Goal: Contribute content

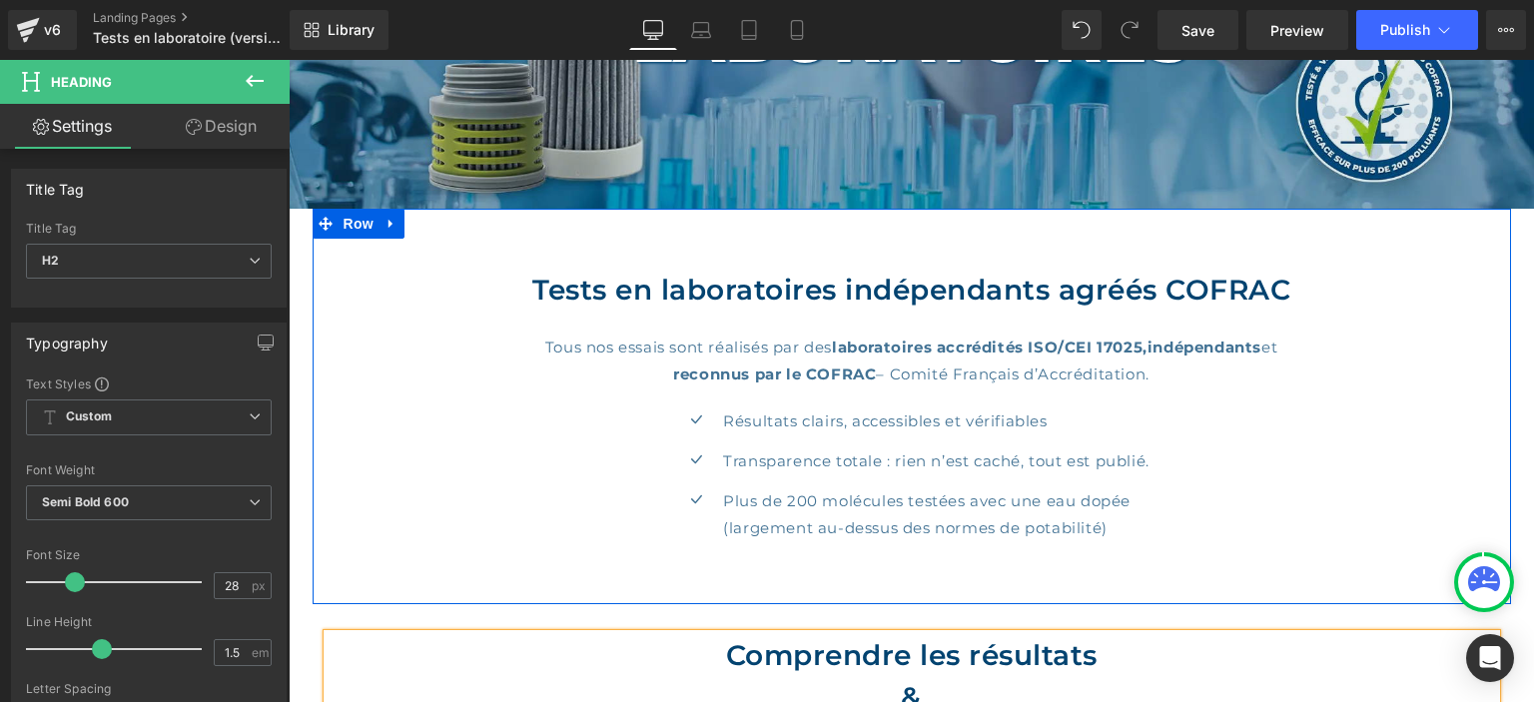
scroll to position [211, 0]
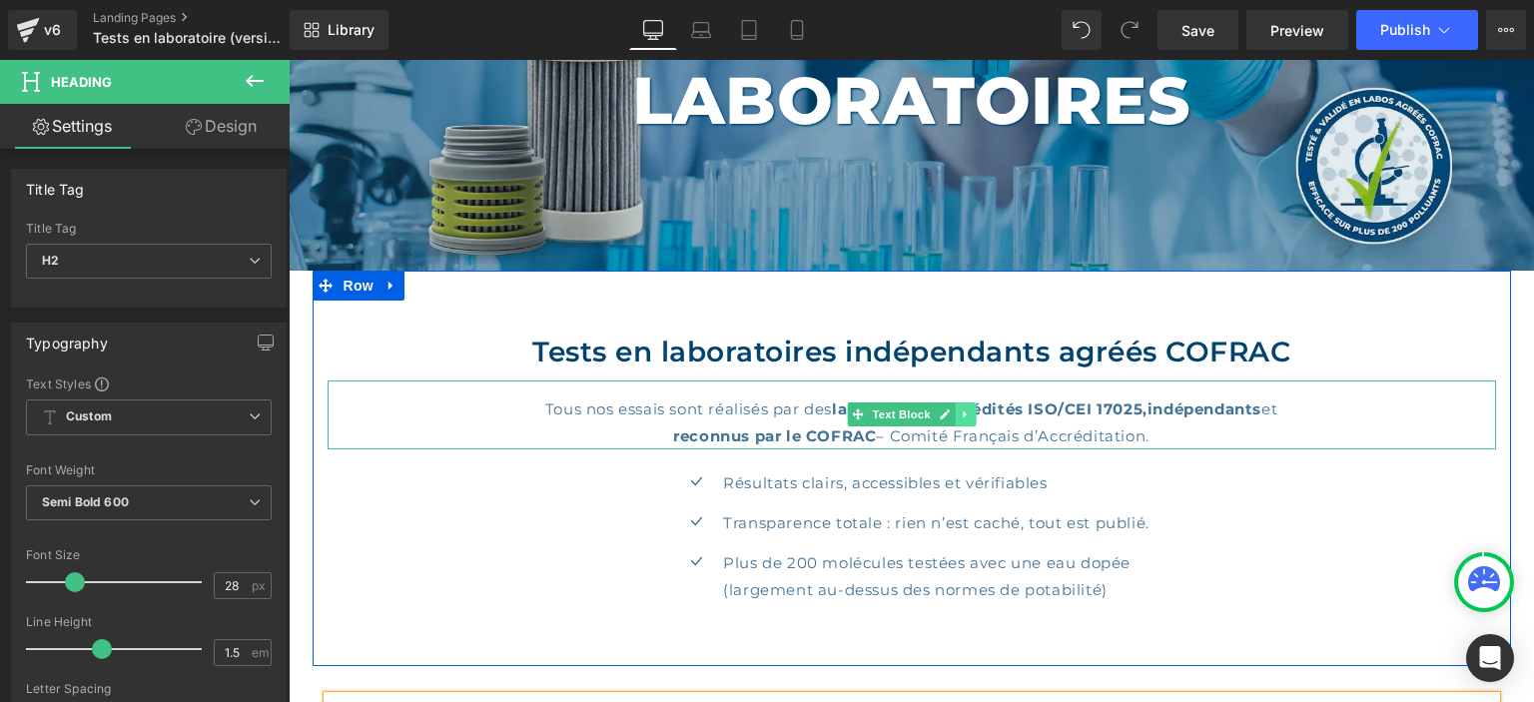
click at [962, 416] on icon at bounding box center [965, 415] width 11 height 12
click at [952, 416] on icon at bounding box center [954, 415] width 11 height 11
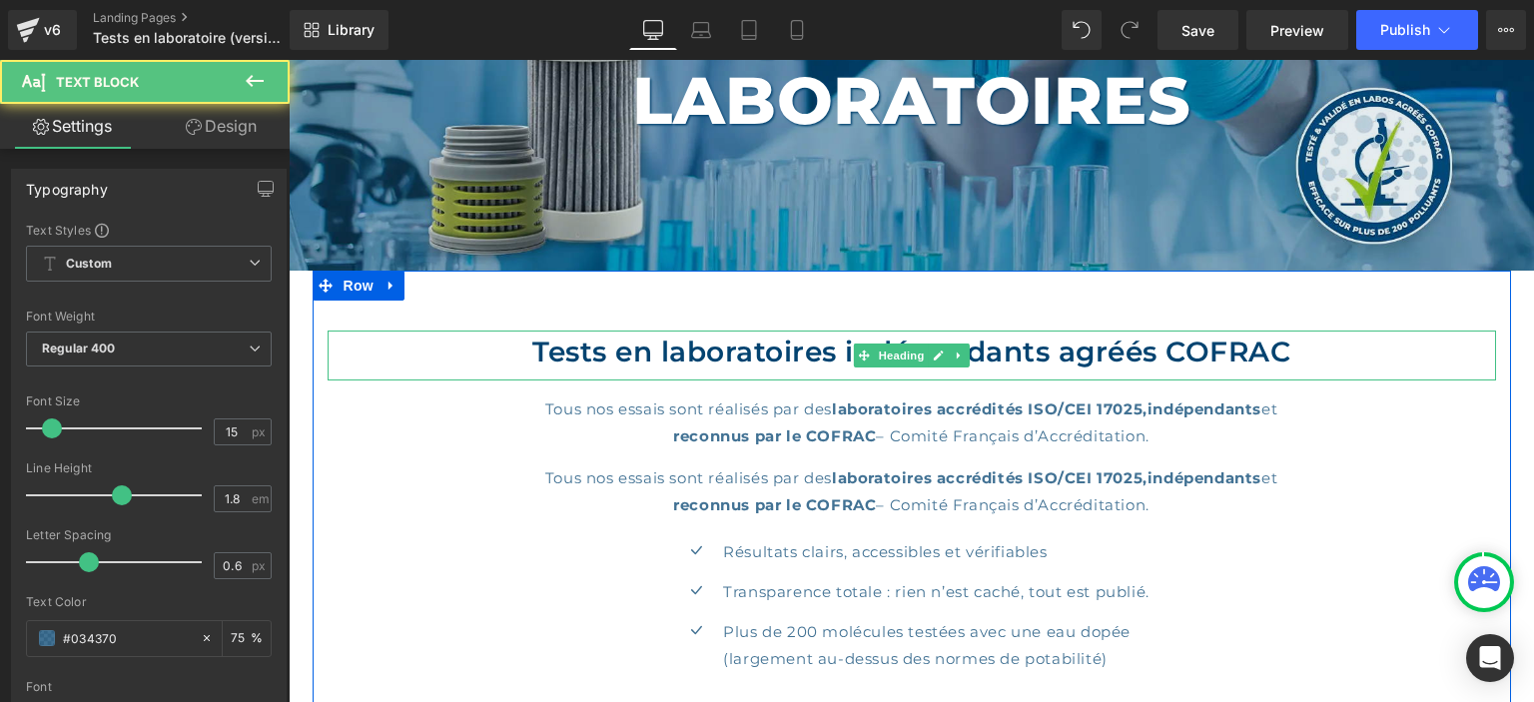
drag, startPoint x: 1173, startPoint y: 432, endPoint x: 410, endPoint y: 363, distance: 766.3
click at [410, 363] on div "Tests en laboratoires indépendants agréés COFRAC Heading Tous nos essais sont r…" at bounding box center [912, 503] width 1199 height 365
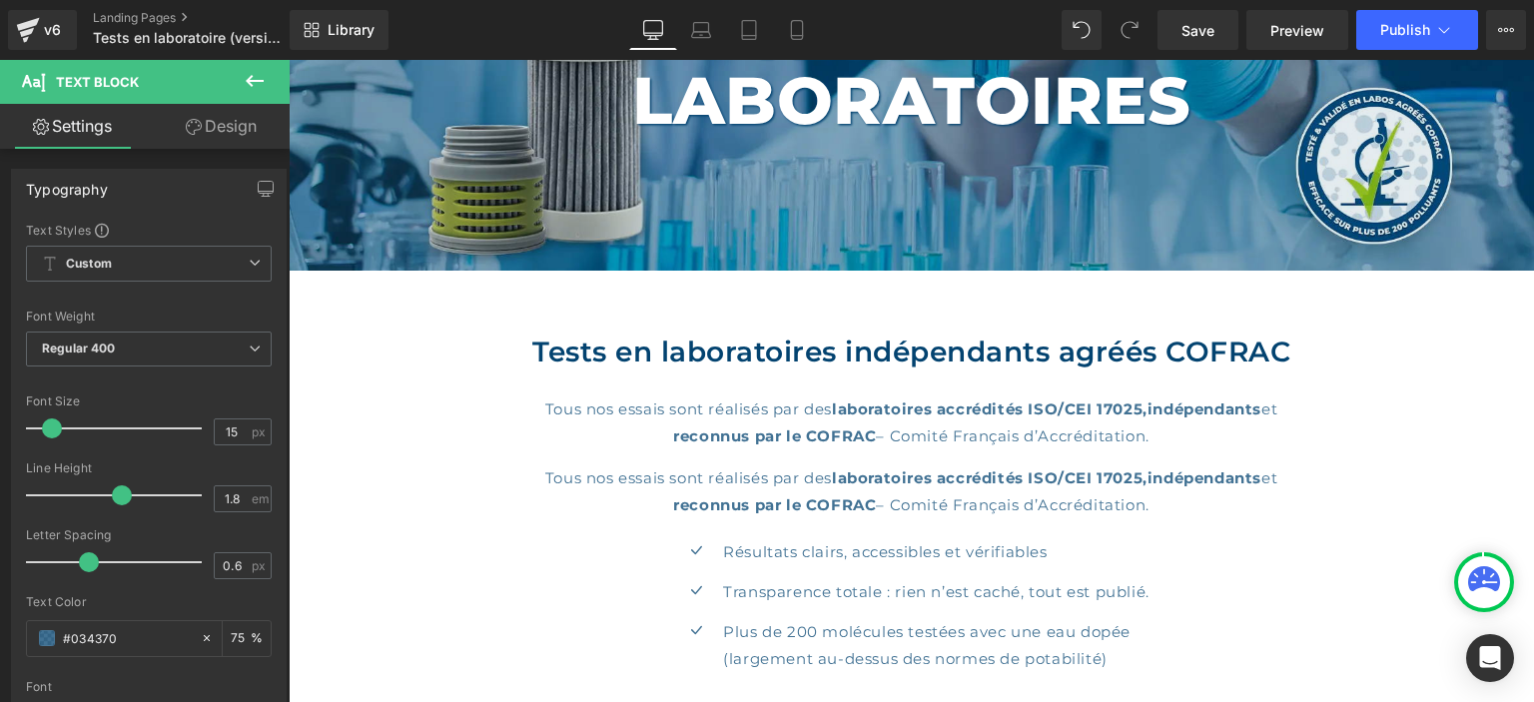
paste div
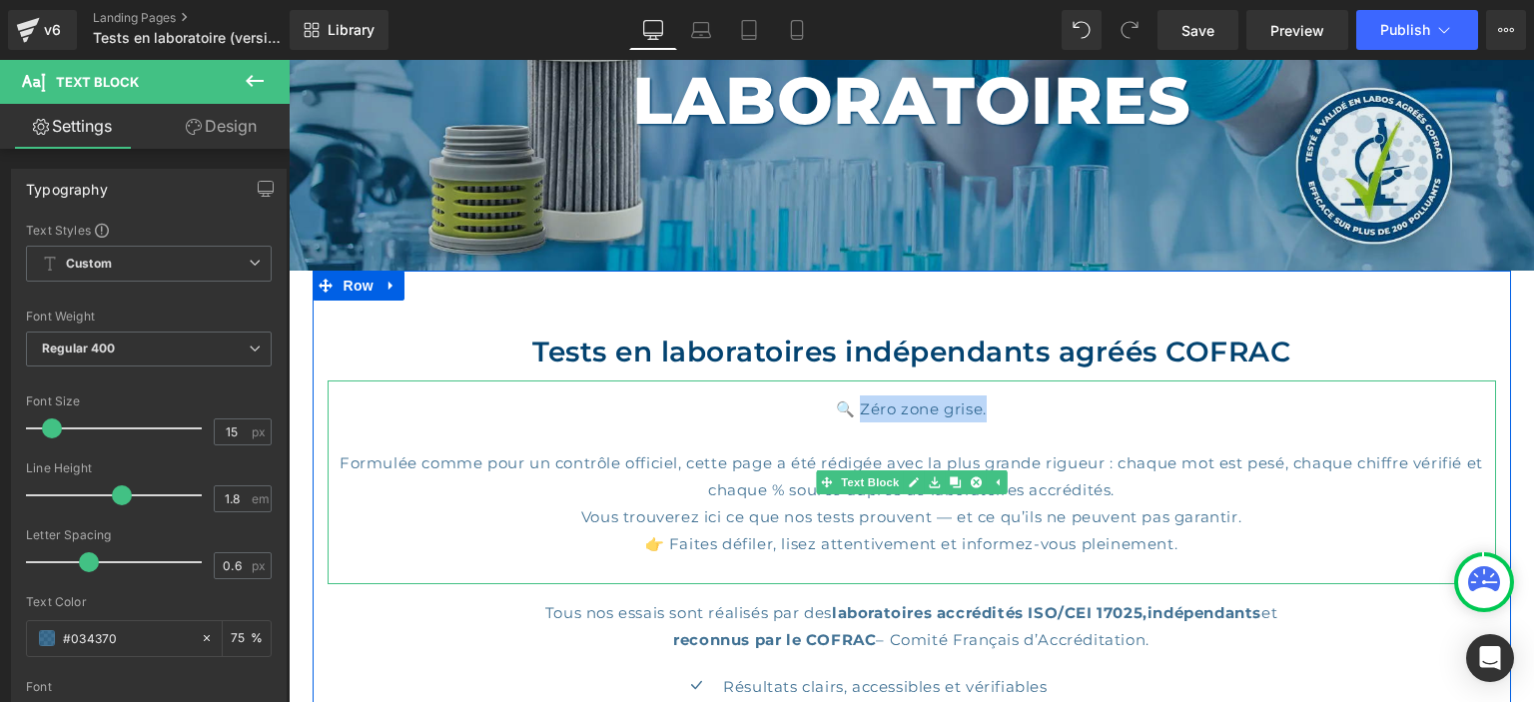
drag, startPoint x: 993, startPoint y: 408, endPoint x: 864, endPoint y: 415, distance: 129.1
click at [864, 415] on div "🔍 Zéro zone grise. Formulée comme pour un contrôle officiel, cette page a été r…" at bounding box center [912, 483] width 1169 height 204
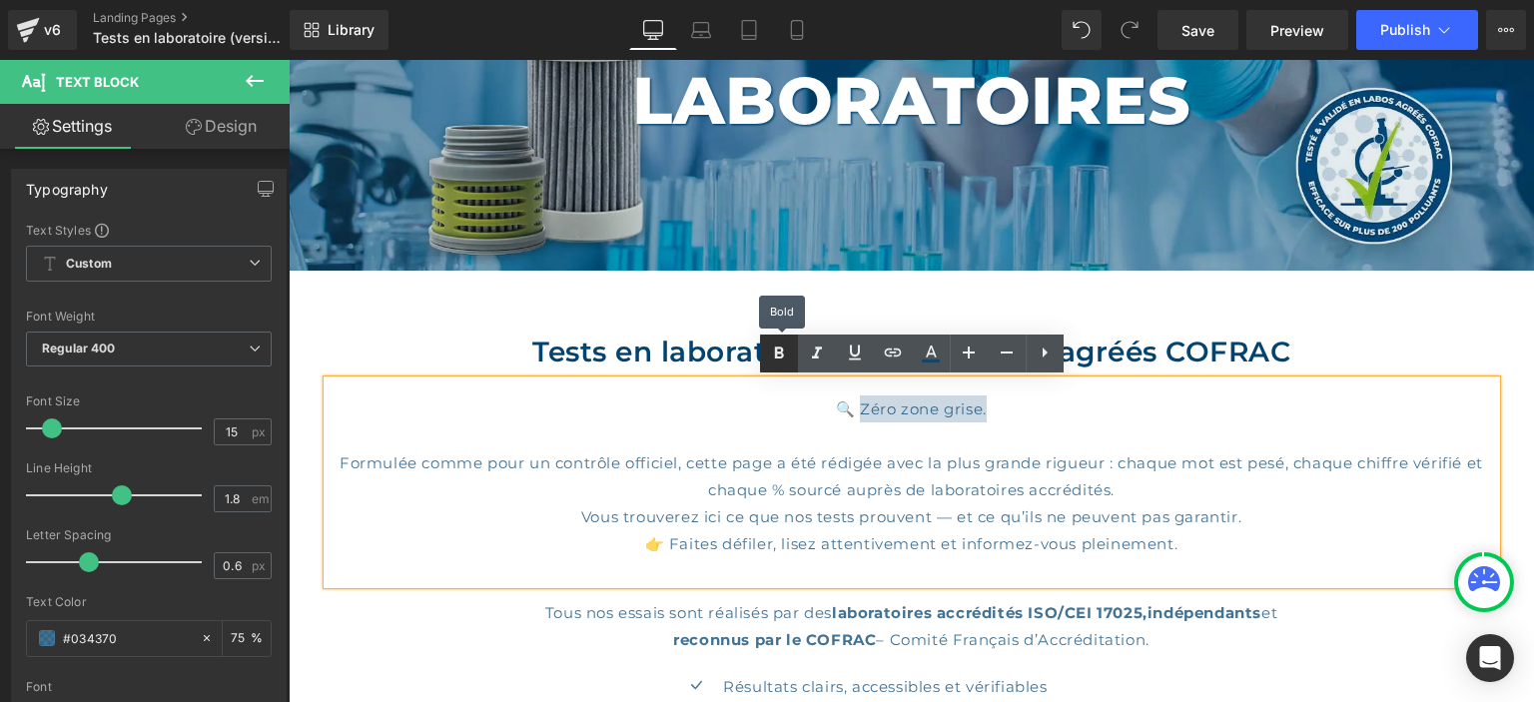
click at [776, 350] on icon at bounding box center [778, 353] width 9 height 12
click at [1130, 421] on div "🔍 Zéro zone grise. Formulée comme pour un contrôle officiel, cette page a été r…" at bounding box center [912, 483] width 1169 height 204
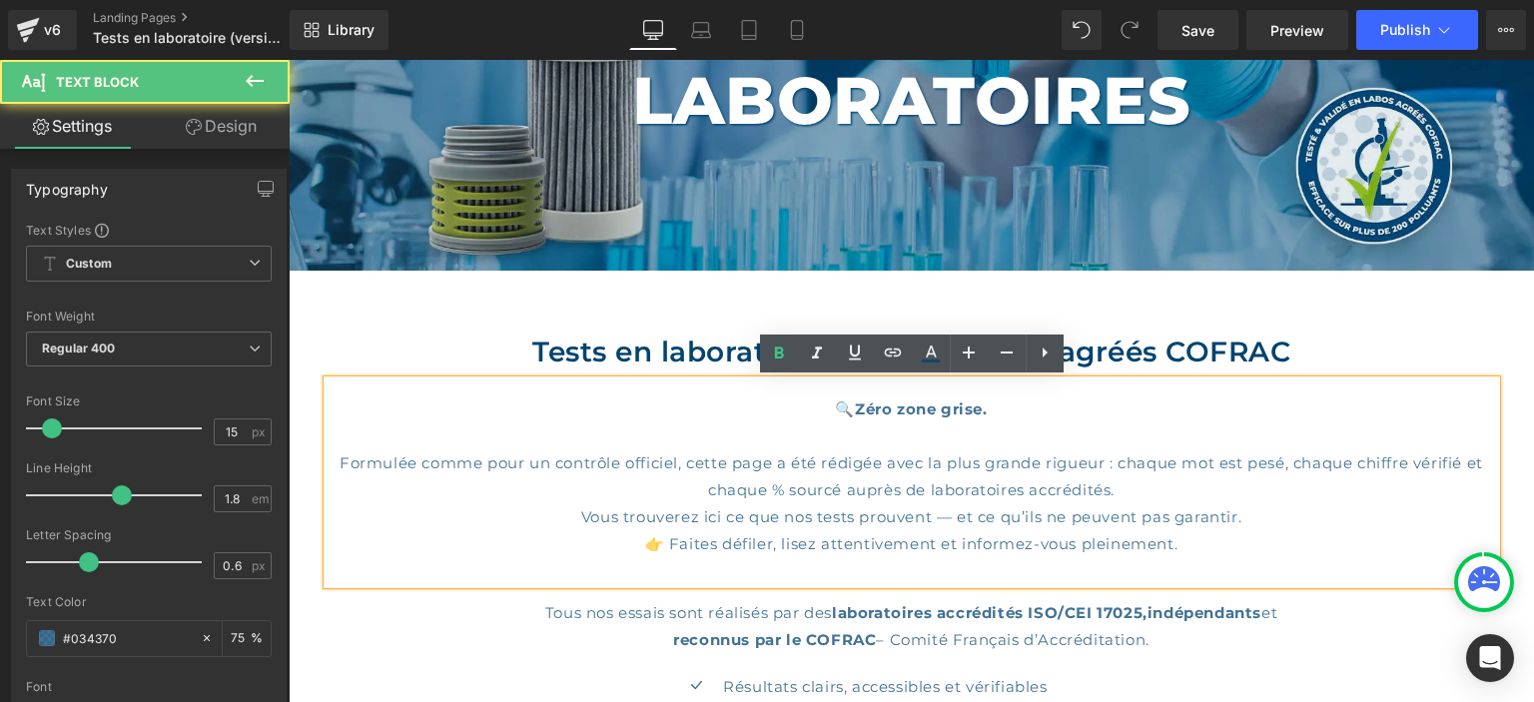
click at [1120, 466] on div "🔍 Zéro zone grise. Formulée comme pour un contrôle officiel, cette page a été r…" at bounding box center [912, 483] width 1169 height 204
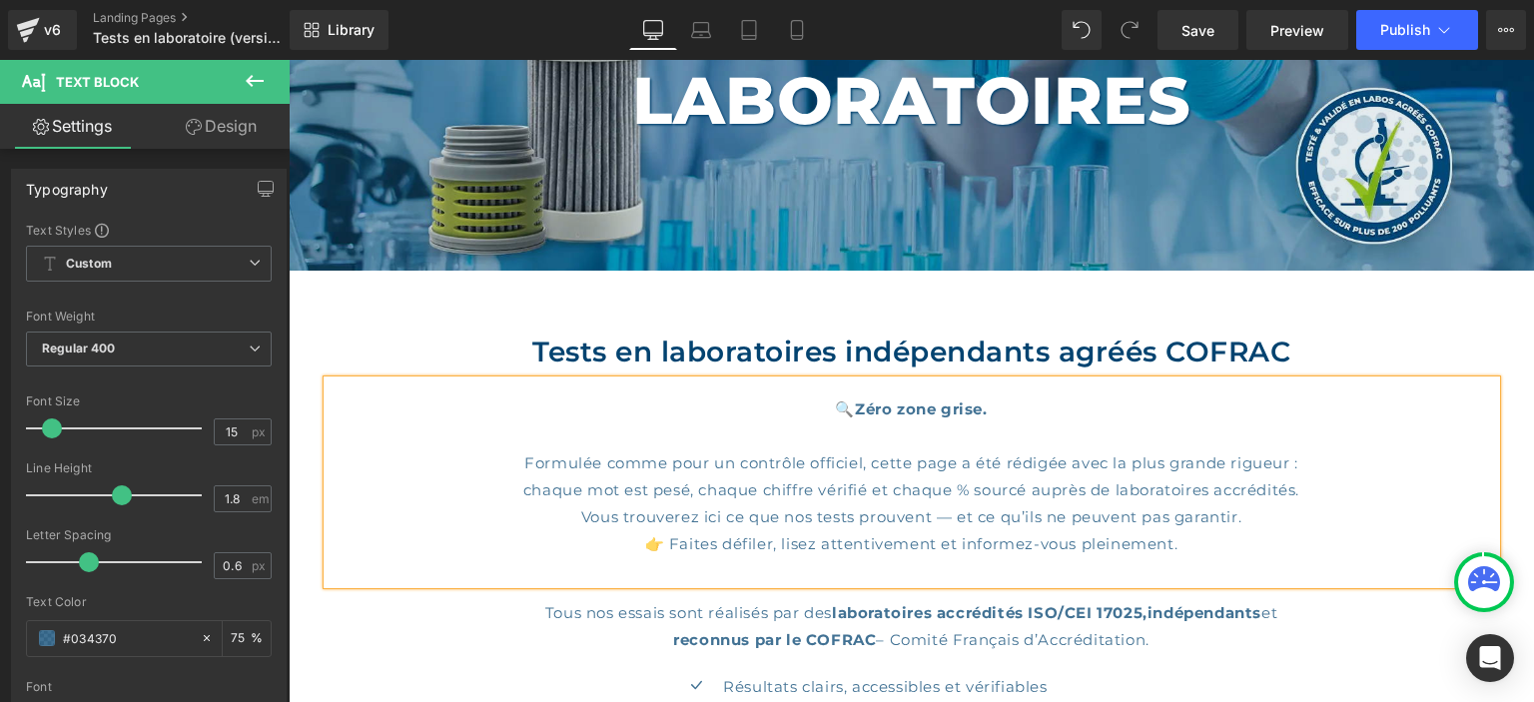
drag, startPoint x: 1301, startPoint y: 460, endPoint x: 1109, endPoint y: 468, distance: 192.0
click at [1109, 468] on div "Formulée comme pour un contrôle officiel, cette page a été rédigée avec la plus…" at bounding box center [912, 463] width 1169 height 27
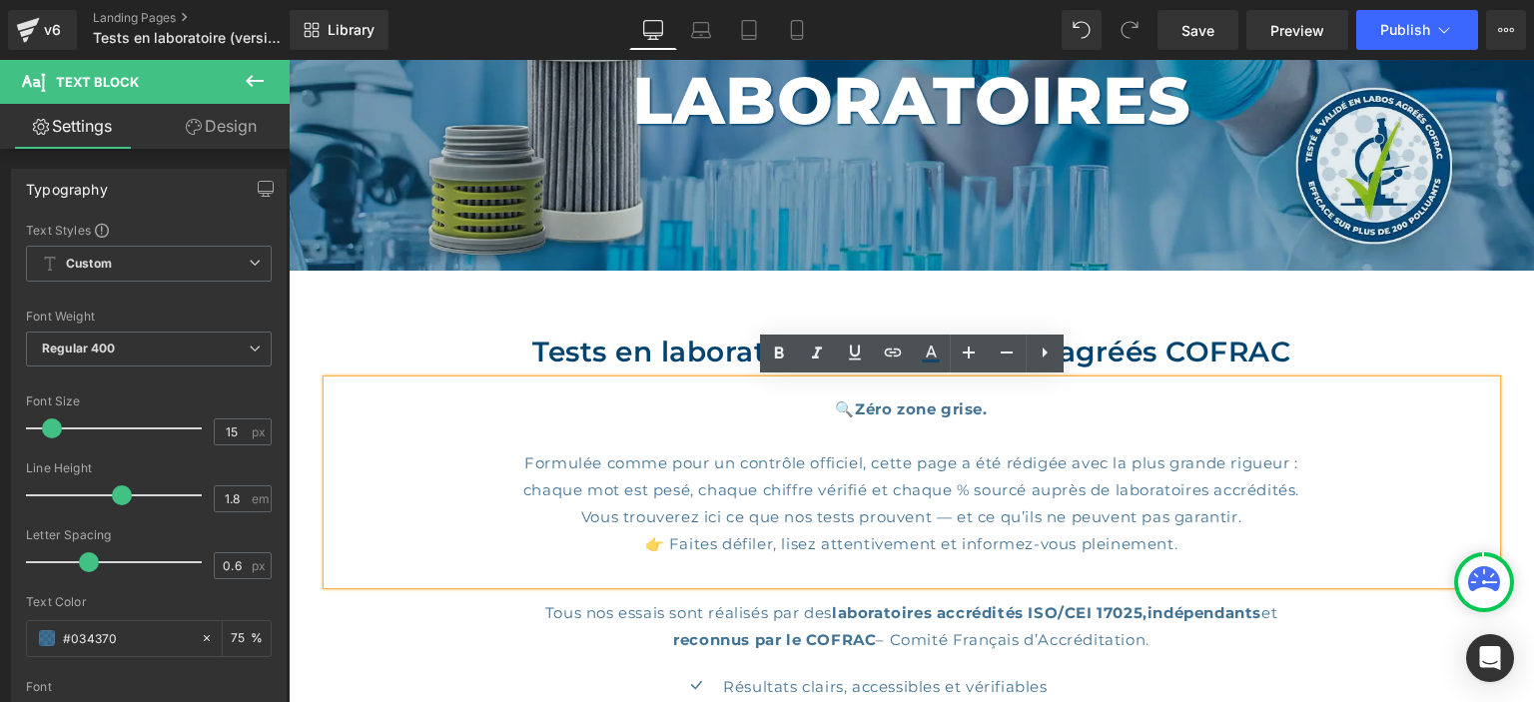
click at [947, 492] on div "chaque mot est pesé, chaque chiffre vérifié et chaque % sourcé auprès de labora…" at bounding box center [912, 489] width 1169 height 27
drag, startPoint x: 1194, startPoint y: 521, endPoint x: 960, endPoint y: 523, distance: 233.8
click at [960, 523] on div "🔍 Zéro zone grise. Formulée comme pour un contrôle officiel, cette page a été r…" at bounding box center [912, 483] width 1169 height 204
click at [780, 344] on icon at bounding box center [779, 354] width 24 height 24
click at [1222, 542] on div "🔍 Zéro zone grise. Formulée comme pour un contrôle officiel, cette page a été r…" at bounding box center [912, 483] width 1169 height 204
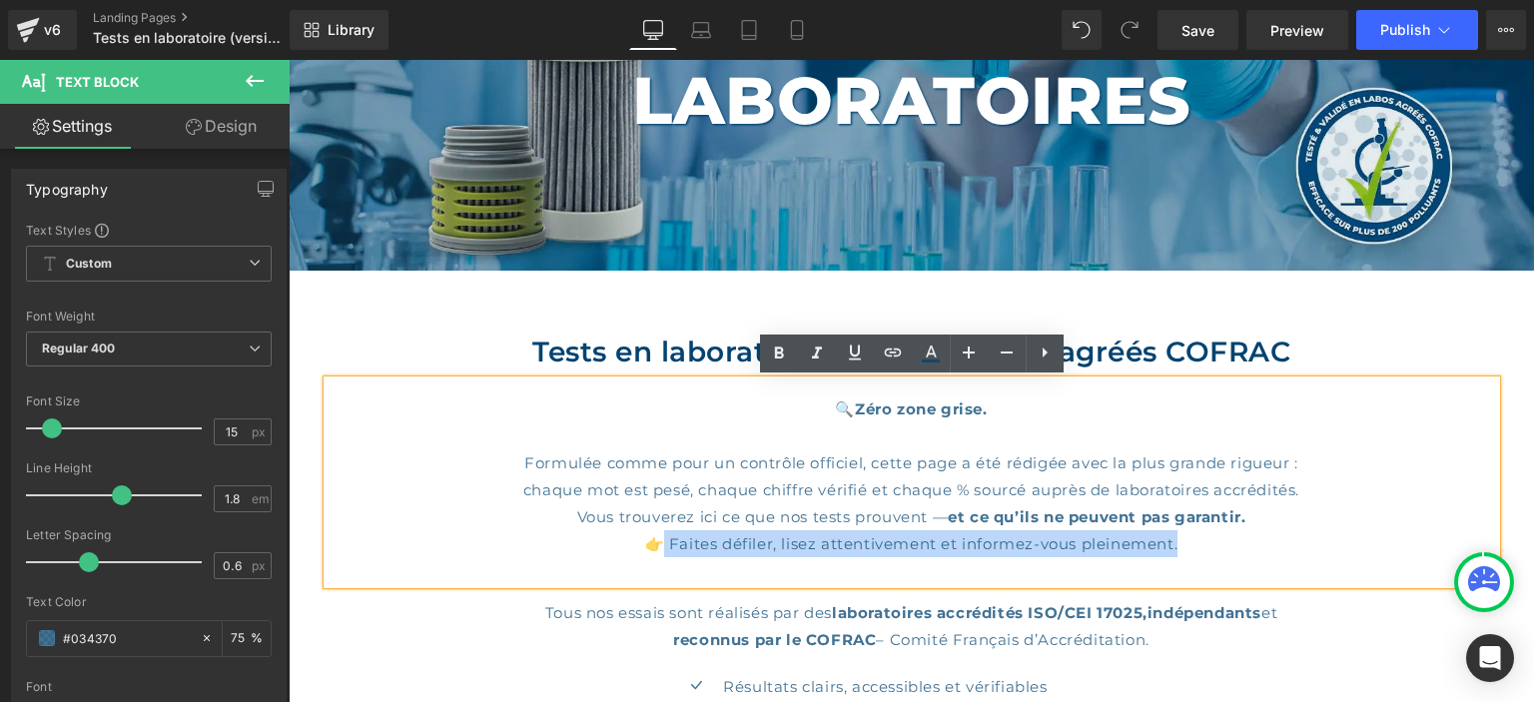
drag, startPoint x: 1181, startPoint y: 543, endPoint x: 654, endPoint y: 551, distance: 526.5
click at [654, 551] on div "🔍 Zéro zone grise. Formulée comme pour un contrôle officiel, cette page a été r…" at bounding box center [912, 483] width 1169 height 204
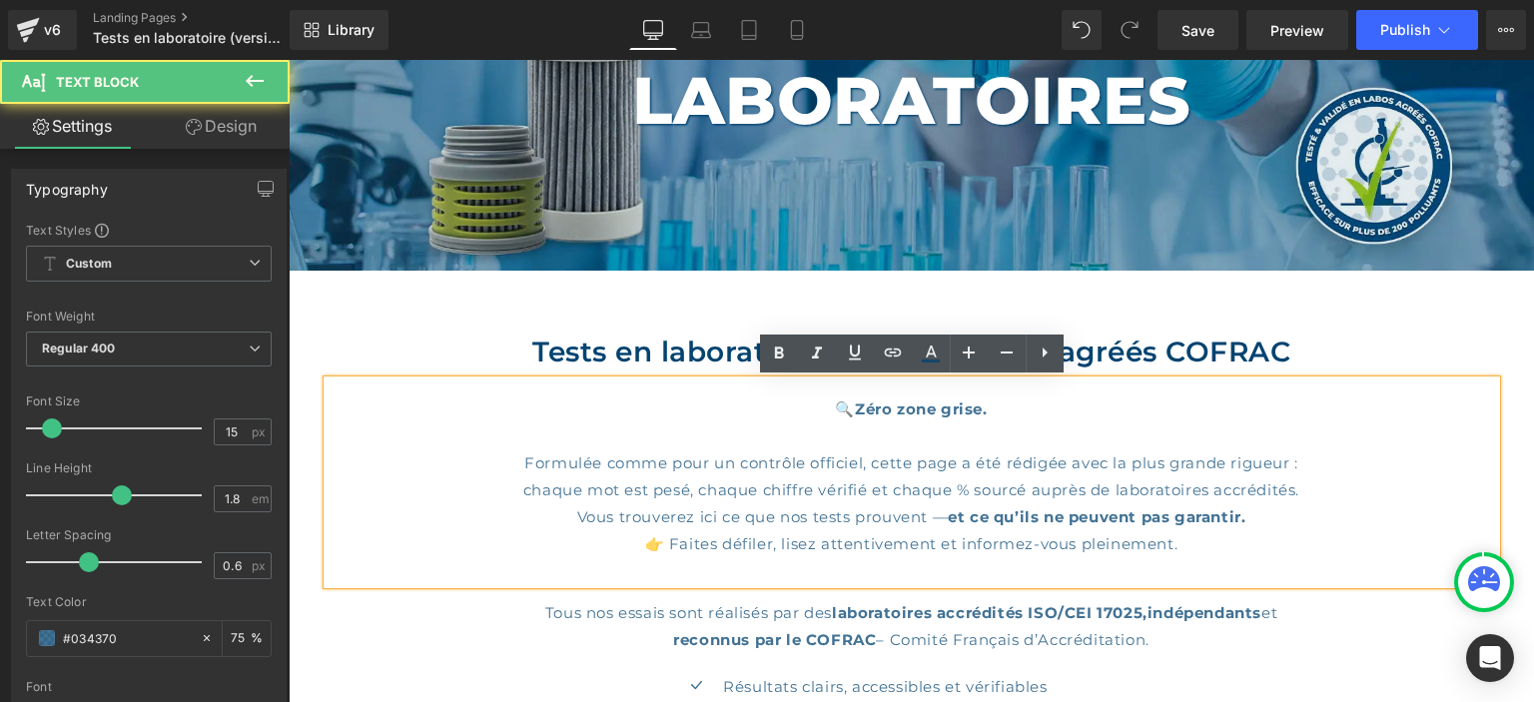
click at [654, 551] on div "🔍 Zéro zone grise. Formulée comme pour un contrôle officiel, cette page a été r…" at bounding box center [912, 483] width 1169 height 204
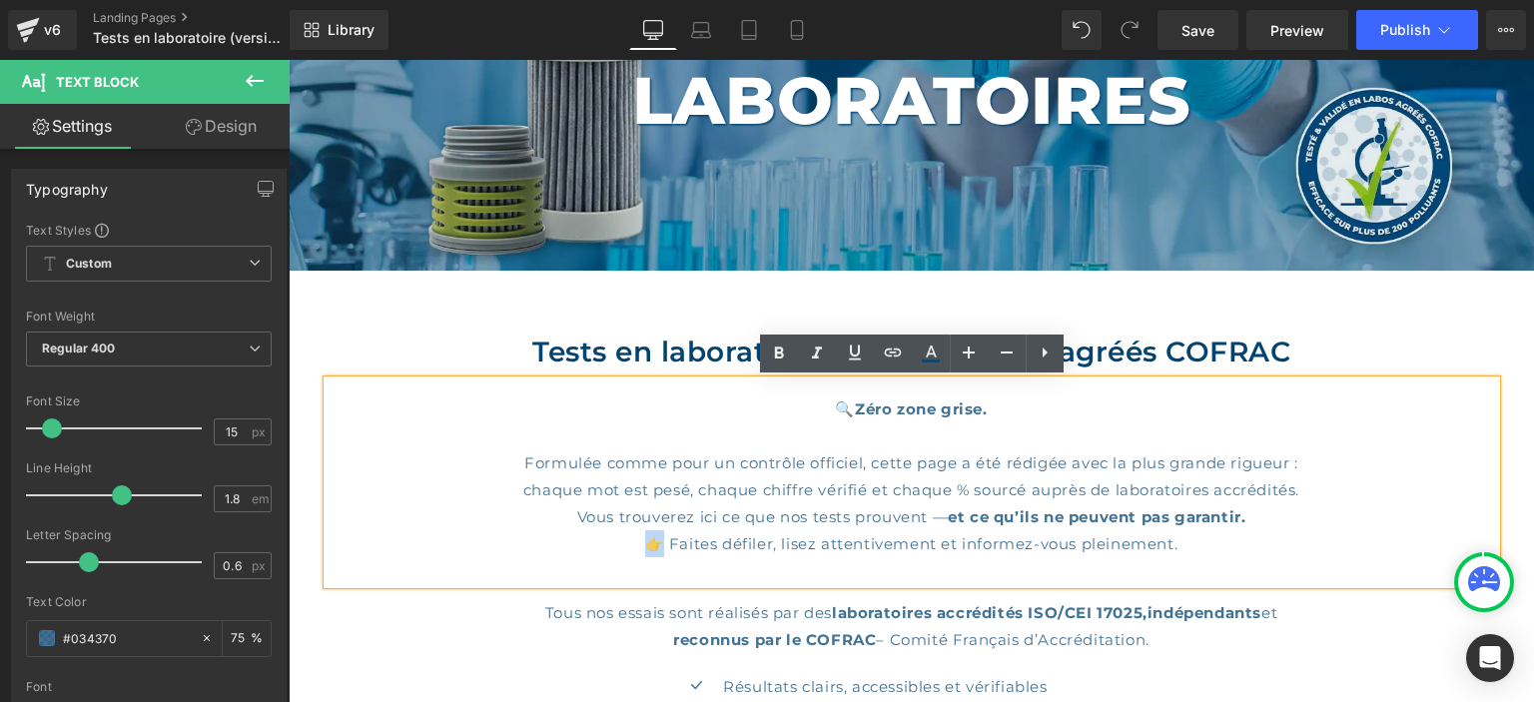
click at [653, 543] on div "🔍 Zéro zone grise. Formulée comme pour un contrôle officiel, cette page a été r…" at bounding box center [912, 483] width 1169 height 204
copy div "👉"
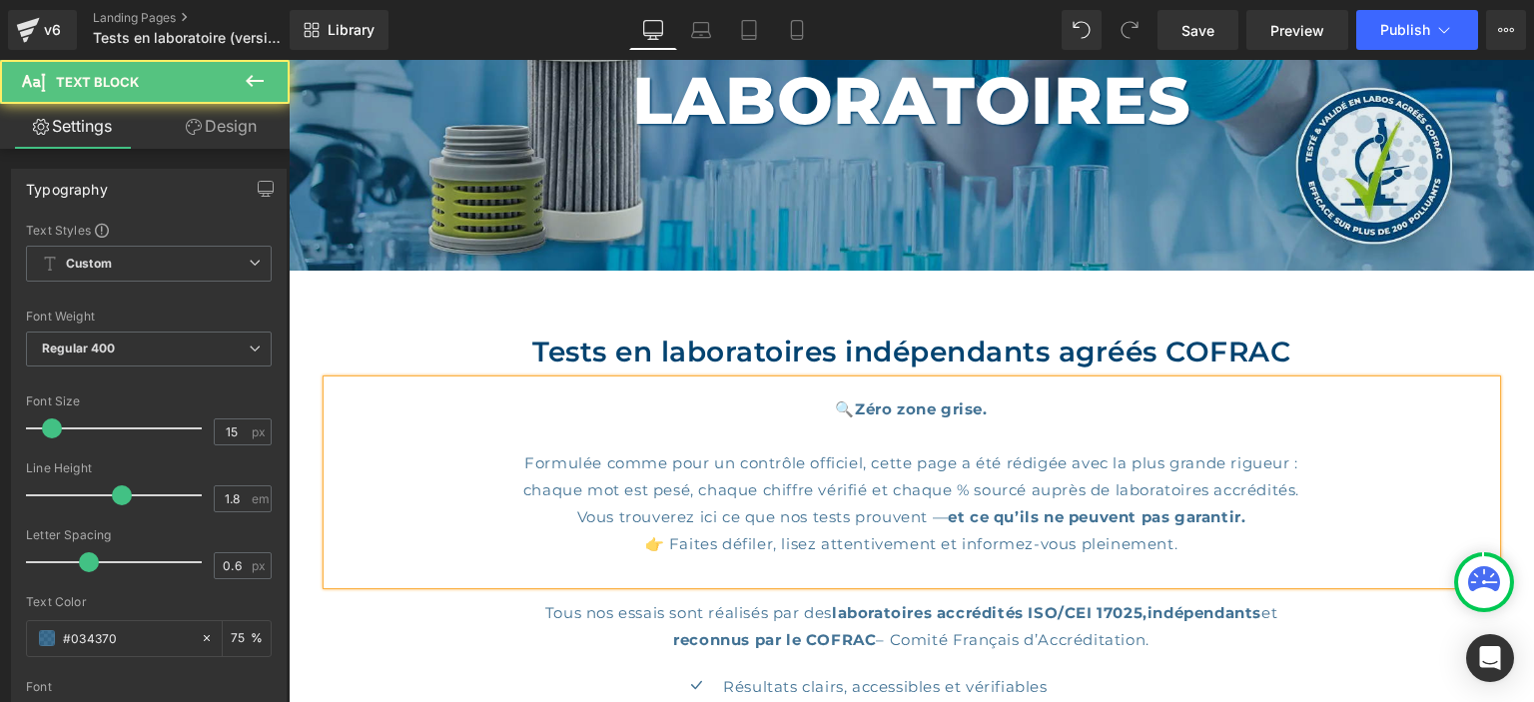
click at [1253, 543] on div "🔍 Zéro zone grise. Formulée comme pour un contrôle officiel, cette page a été r…" at bounding box center [912, 483] width 1169 height 204
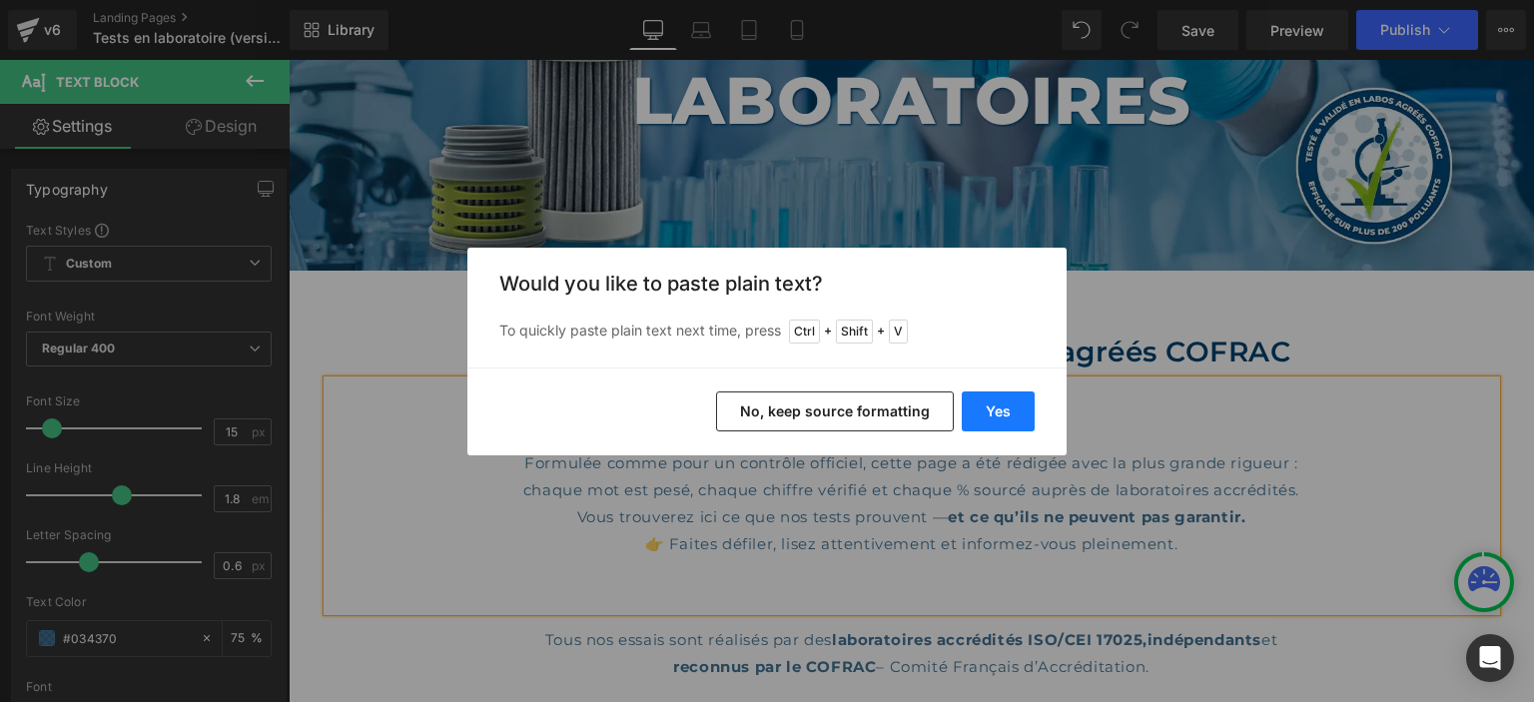
click at [1003, 404] on button "Yes" at bounding box center [998, 412] width 73 height 40
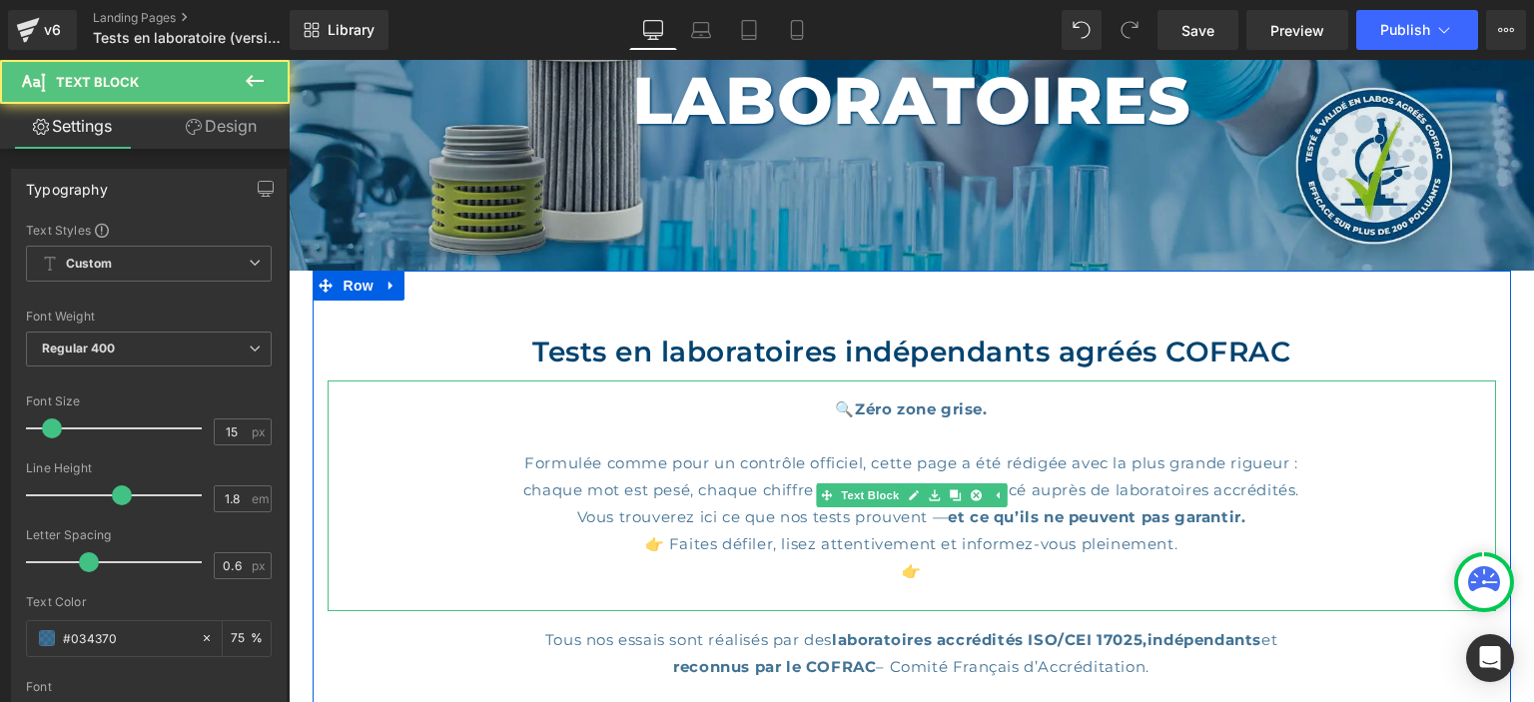
click at [977, 569] on div "👉" at bounding box center [912, 570] width 1169 height 27
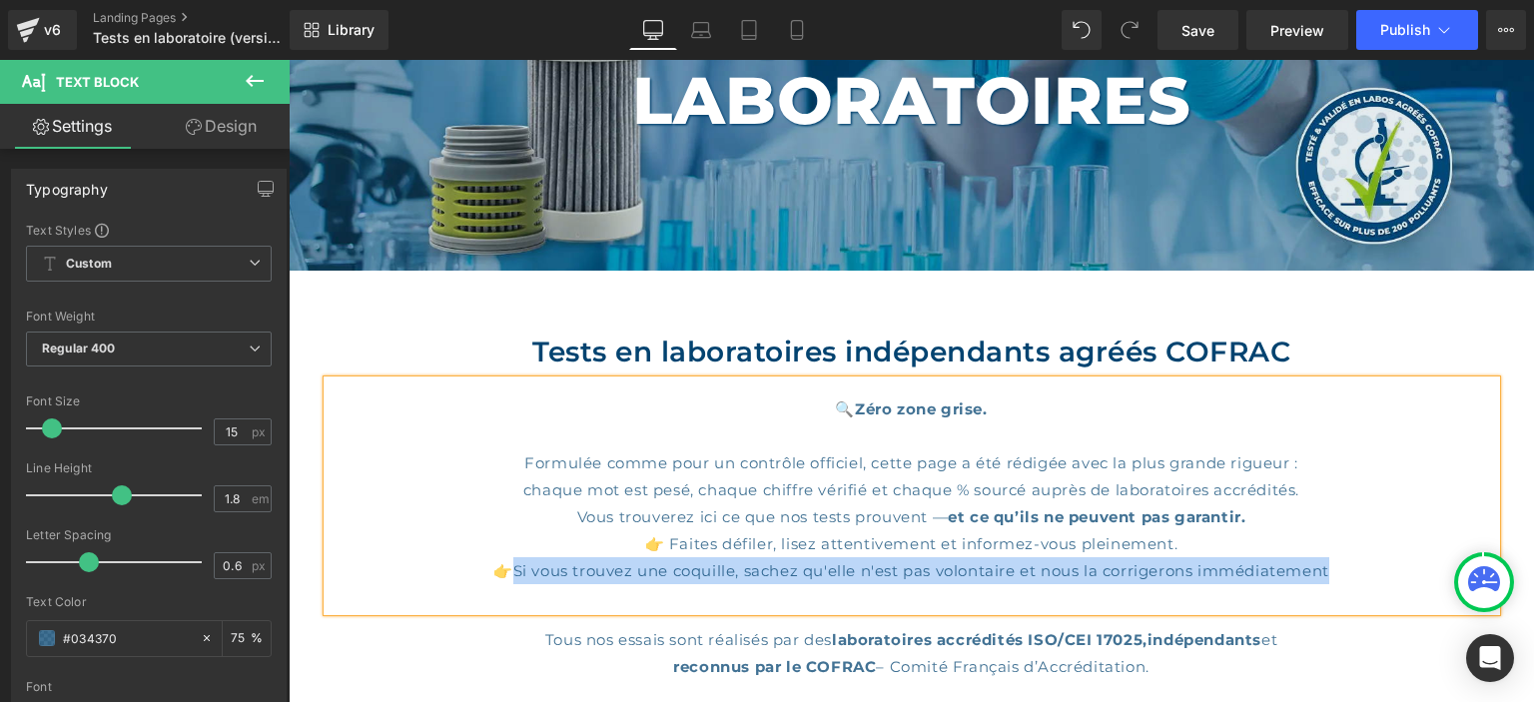
drag, startPoint x: 1301, startPoint y: 569, endPoint x: 504, endPoint y: 569, distance: 796.1
click at [504, 569] on div "👉Si vous trouvez une coquille, sachez qu'elle n'est pas volontaire et nous la c…" at bounding box center [912, 570] width 1169 height 27
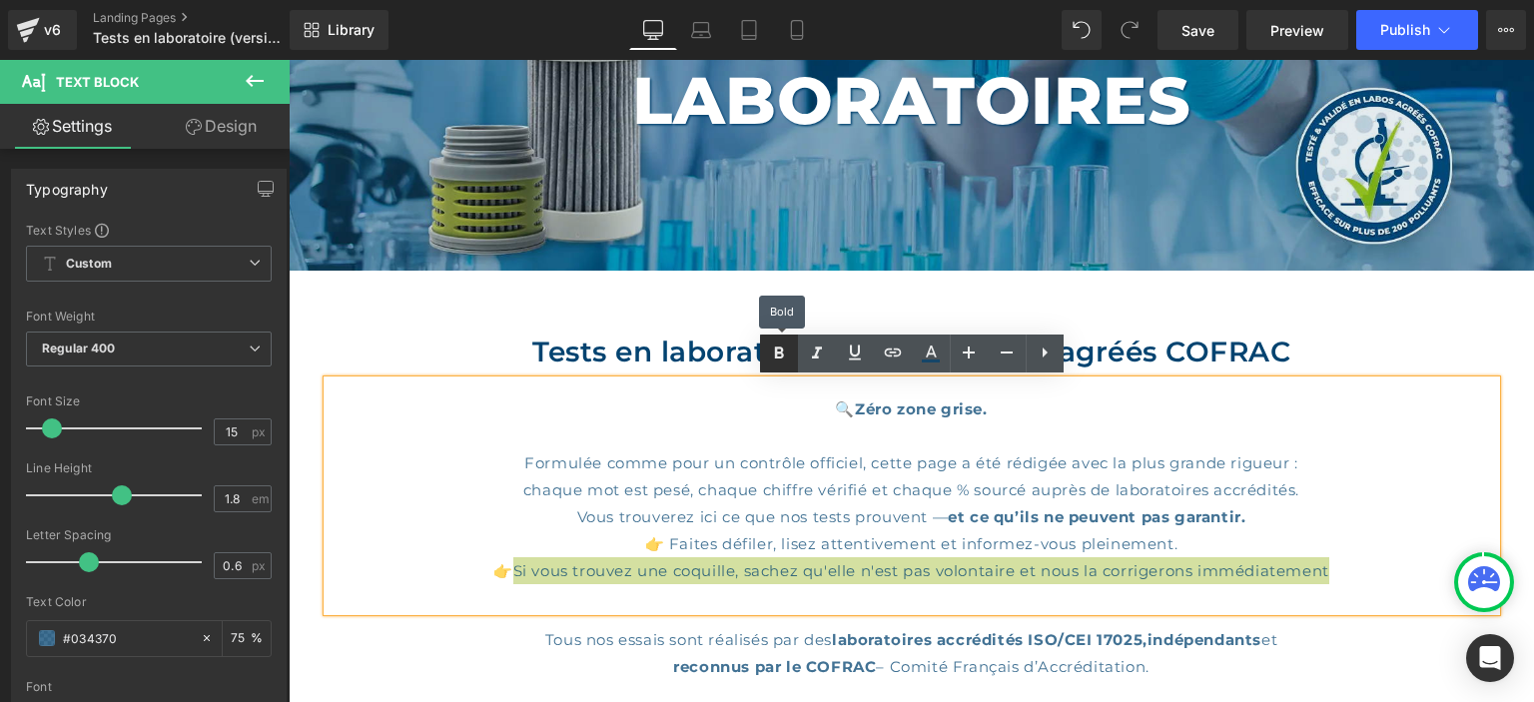
click at [778, 349] on icon at bounding box center [778, 353] width 9 height 12
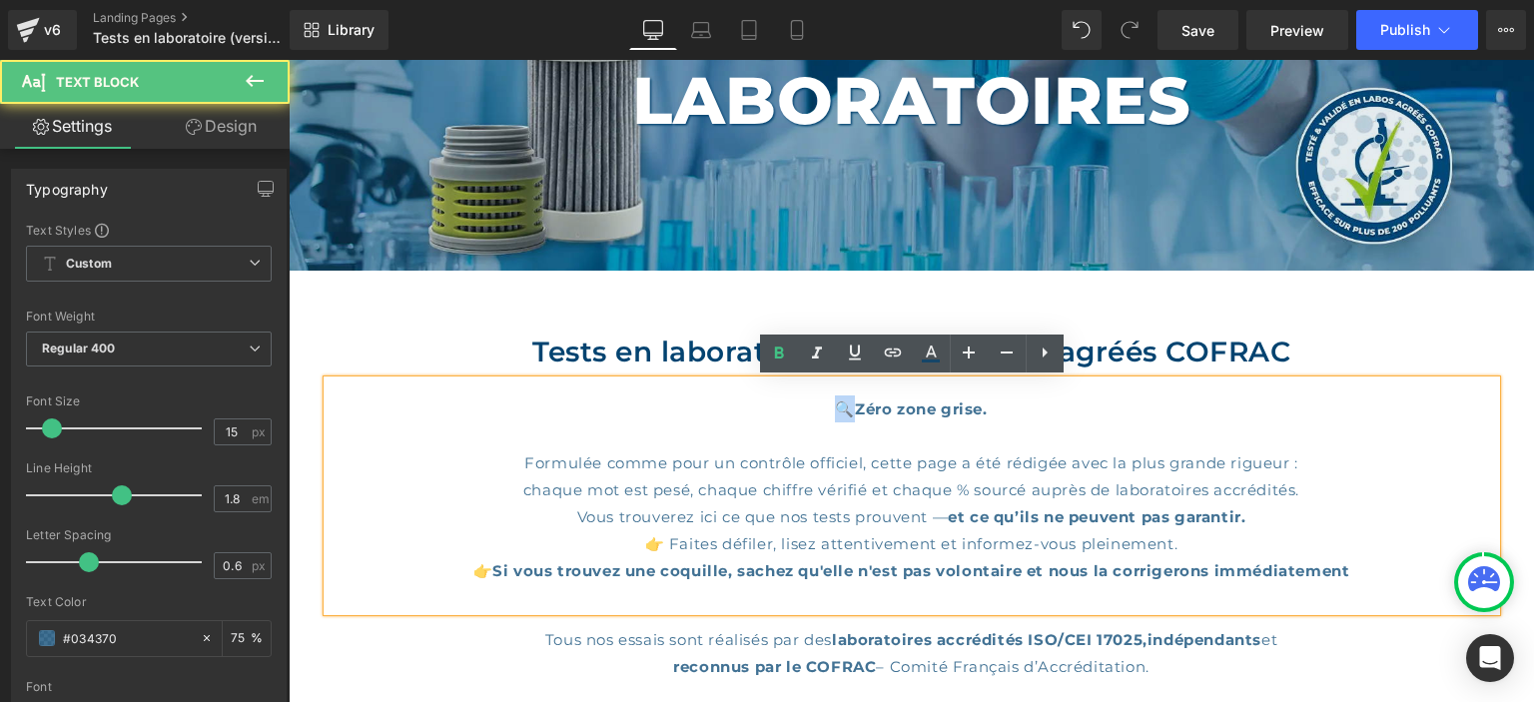
drag, startPoint x: 851, startPoint y: 405, endPoint x: 834, endPoint y: 411, distance: 18.0
click at [834, 411] on div "🔍 Zéro zone grise. Formulée comme pour un contrôle officiel, cette page a été r…" at bounding box center [912, 496] width 1169 height 231
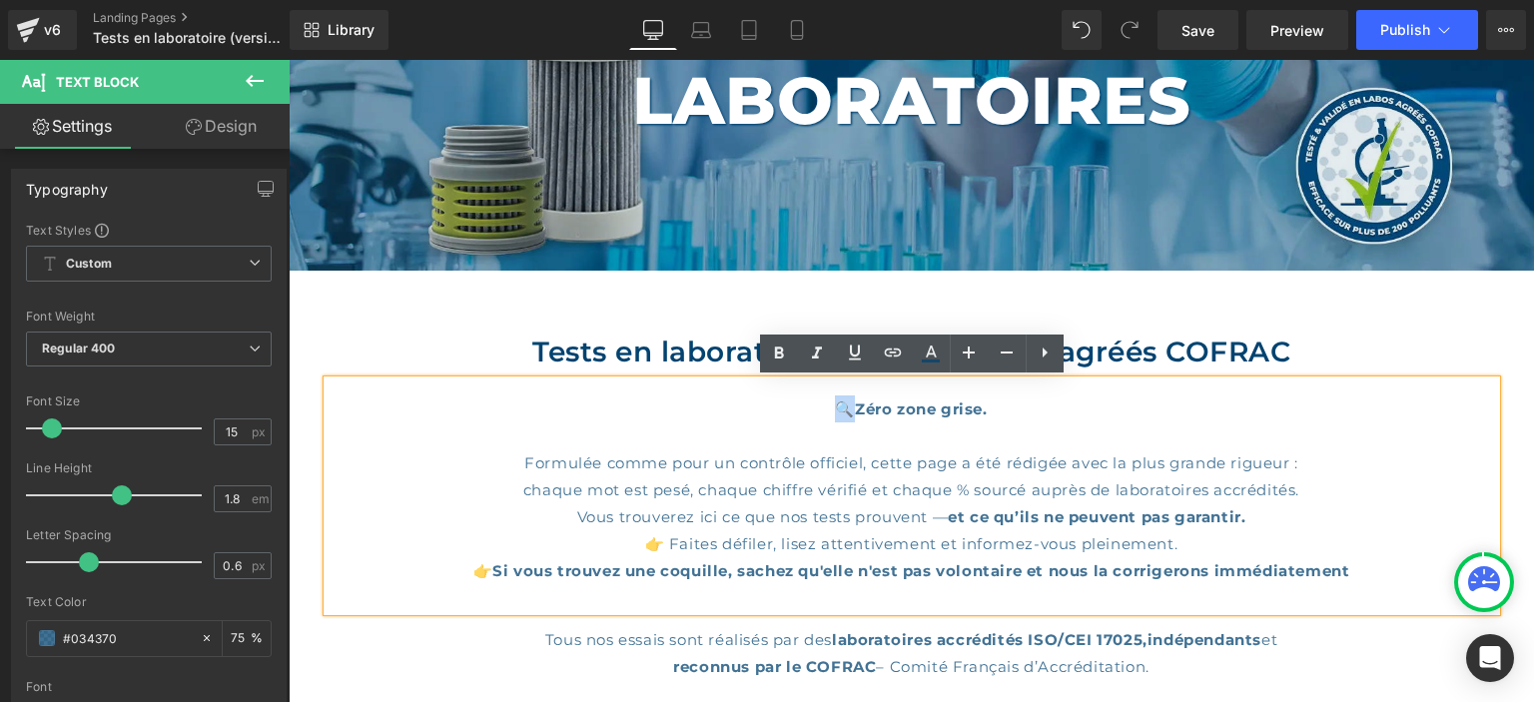
copy div "🔍"
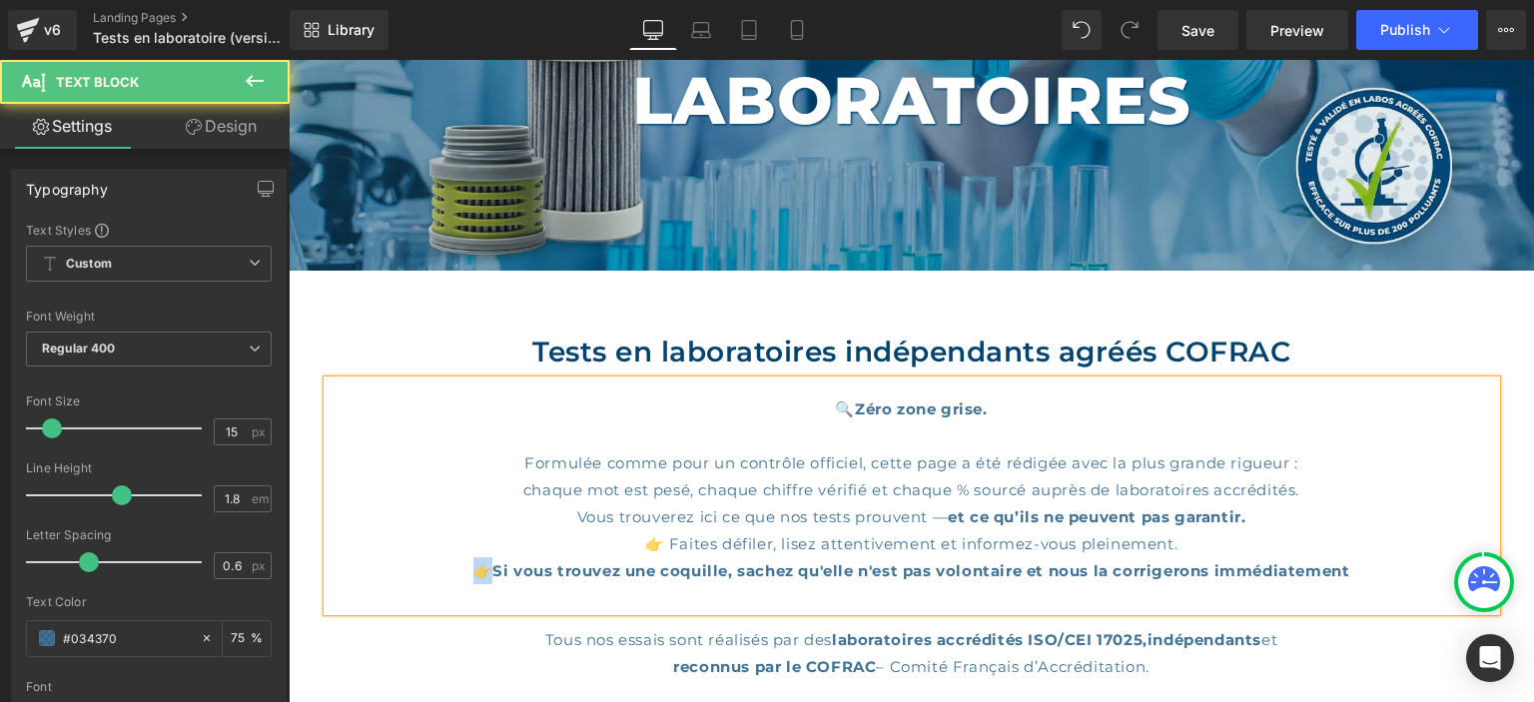
drag, startPoint x: 489, startPoint y: 565, endPoint x: 477, endPoint y: 566, distance: 12.0
click at [477, 566] on div "👉 Si vous trouvez une coquille, sachez qu'elle n'est pas volontaire et nous la …" at bounding box center [912, 570] width 1169 height 27
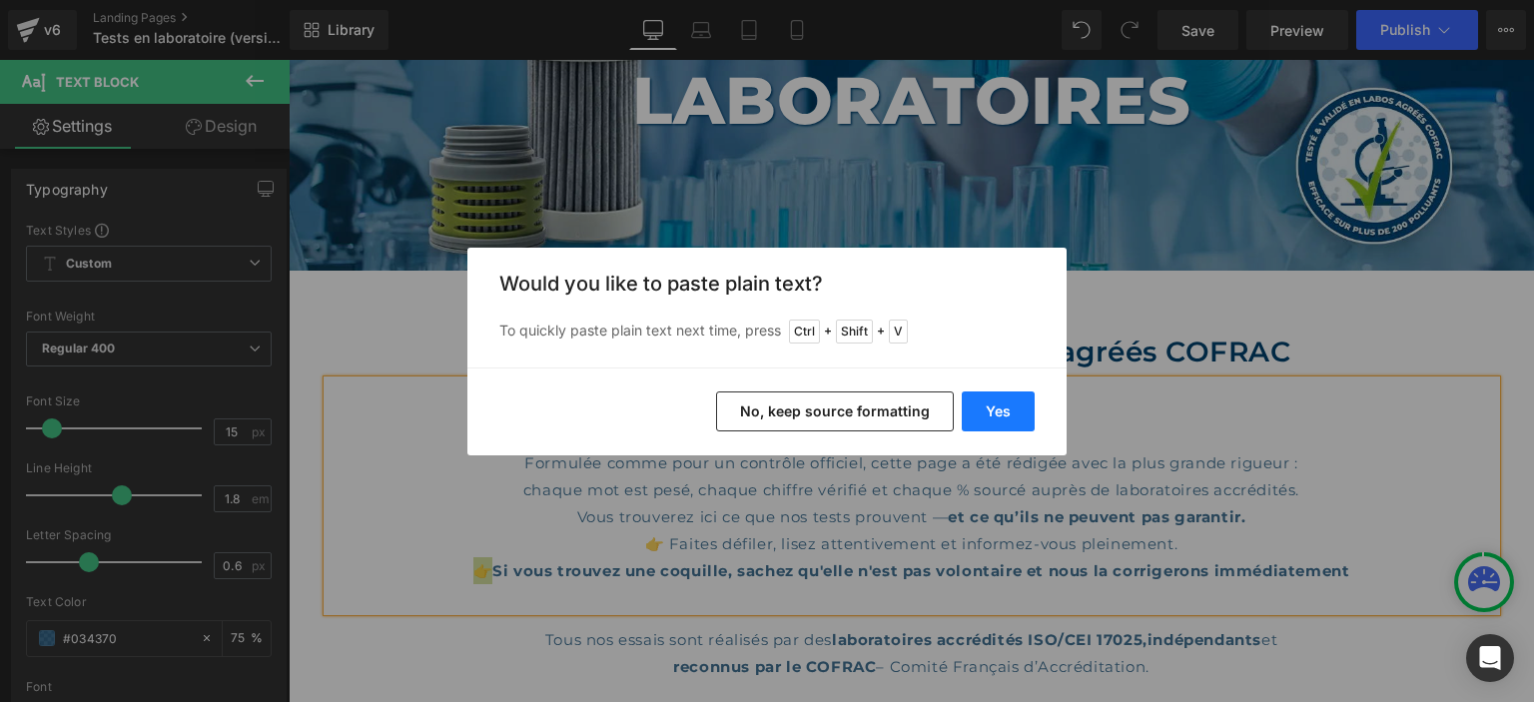
click at [1018, 398] on button "Yes" at bounding box center [998, 412] width 73 height 40
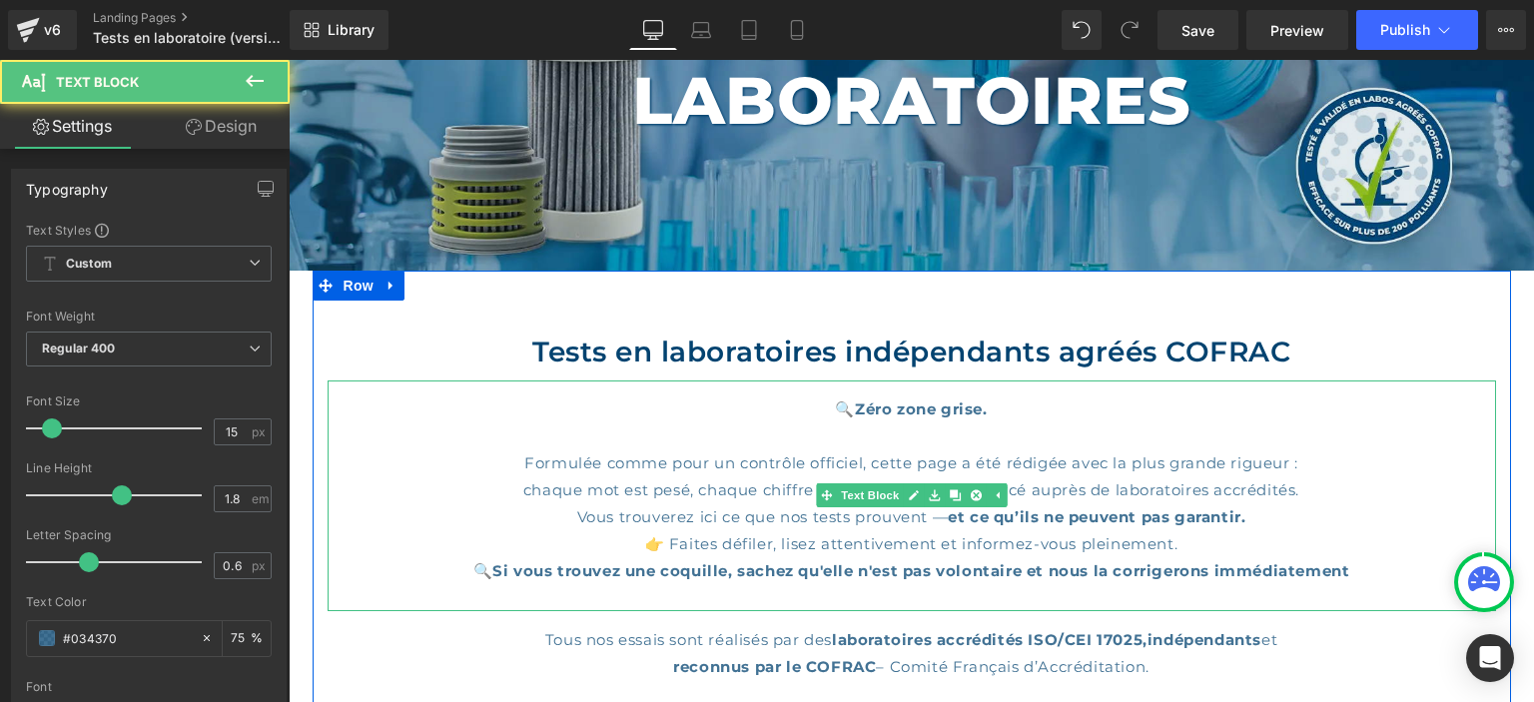
click at [493, 561] on div "🔍 Si vous trouvez une coquille, sachez qu'elle n'est pas volontaire et nous la …" at bounding box center [912, 570] width 1169 height 27
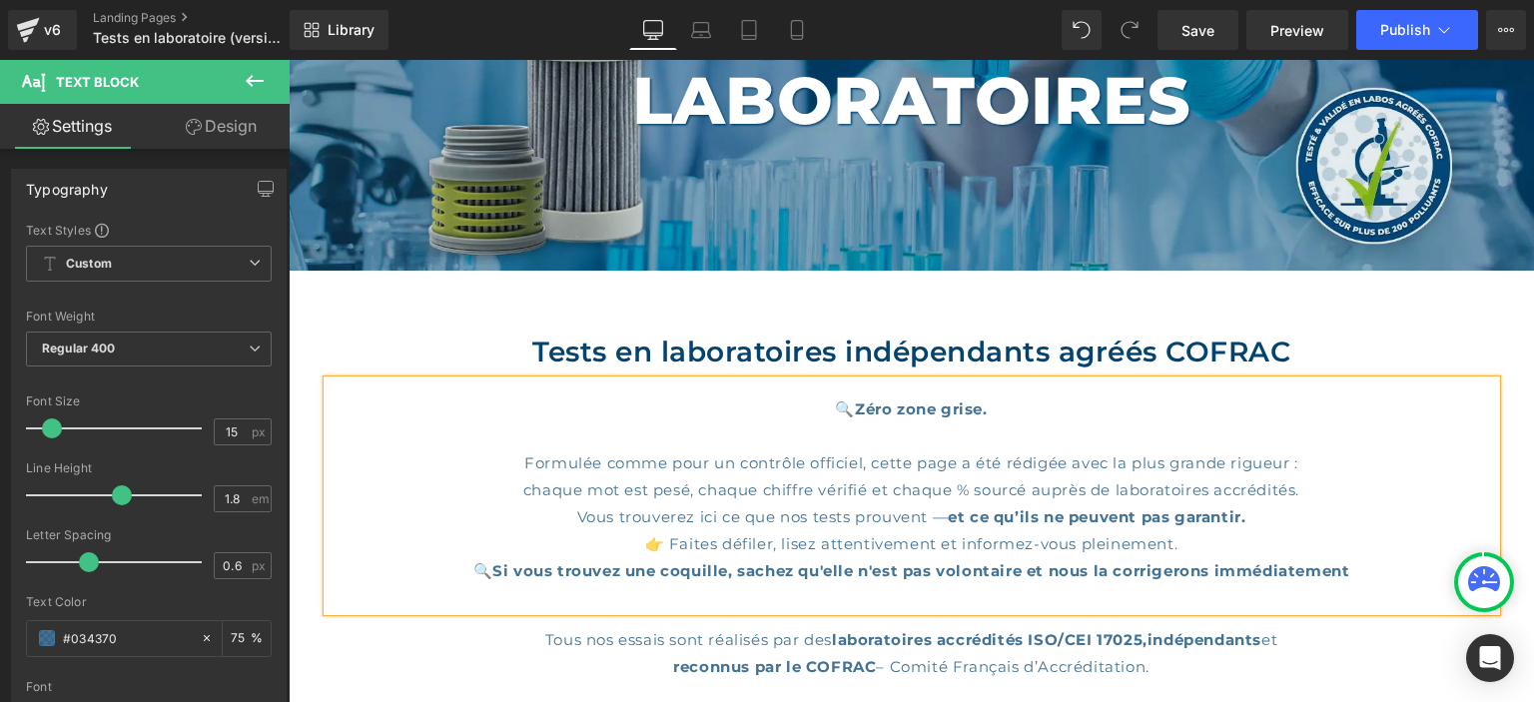
click at [988, 414] on strong "Zéro zone grise." at bounding box center [921, 409] width 133 height 19
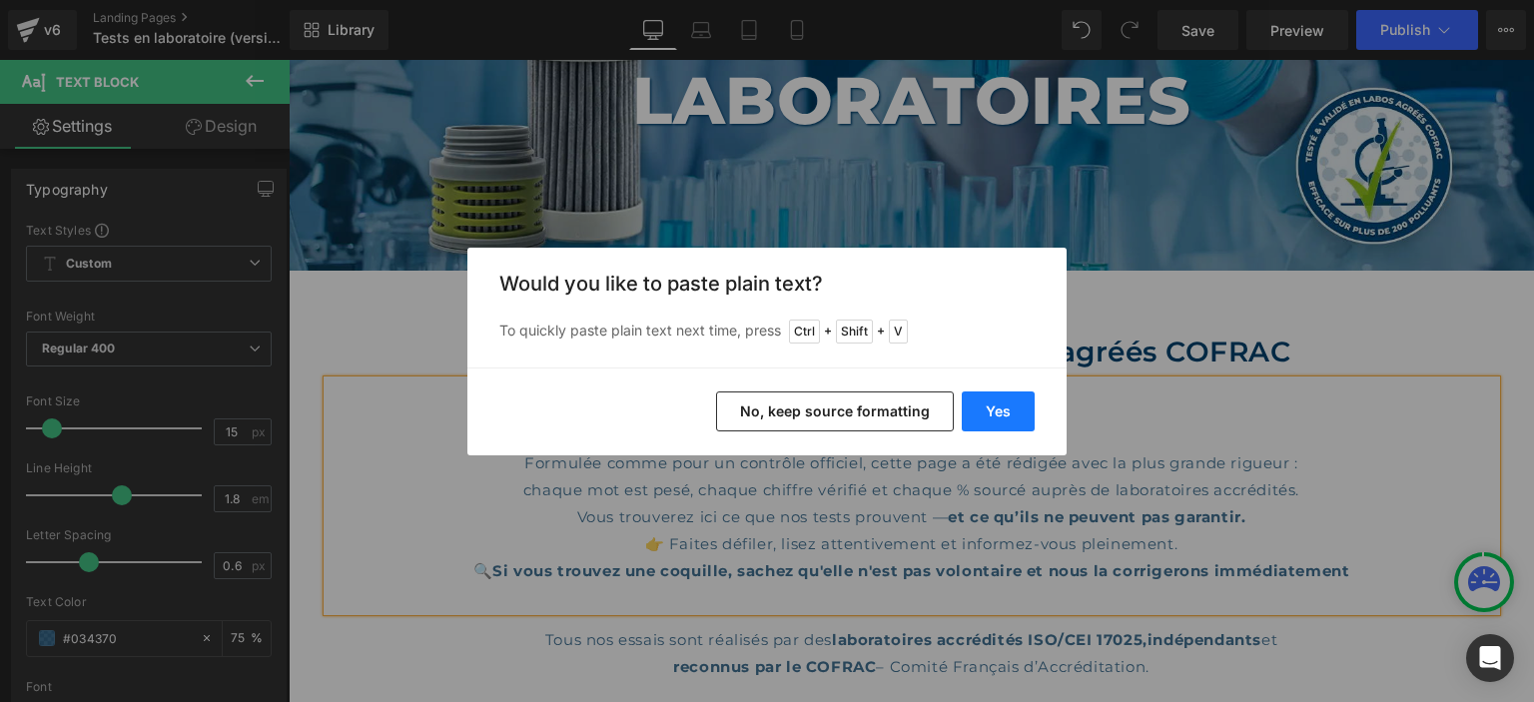
click at [1010, 418] on button "Yes" at bounding box center [998, 412] width 73 height 40
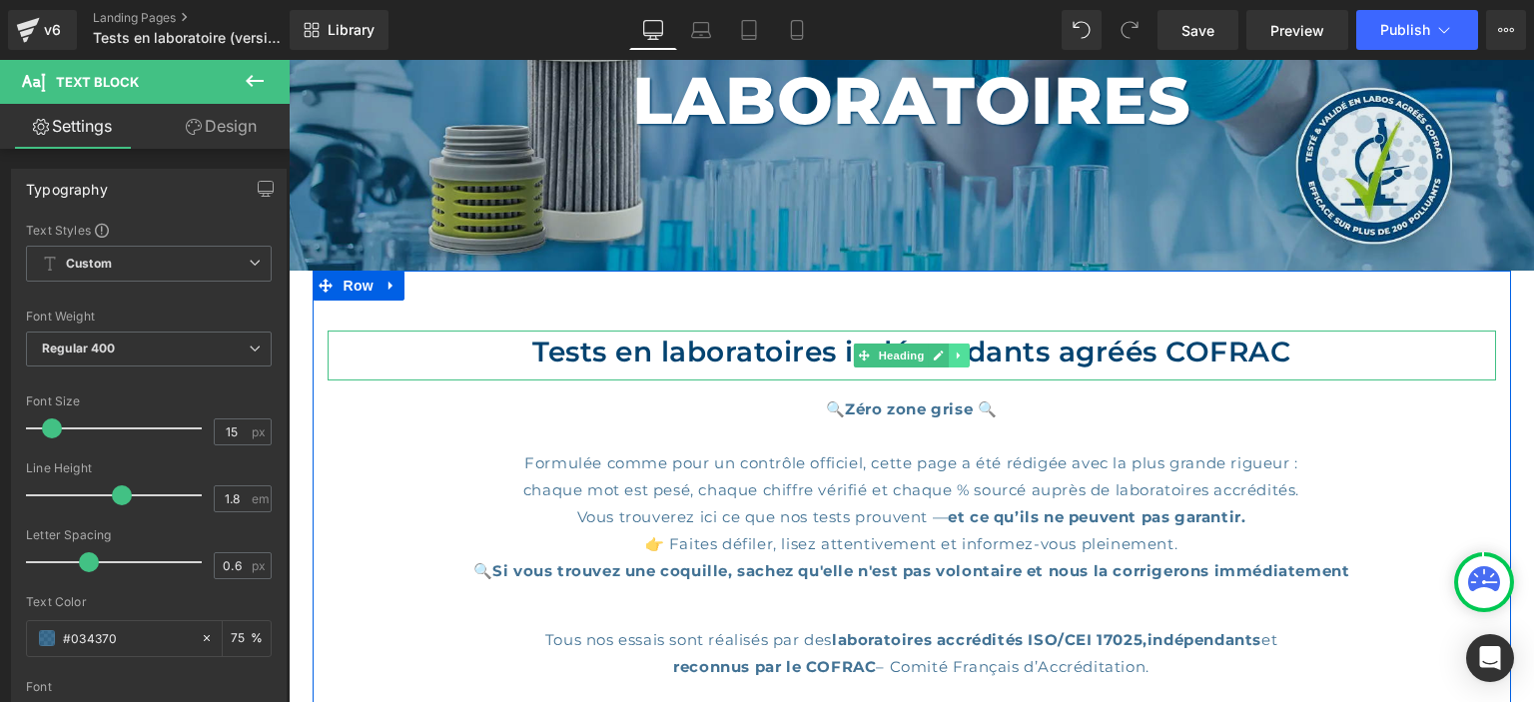
click at [960, 361] on icon at bounding box center [959, 356] width 11 height 12
click at [952, 351] on icon at bounding box center [948, 355] width 11 height 11
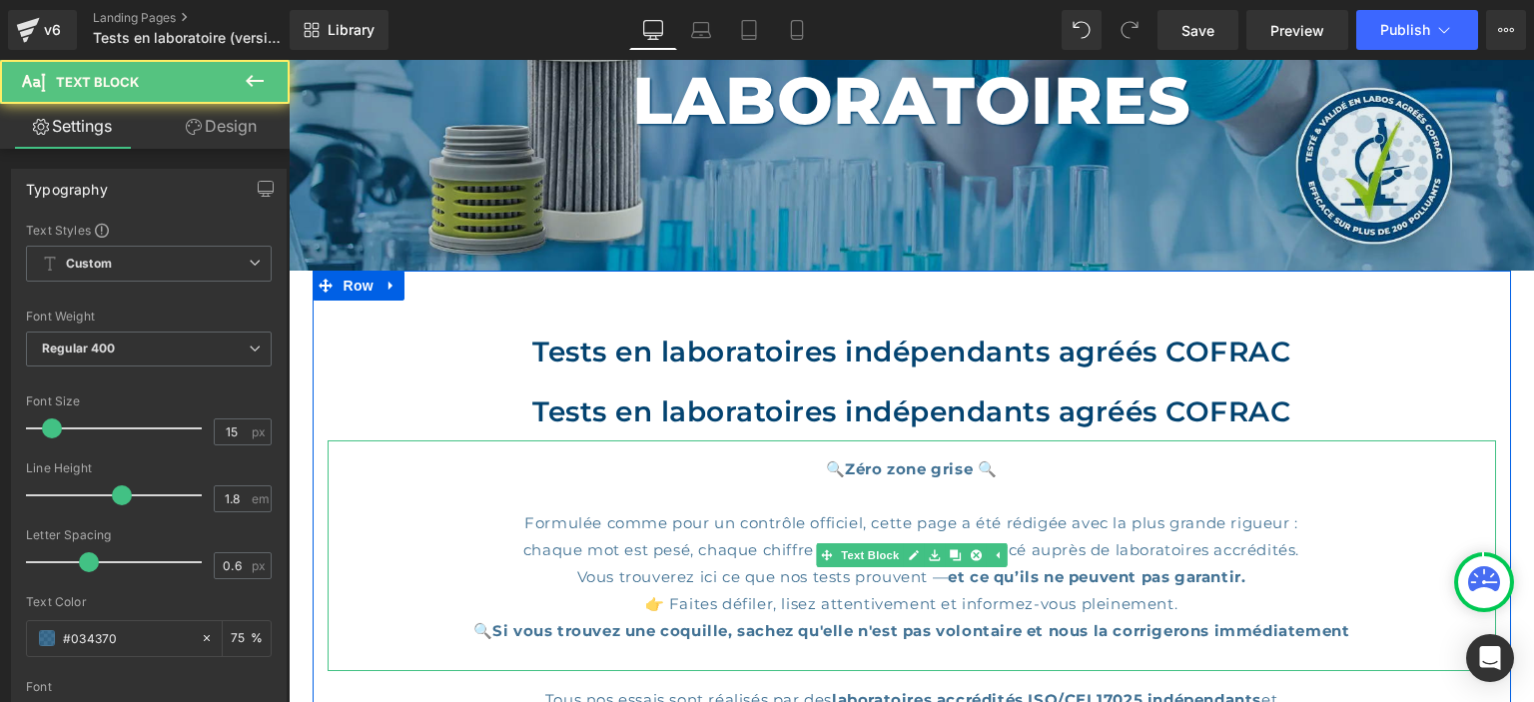
click at [941, 481] on div "🔍 Zéro zone grise 🔍 Formulée comme pour un contrôle officiel, cette page a été …" at bounding box center [912, 556] width 1169 height 231
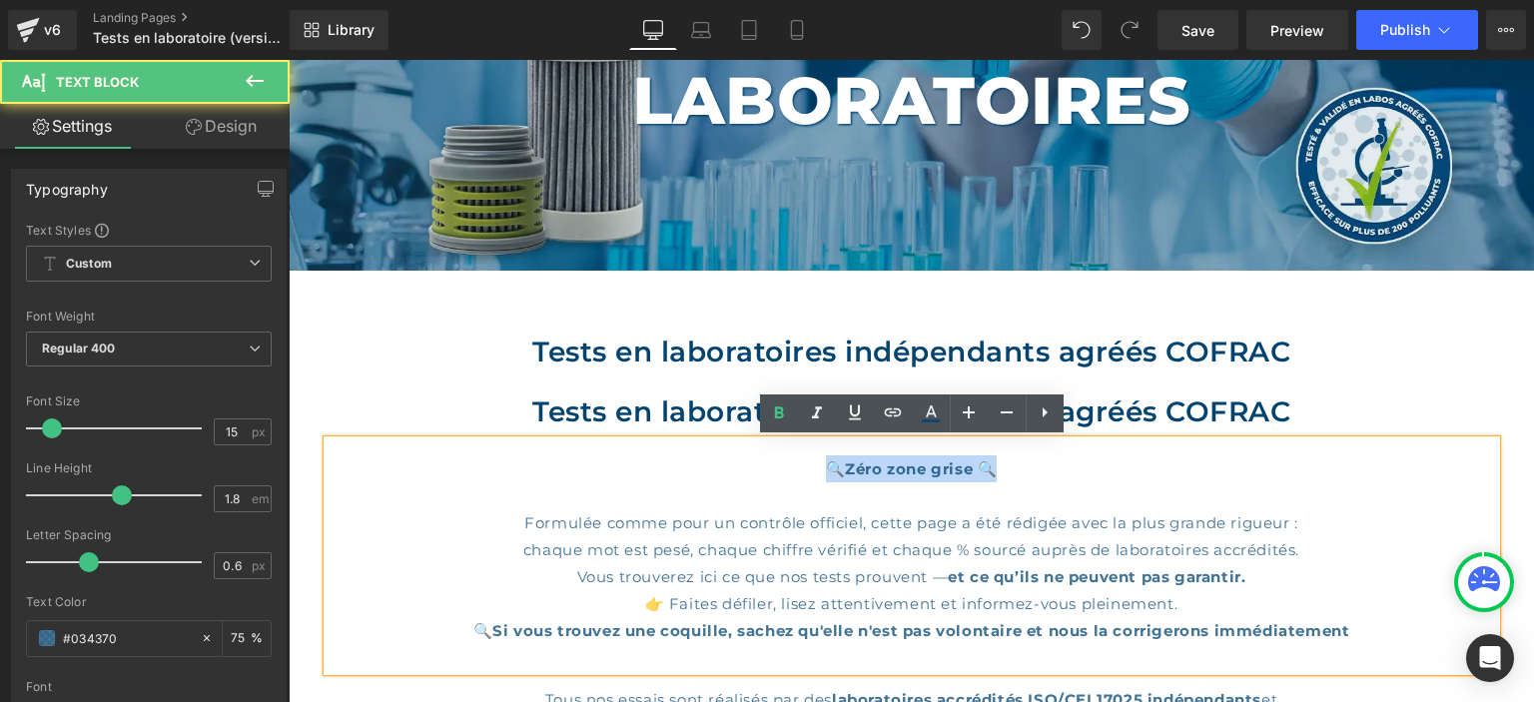
drag, startPoint x: 1003, startPoint y: 466, endPoint x: 801, endPoint y: 476, distance: 202.1
click at [801, 476] on div "🔍 Zéro zone grise 🔍 Formulée comme pour un contrôle officiel, cette page a été …" at bounding box center [912, 556] width 1169 height 231
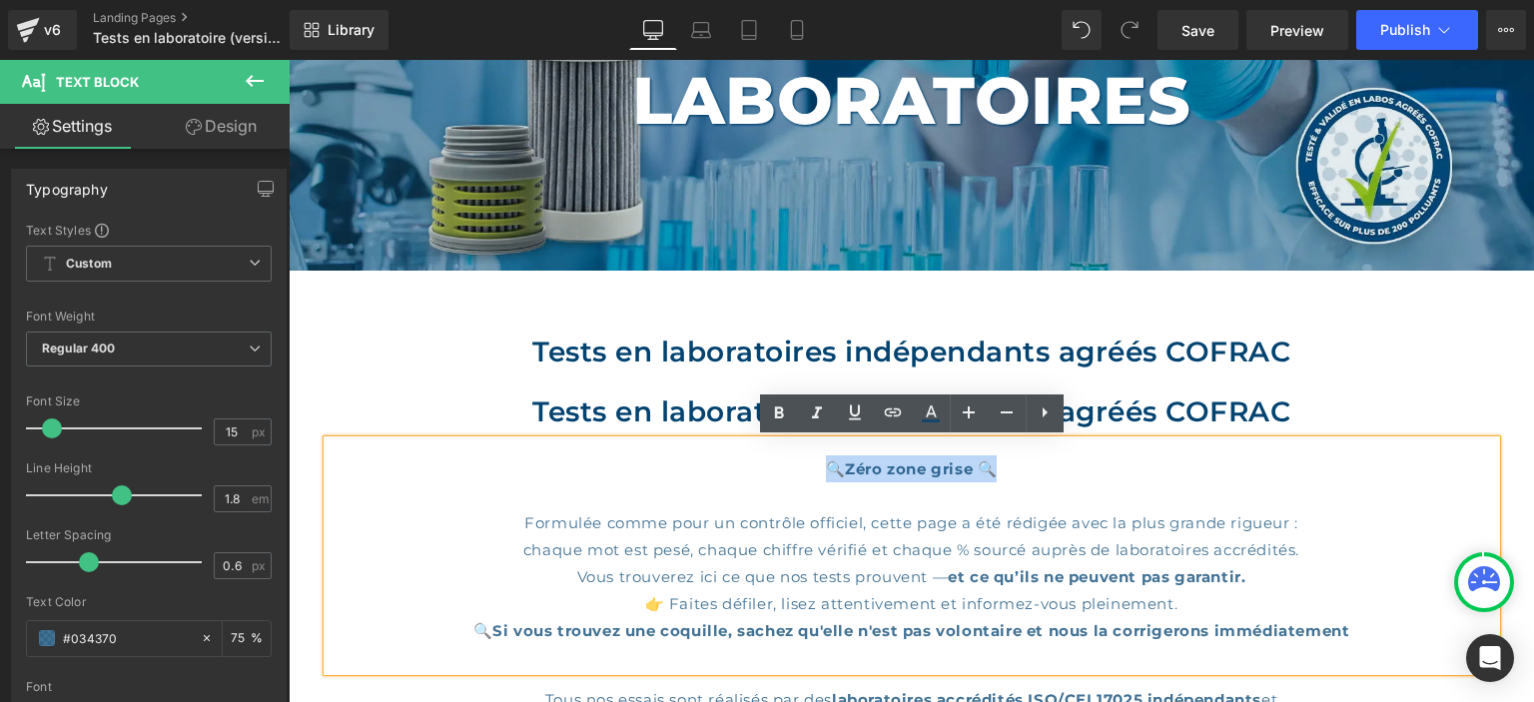
copy div "🔍 Zéro zone grise 🔍"
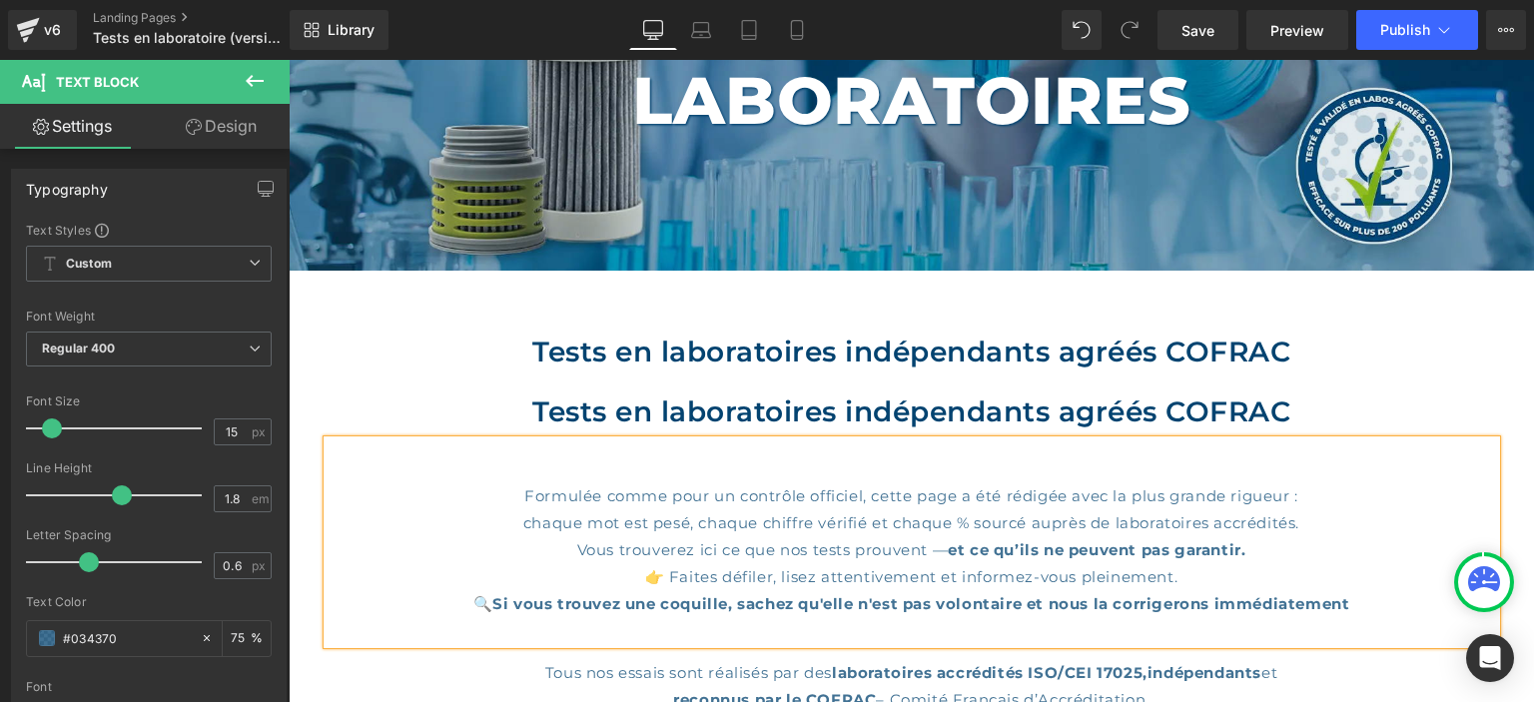
click at [931, 460] on div "Formulée comme pour un contrôle officiel, cette page a été rédigée avec la plus…" at bounding box center [912, 543] width 1169 height 204
click at [519, 497] on div "Formulée comme pour un contrôle officiel, cette page a été rédigée avec la plus…" at bounding box center [912, 495] width 1169 height 27
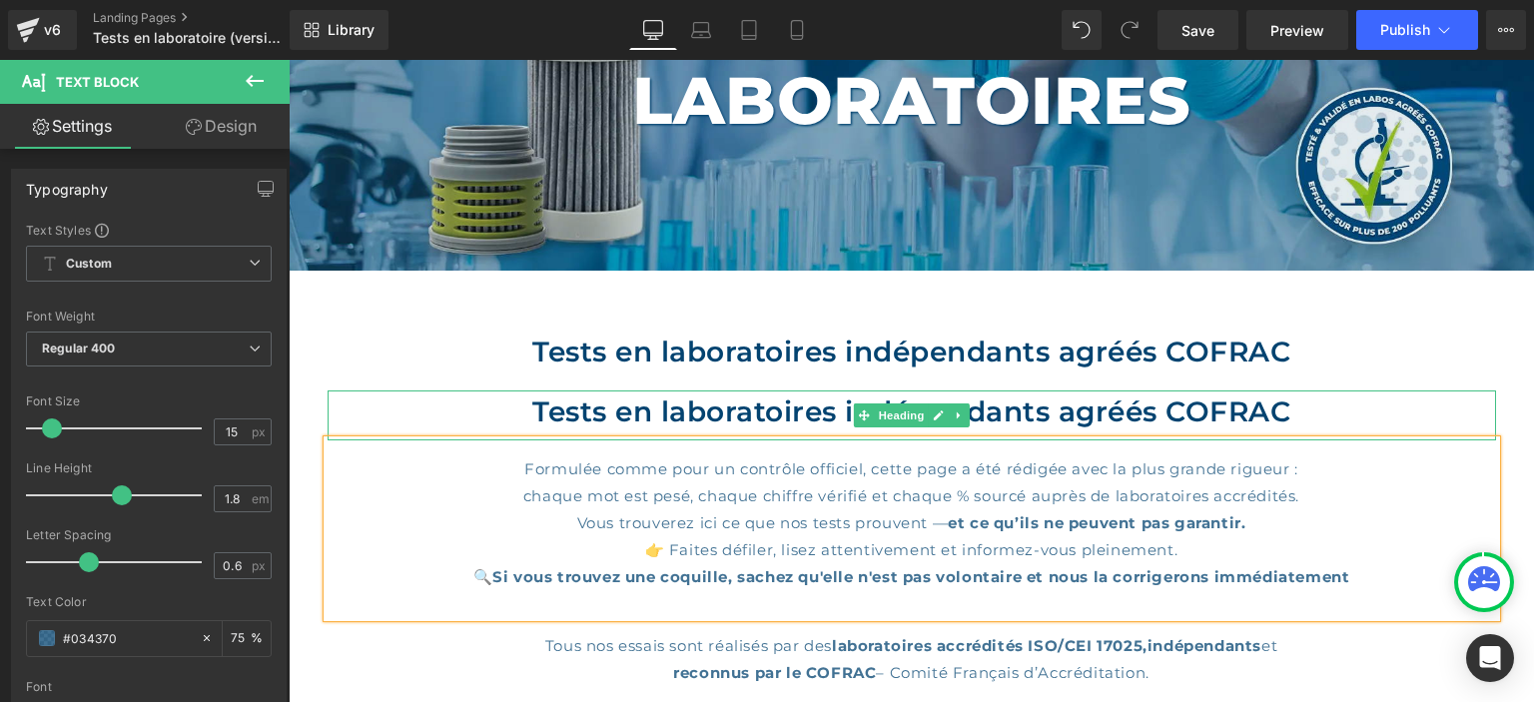
click at [993, 405] on h2 "Tests en laboratoires indépendants agréés COFRAC" at bounding box center [912, 412] width 1169 height 42
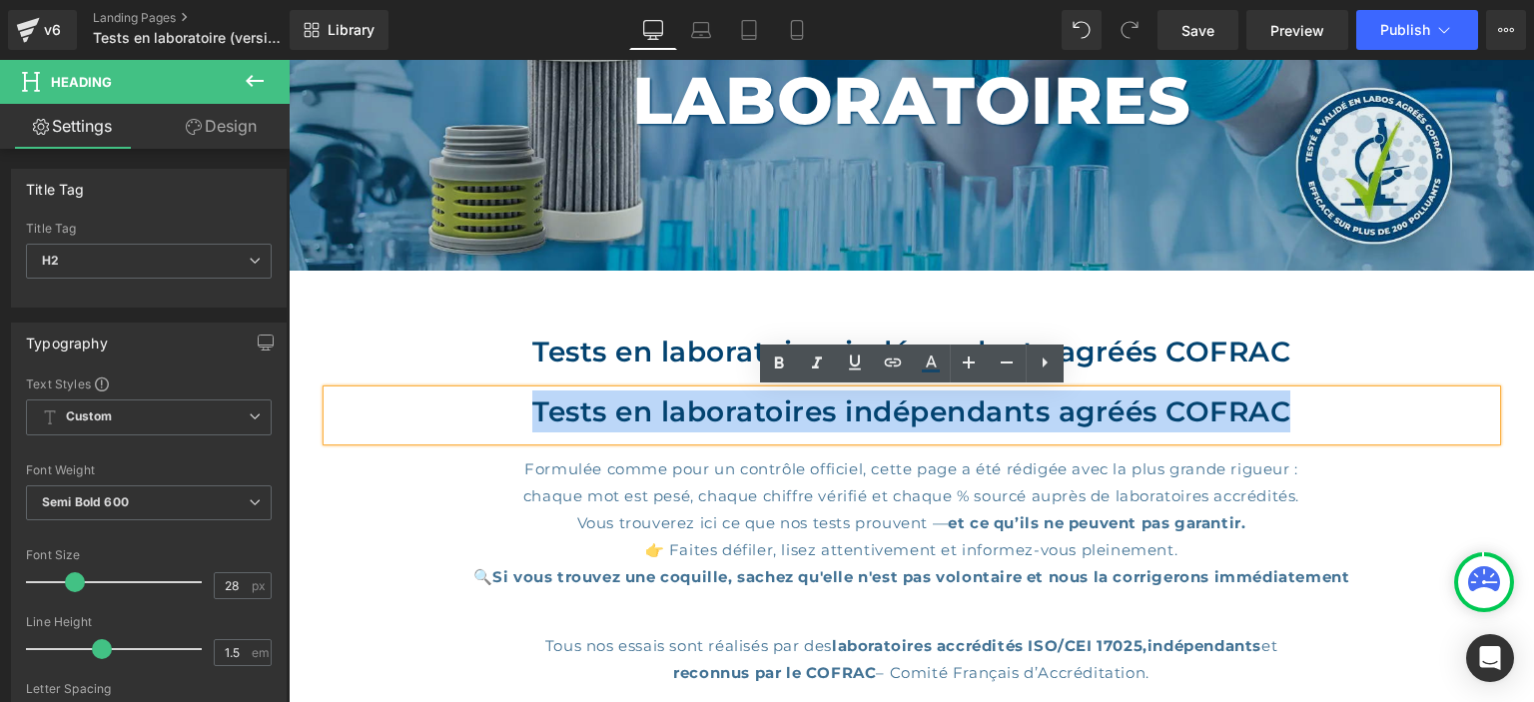
drag, startPoint x: 1207, startPoint y: 414, endPoint x: 506, endPoint y: 422, distance: 700.3
click at [506, 422] on h2 "Tests en laboratoires indépendants agréés COFRAC" at bounding box center [912, 412] width 1169 height 42
paste div
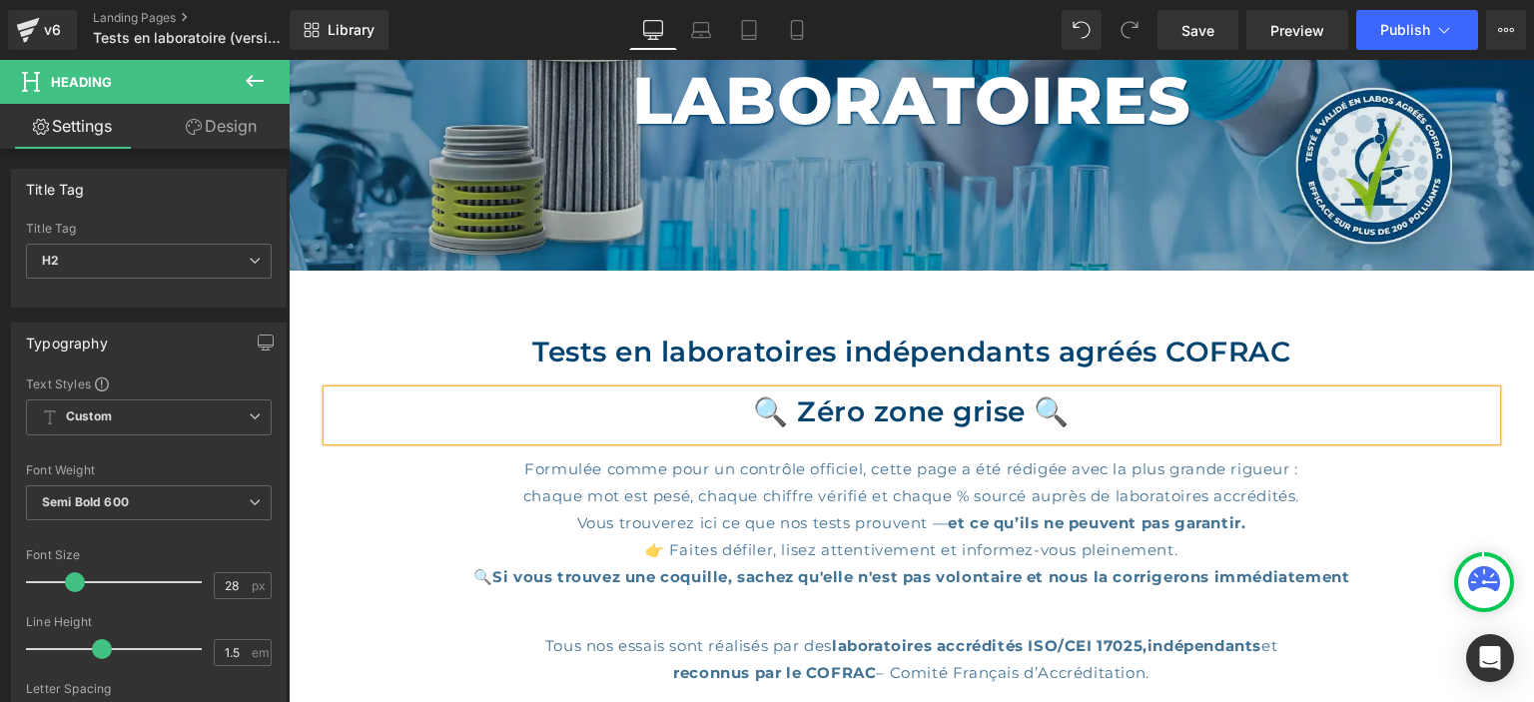
click at [1399, 290] on div "Tests en laboratoires indépendants agréés COFRAC Heading 🔍 Zéro zone grise 🔍 He…" at bounding box center [912, 587] width 1199 height 632
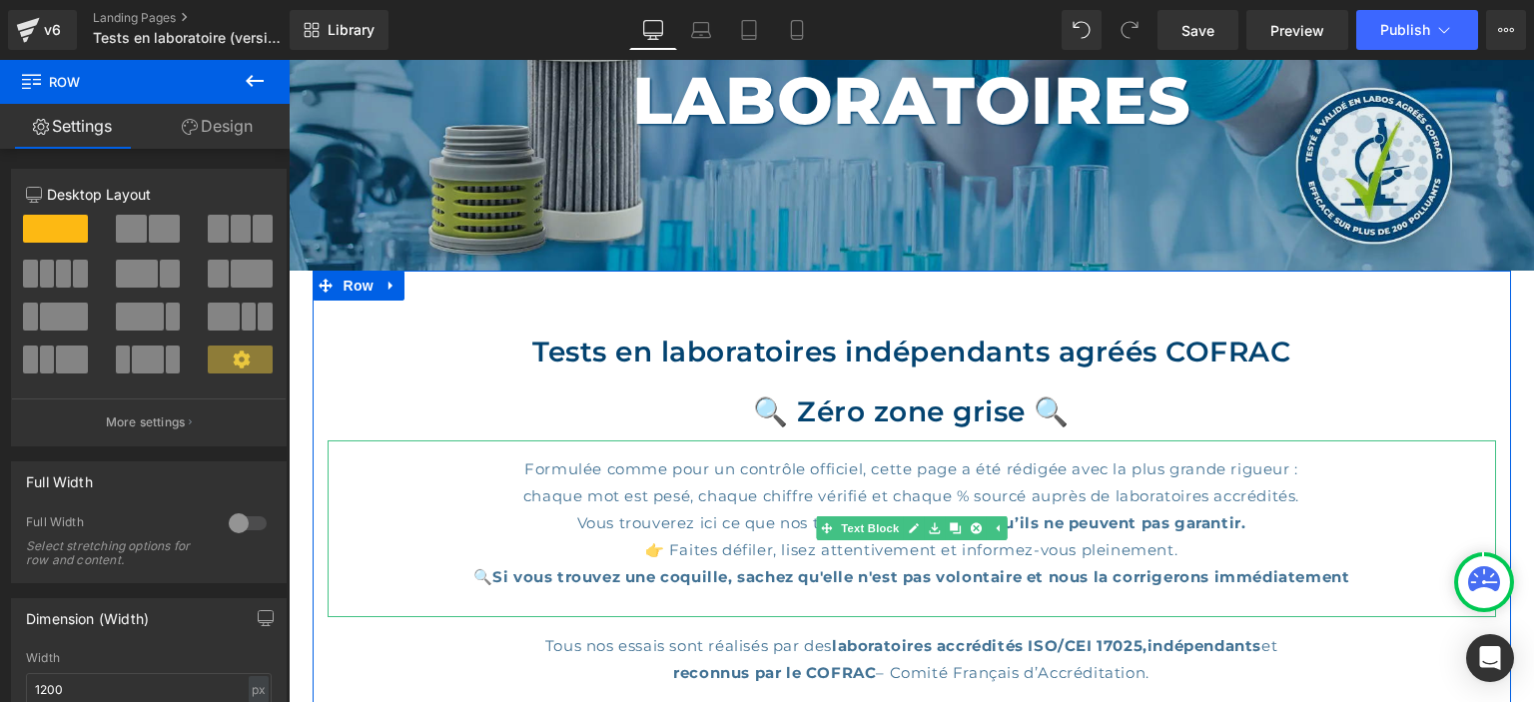
click at [526, 494] on div "chaque mot est pesé, chaque chiffre vérifié et chaque % sourcé auprès de labora…" at bounding box center [912, 495] width 1169 height 27
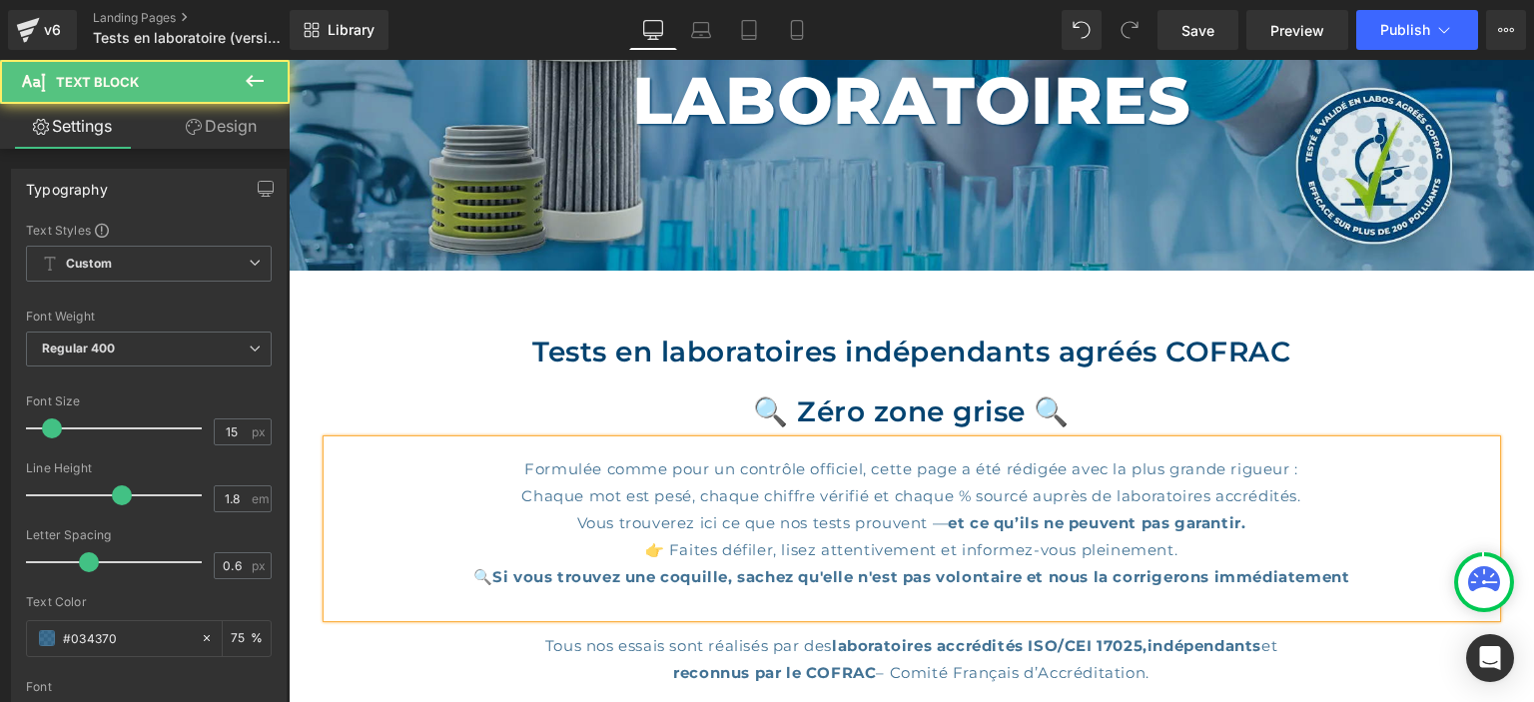
click at [1262, 521] on div "Formulée comme pour un contrôle officiel, cette page a été rédigée avec la plus…" at bounding box center [912, 529] width 1169 height 177
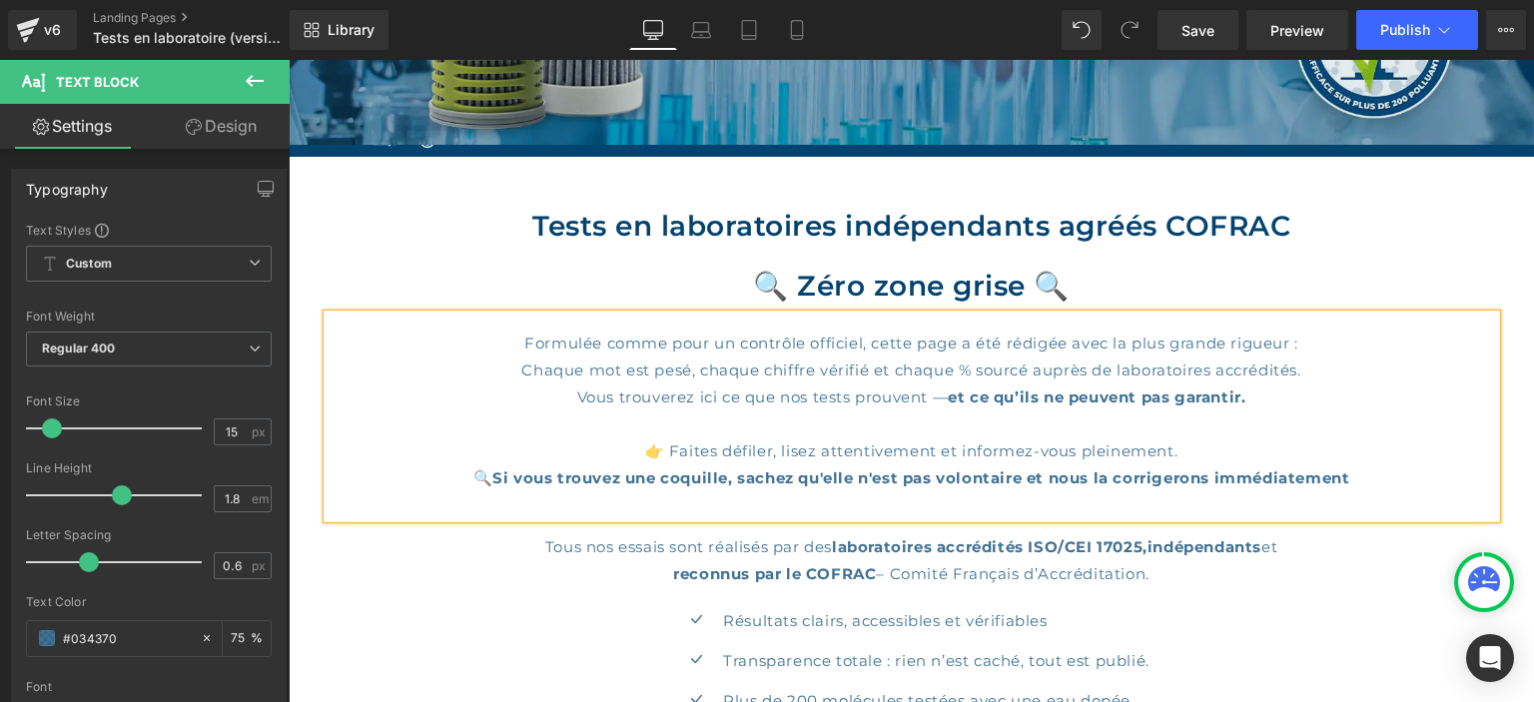
scroll to position [422, 0]
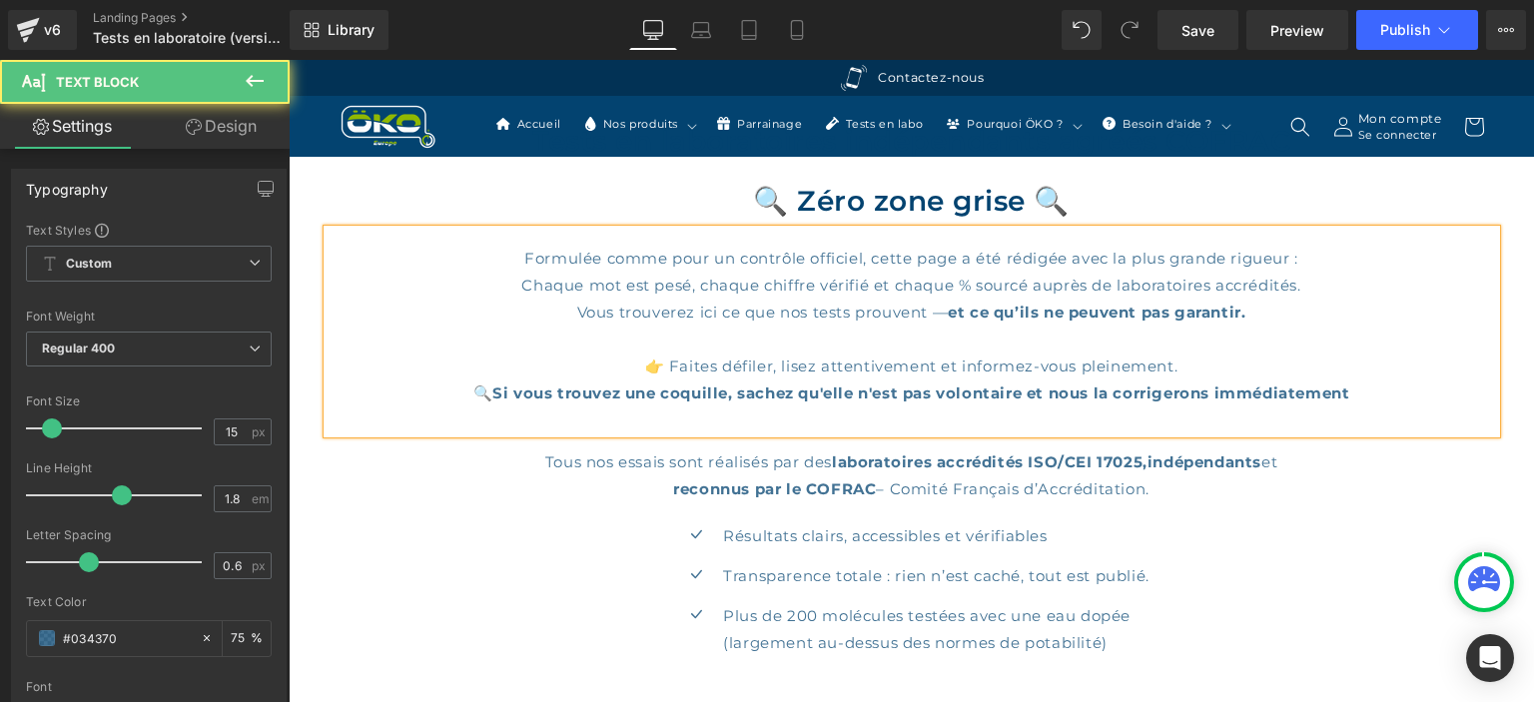
click at [817, 342] on div at bounding box center [912, 339] width 1169 height 27
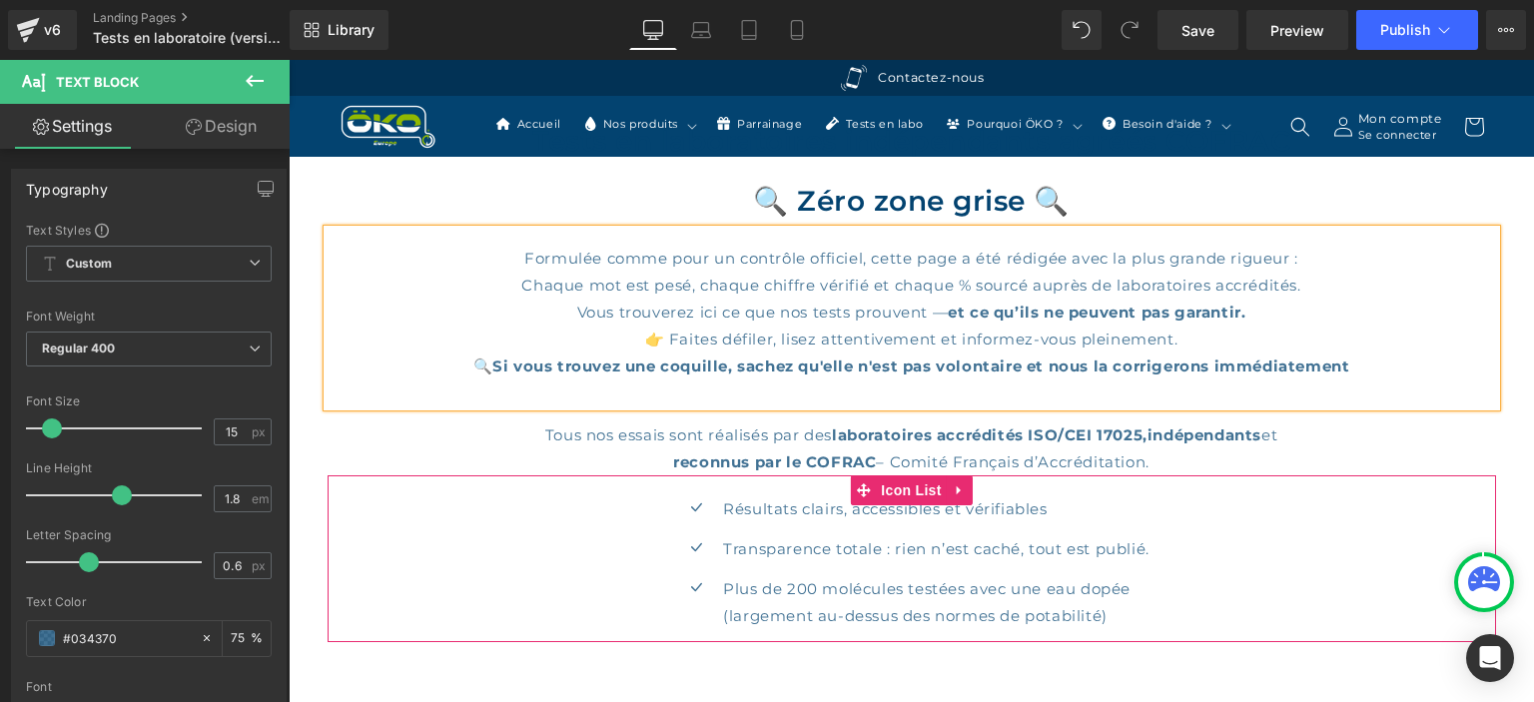
scroll to position [632, 0]
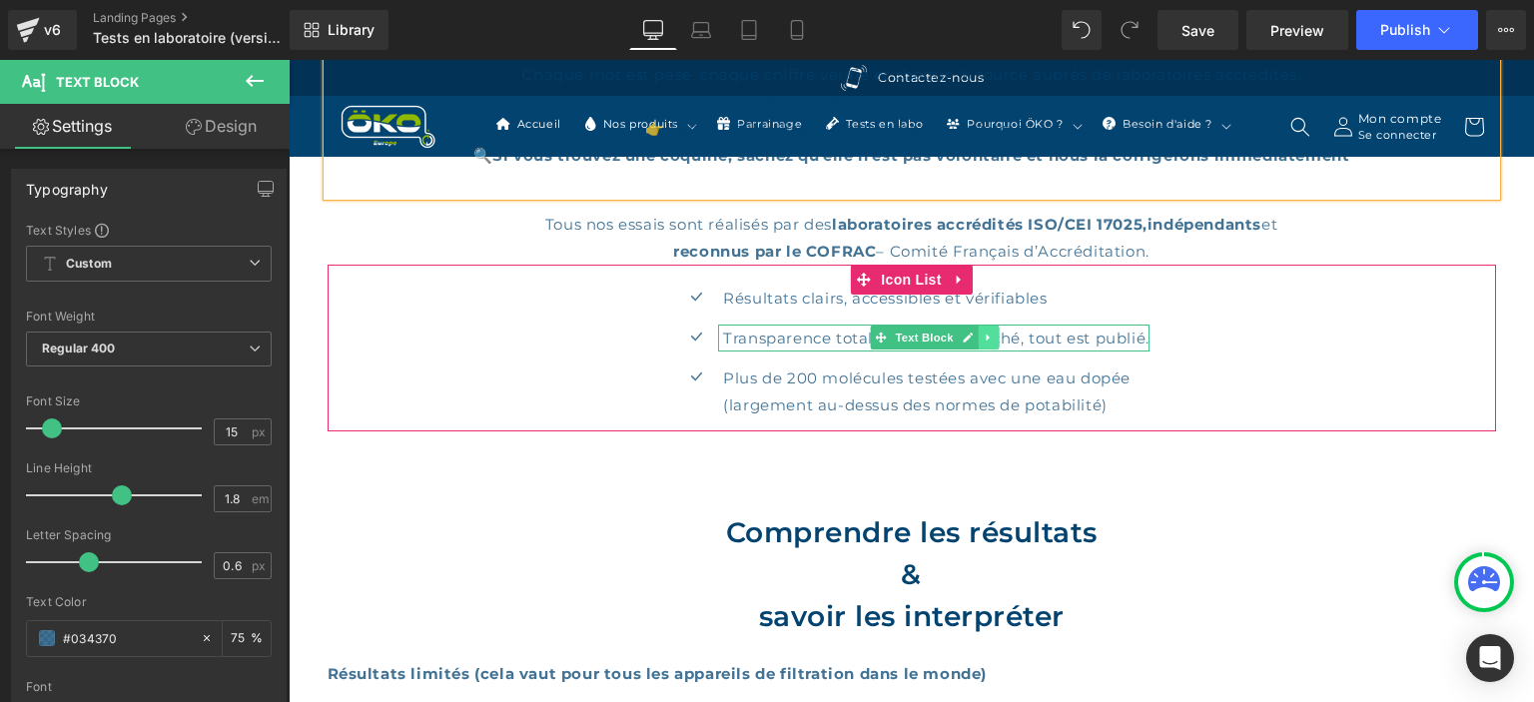
click at [985, 330] on link at bounding box center [989, 338] width 21 height 24
click at [994, 333] on icon at bounding box center [999, 338] width 11 height 12
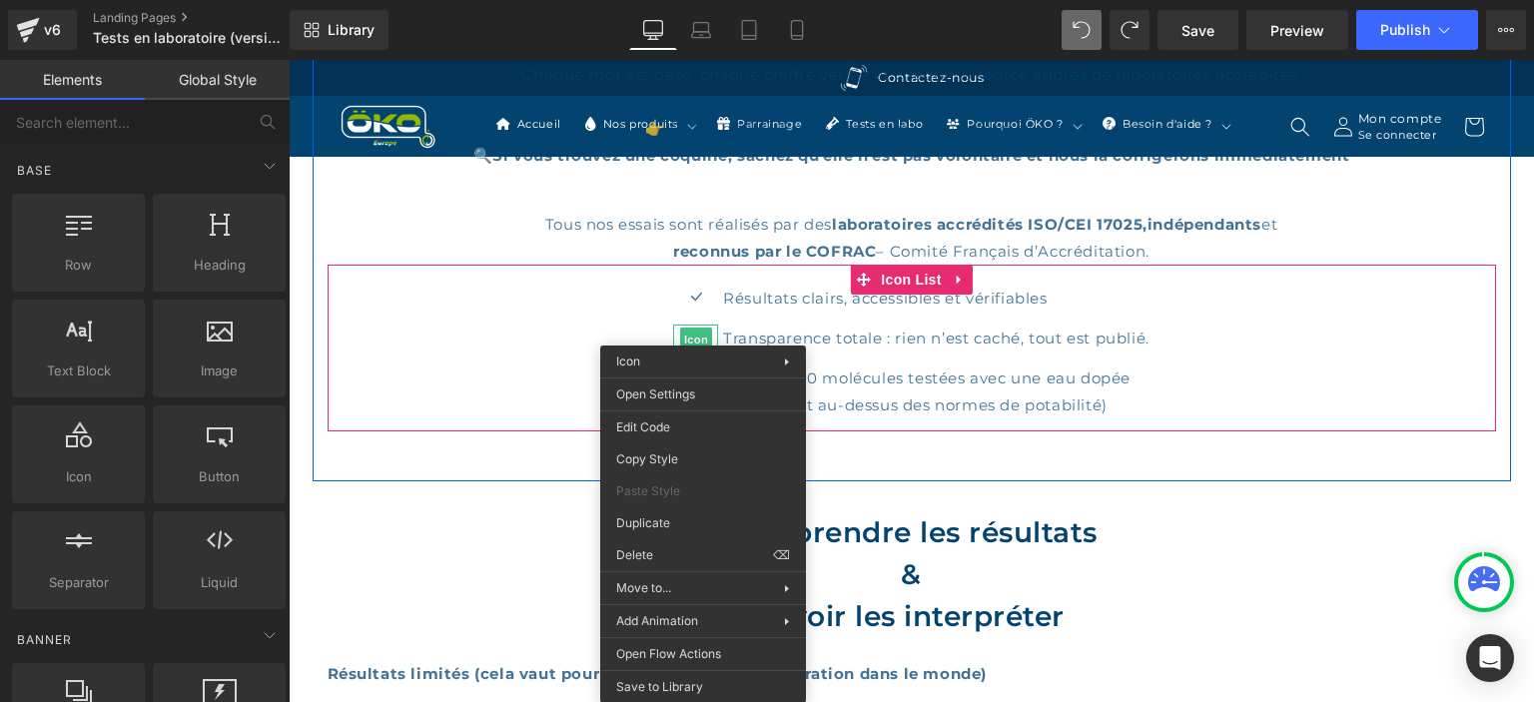
click at [1389, 307] on div "Icon Résultats clairs, accessibles et vérifiables Text Block Icon Transparence …" at bounding box center [912, 358] width 1169 height 147
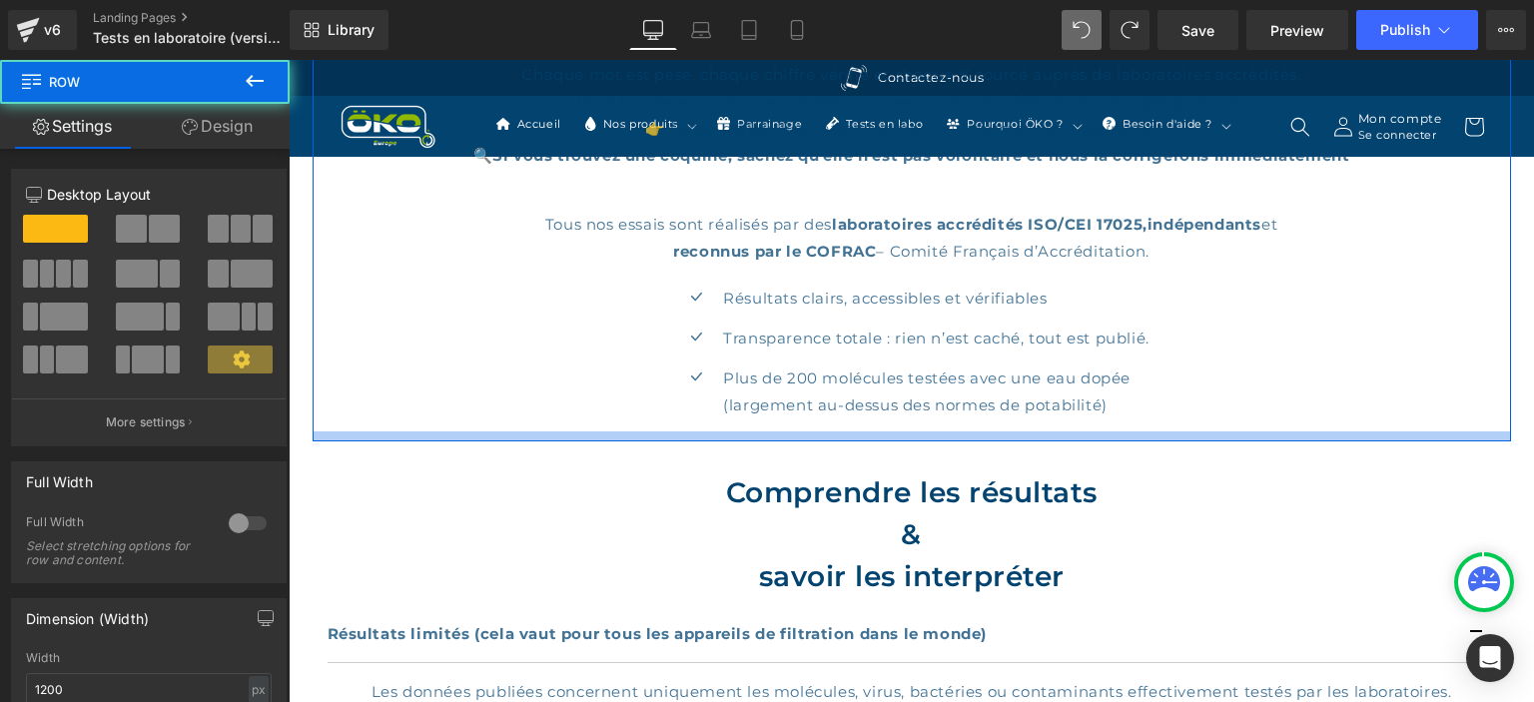
drag, startPoint x: 1094, startPoint y: 475, endPoint x: 1103, endPoint y: 437, distance: 40.0
click at [1103, 437] on div at bounding box center [912, 437] width 1199 height 10
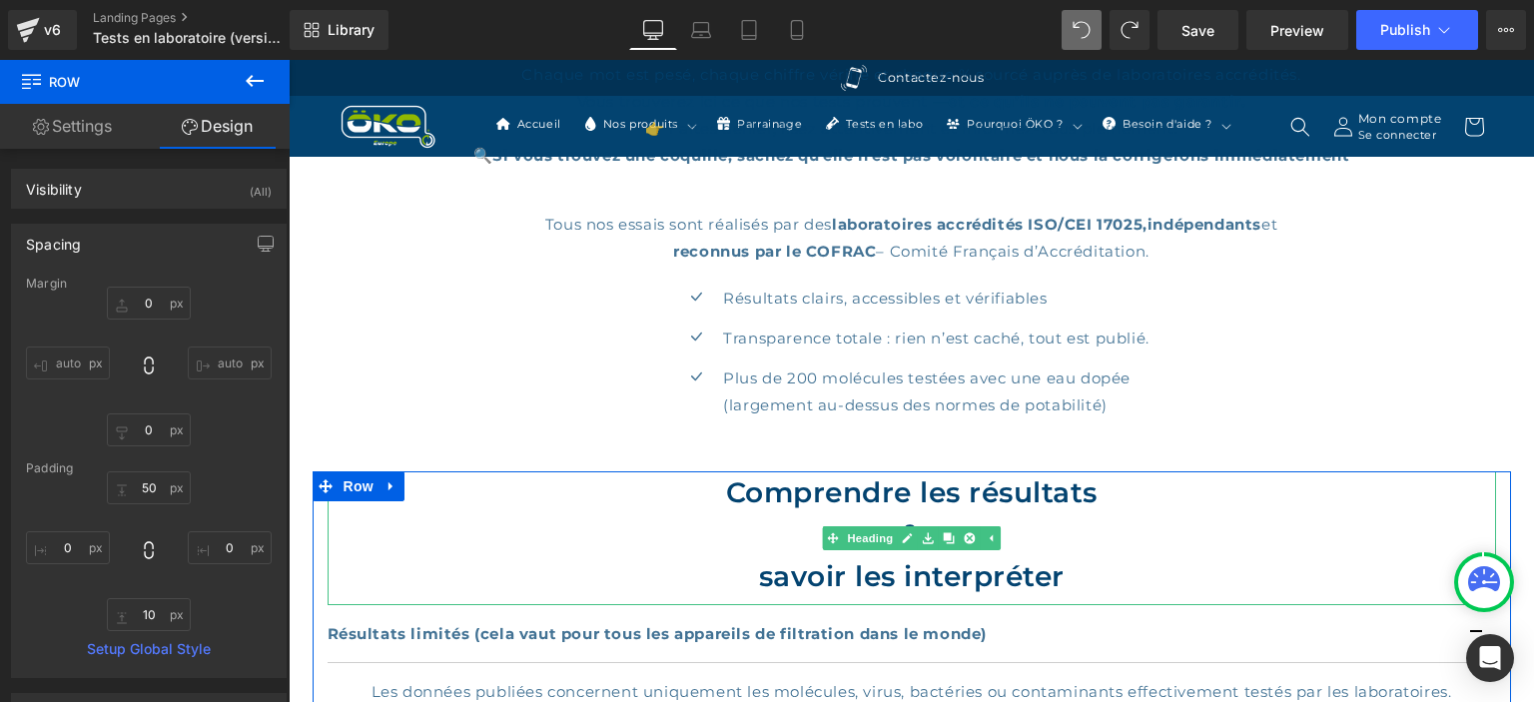
click at [900, 484] on h2 "Comprendre les résultats" at bounding box center [912, 492] width 1169 height 42
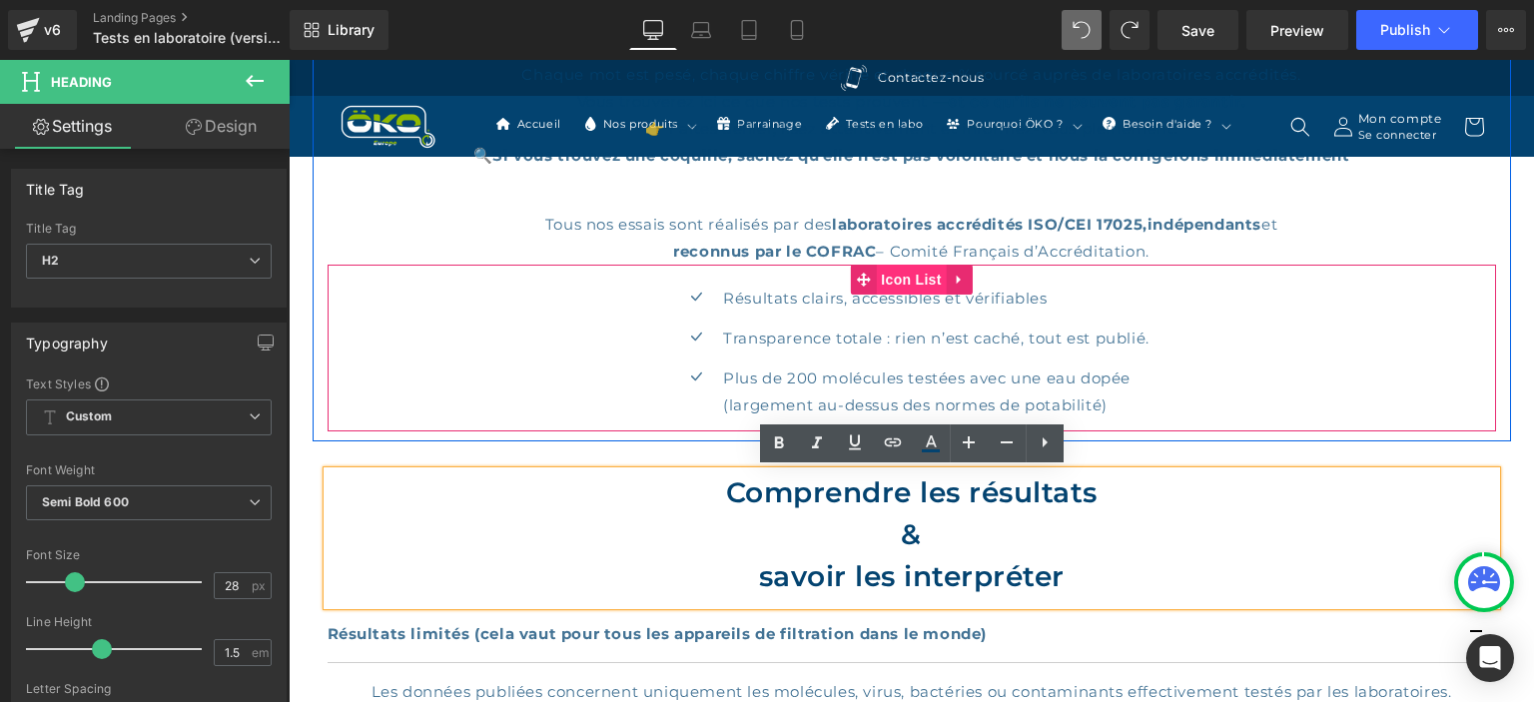
click at [901, 284] on span "Icon List" at bounding box center [911, 280] width 70 height 30
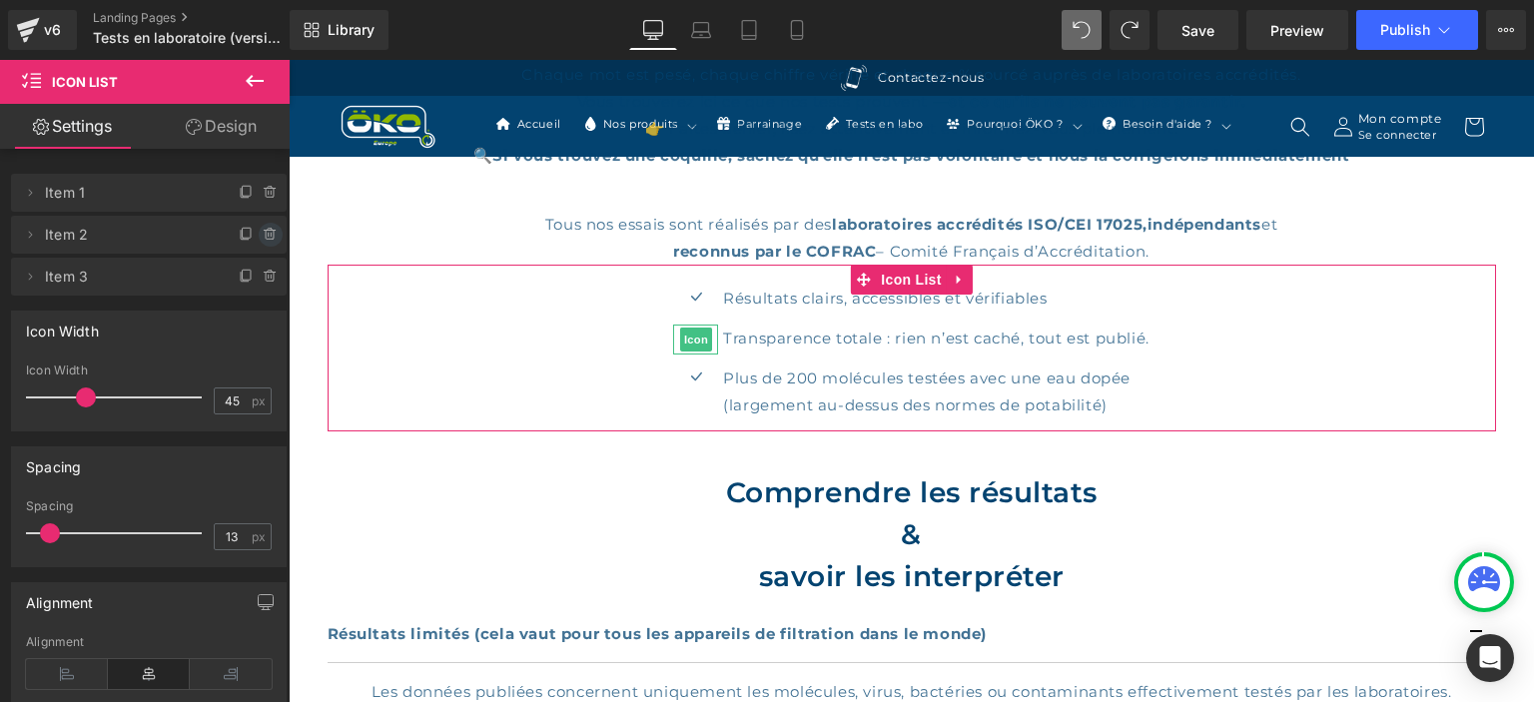
click at [277, 231] on icon at bounding box center [271, 235] width 16 height 16
click at [260, 235] on button "Delete" at bounding box center [249, 236] width 63 height 26
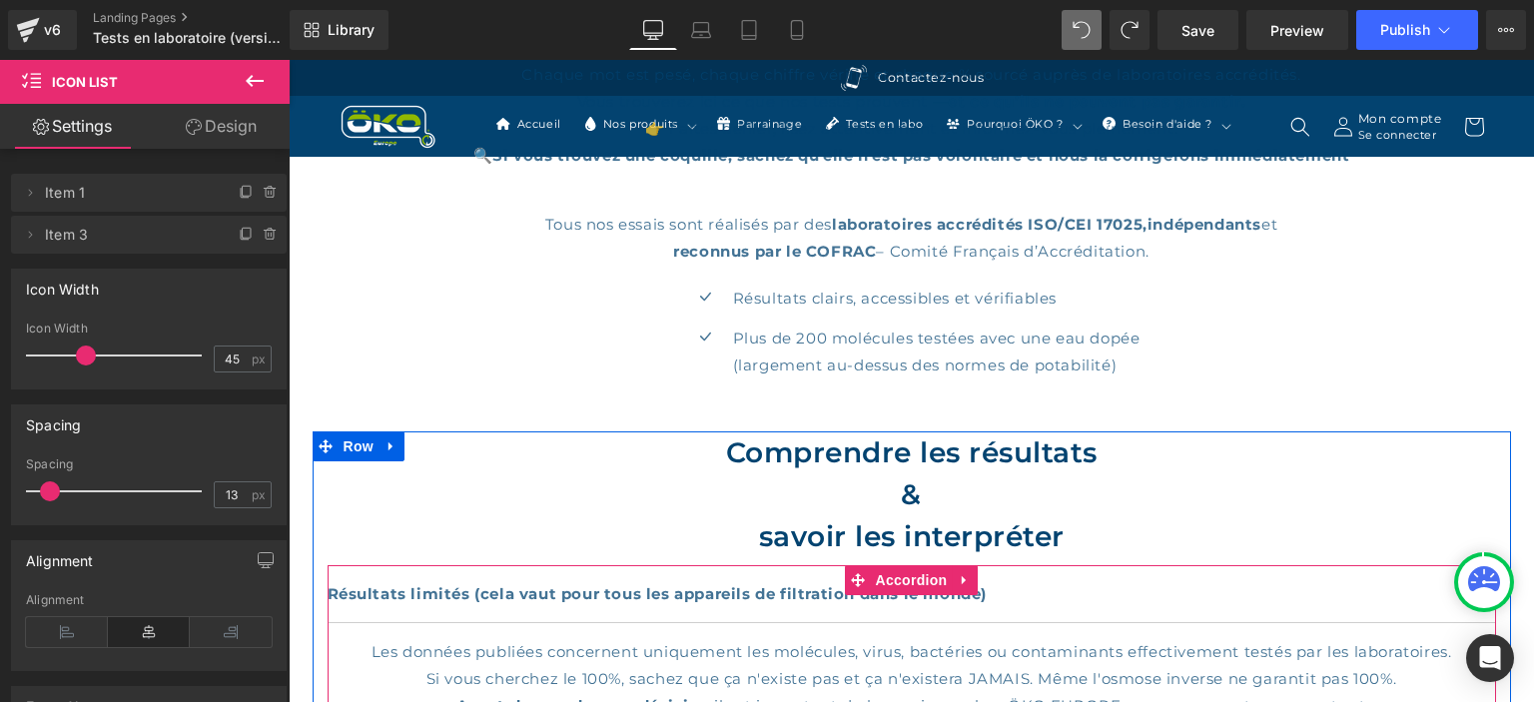
scroll to position [843, 0]
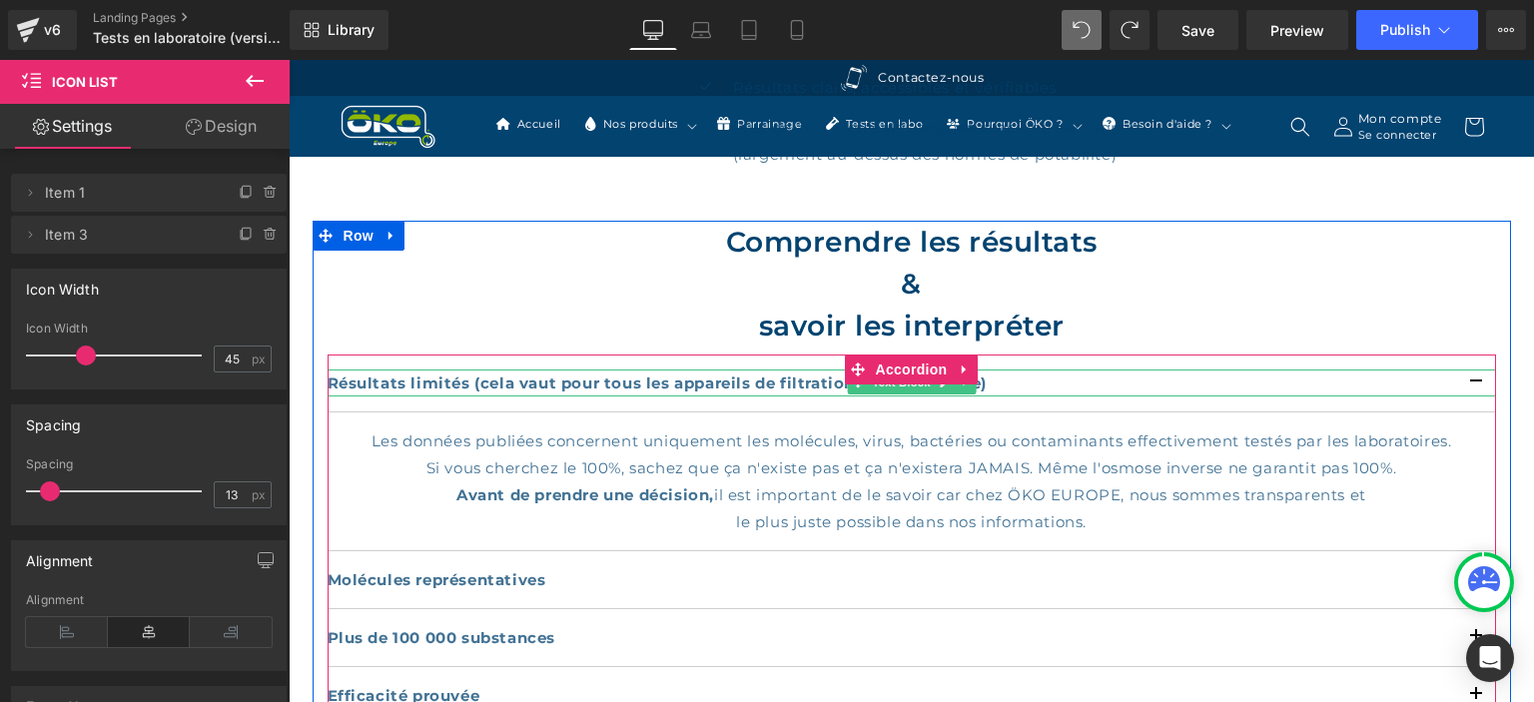
click at [628, 383] on strong "Résultats limités (cela vaut pour tous les appareils de filtration dans le mond…" at bounding box center [658, 383] width 660 height 19
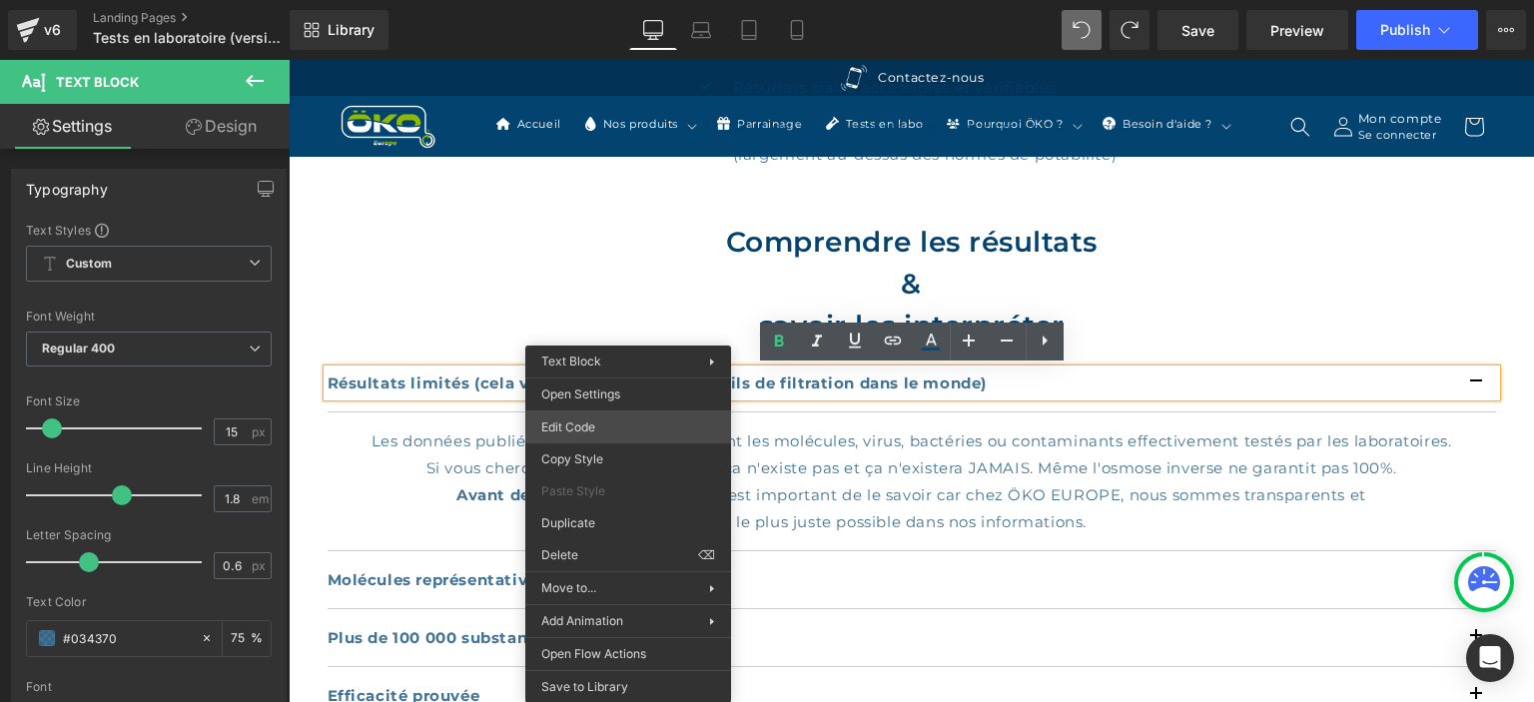
click at [577, 0] on div "Icon List You are previewing how the will restyle your page. You can not edit E…" at bounding box center [767, 0] width 1534 height 0
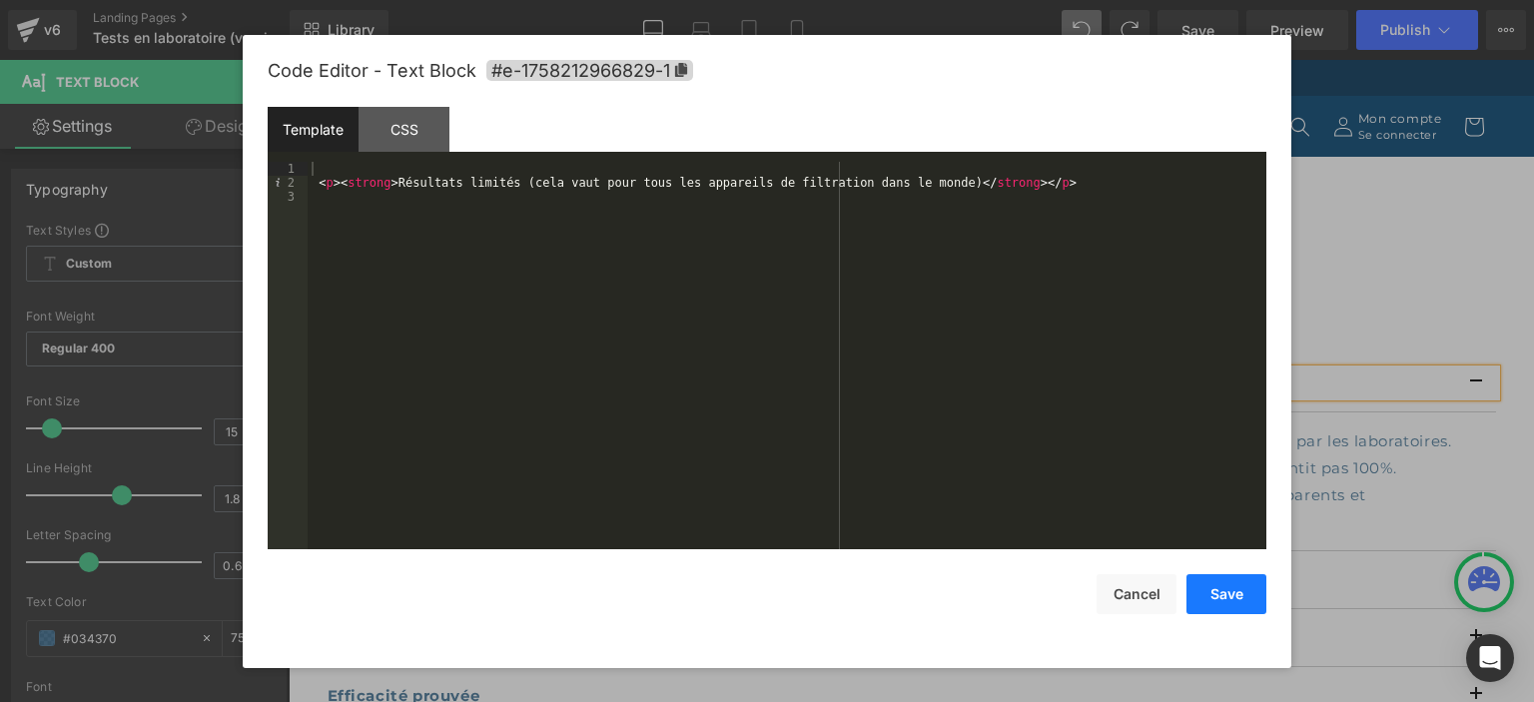
click at [1229, 596] on button "Save" at bounding box center [1227, 594] width 80 height 40
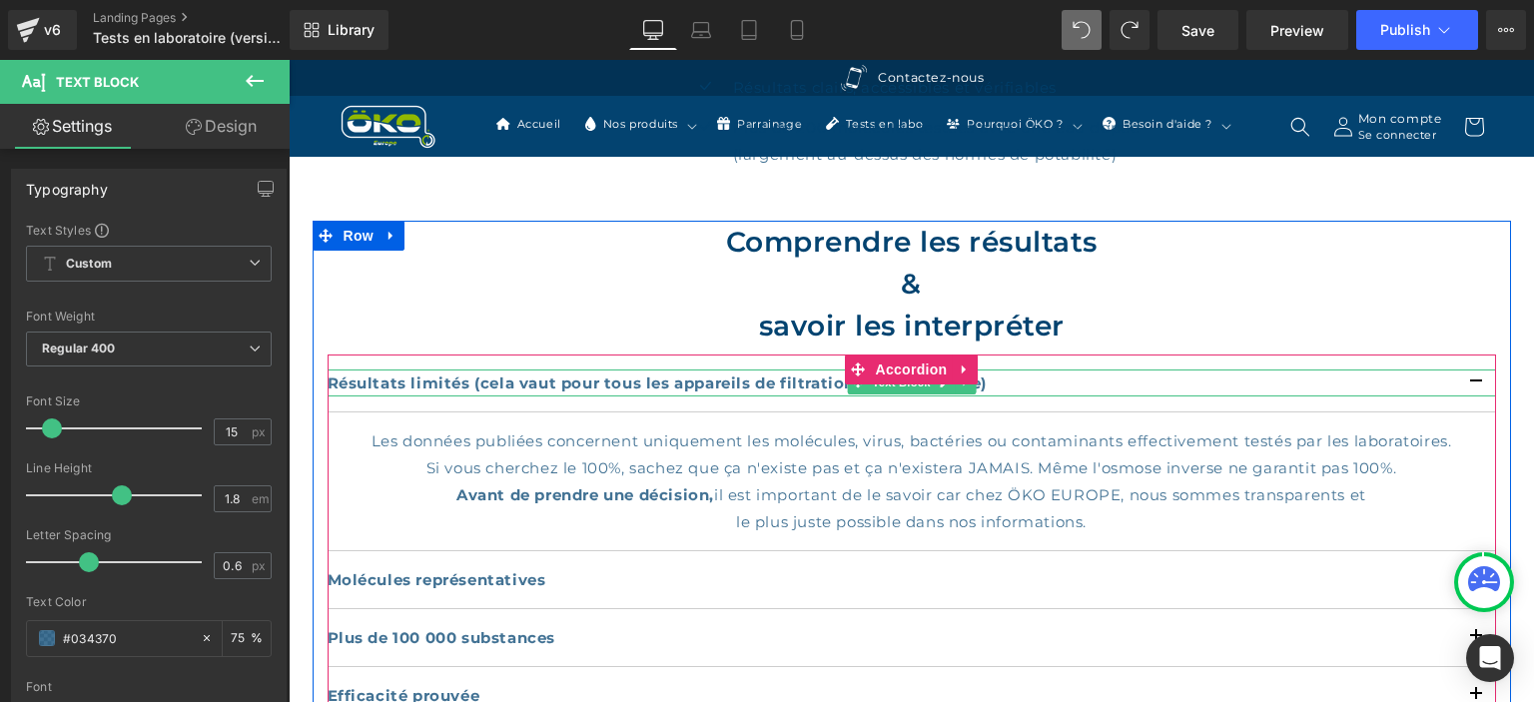
click at [743, 374] on strong "Résultats limités (cela vaut pour tous les appareils de filtration dans le mond…" at bounding box center [658, 383] width 660 height 19
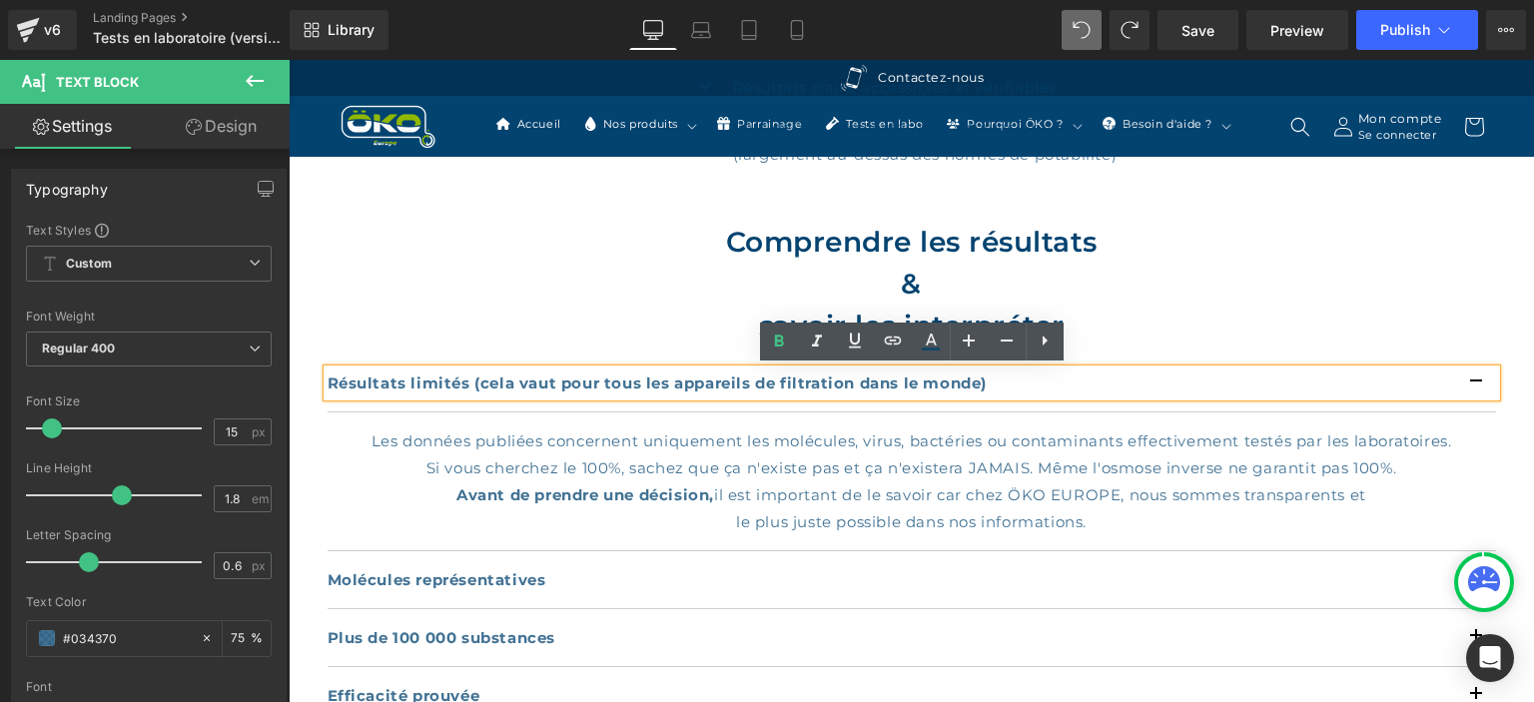
click at [1029, 380] on p "Résultats limités (cela vaut pour tous les appareils de filtration dans le mond…" at bounding box center [912, 383] width 1169 height 27
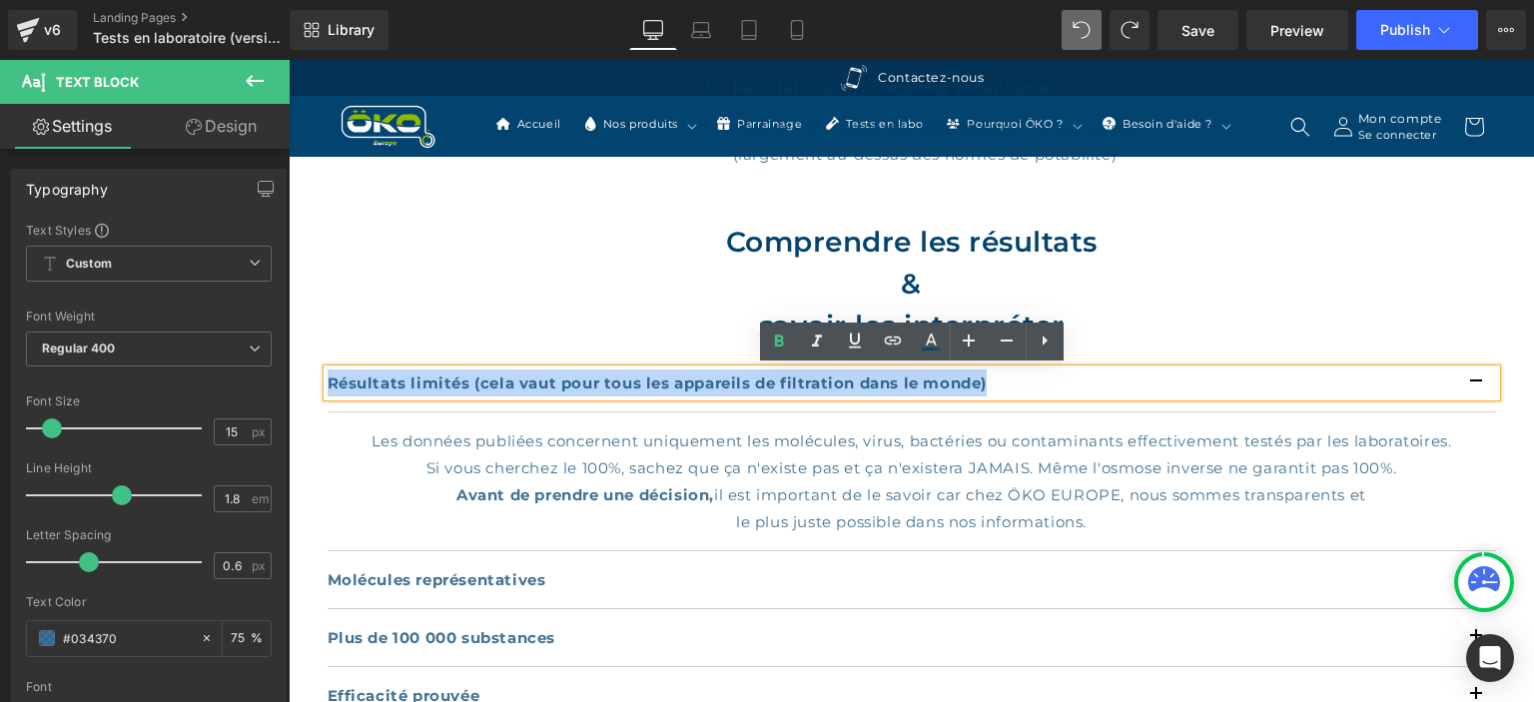
drag, startPoint x: 1029, startPoint y: 380, endPoint x: 318, endPoint y: 390, distance: 711.3
click at [318, 390] on div "Comprendre les résultats & savoir les interpréter Heading Résultats limités (ce…" at bounding box center [912, 560] width 1199 height 678
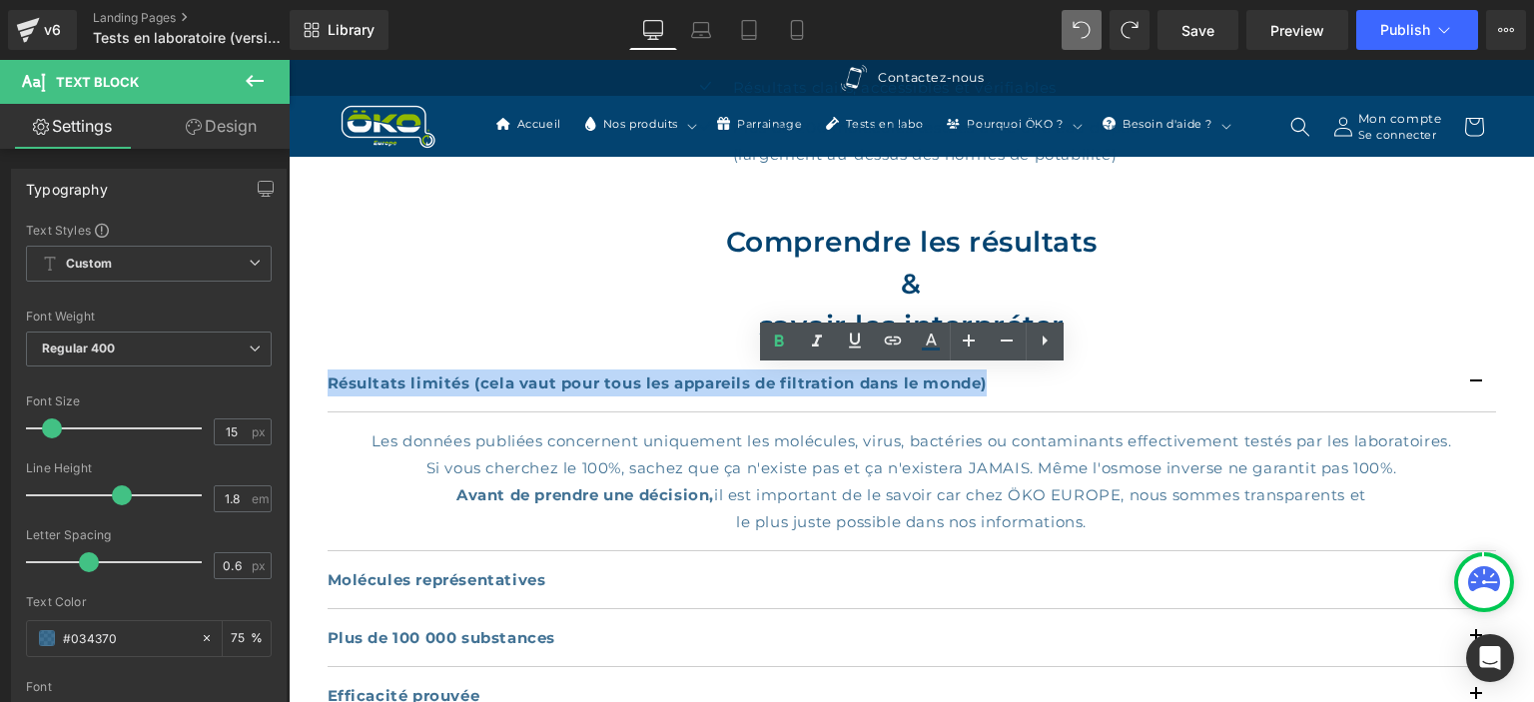
paste div
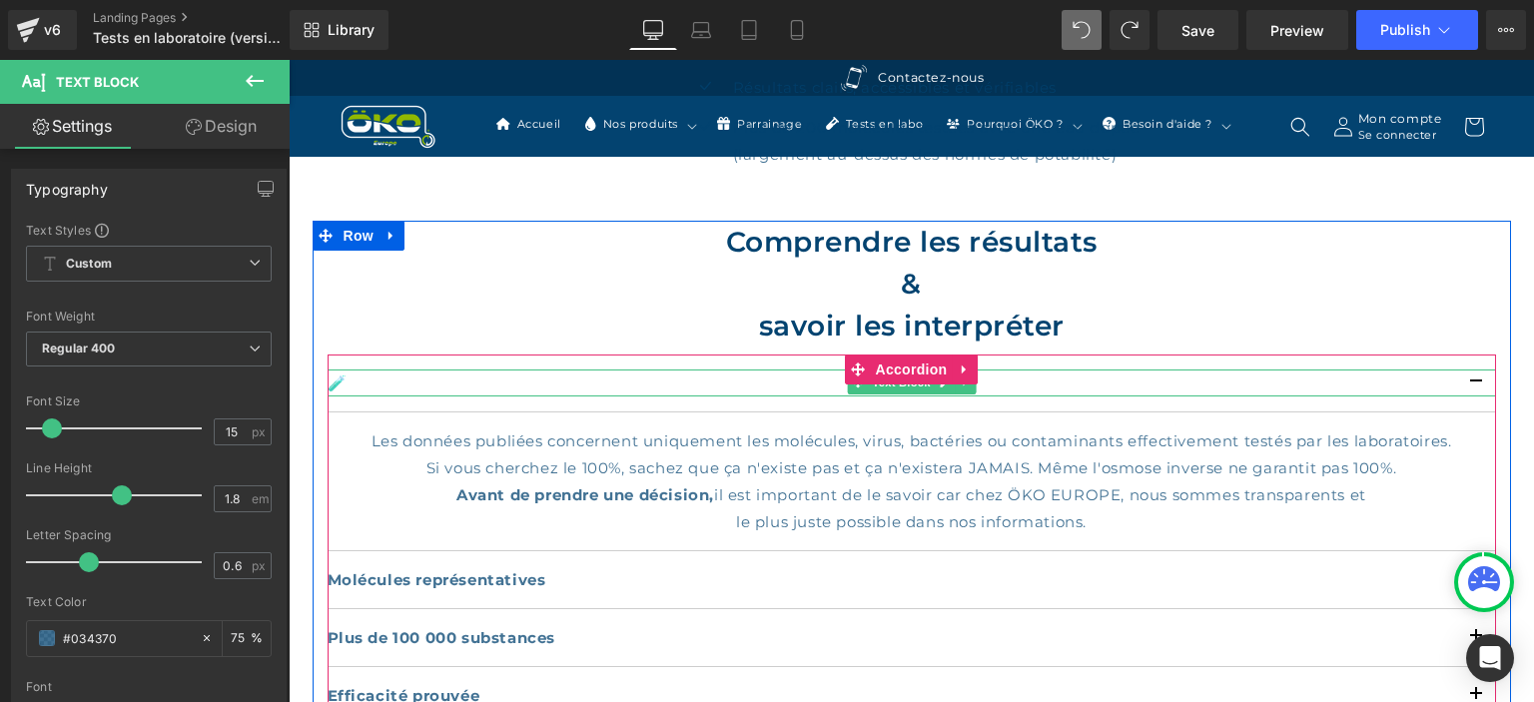
click at [385, 382] on p "🧪" at bounding box center [912, 383] width 1169 height 27
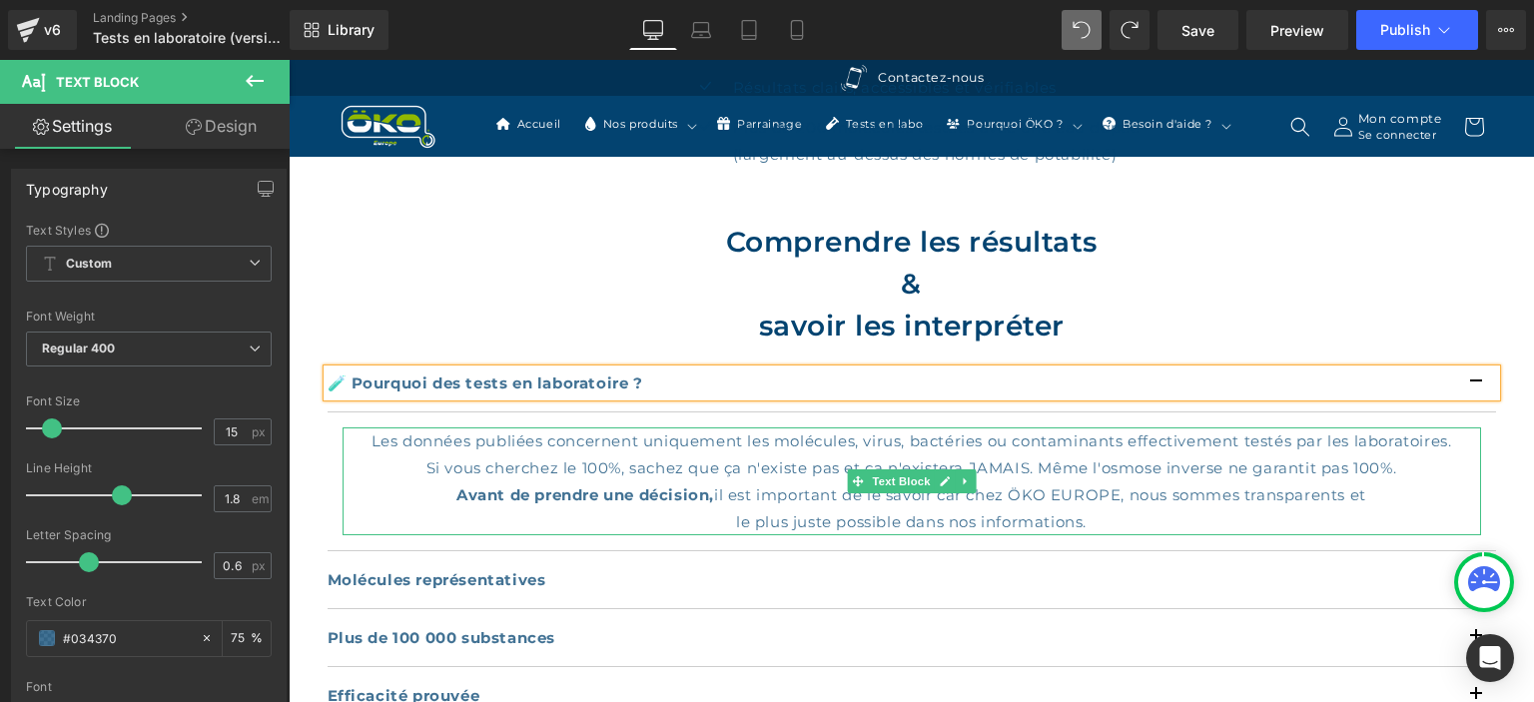
click at [1145, 489] on p "Avant de prendre une décision, il est important de le savoir car chez ÖKO EUROP…" at bounding box center [912, 494] width 1139 height 27
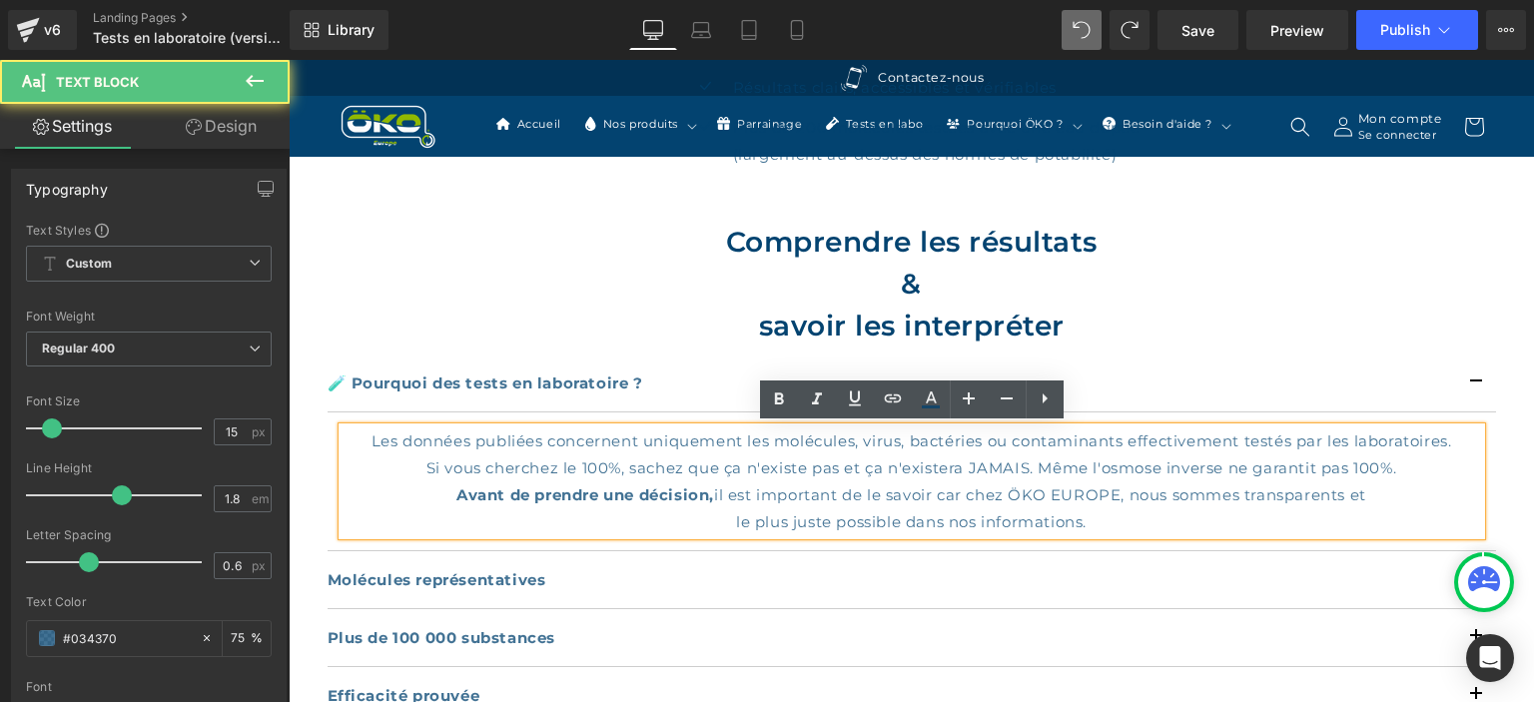
click at [1104, 518] on p "le plus juste possible dans nos informations." at bounding box center [912, 521] width 1139 height 27
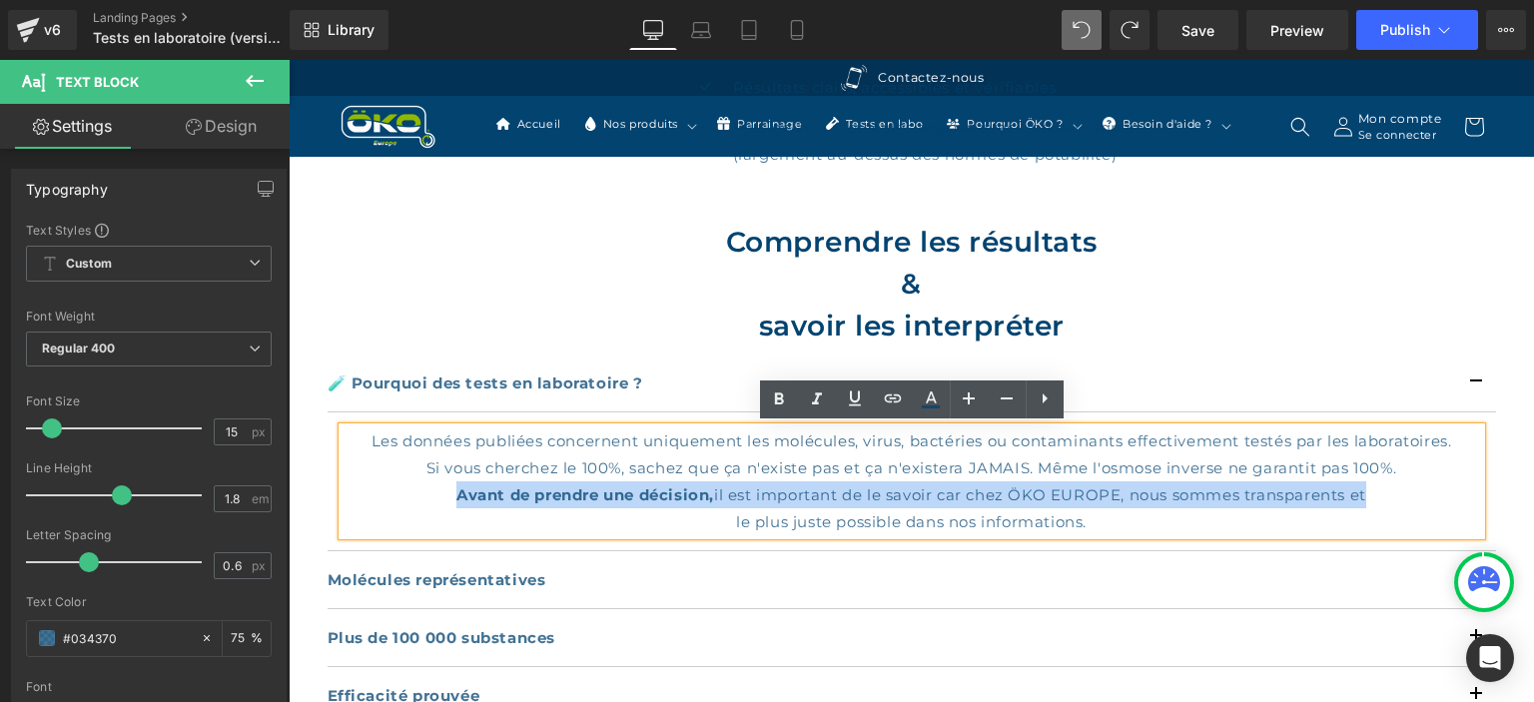
drag, startPoint x: 1104, startPoint y: 518, endPoint x: 369, endPoint y: 441, distance: 739.3
click at [369, 441] on div "Les données publiées concernent uniquement les molécules, virus, bactéries ou c…" at bounding box center [912, 482] width 1139 height 108
drag, startPoint x: 363, startPoint y: 440, endPoint x: 1143, endPoint y: 521, distance: 784.5
click at [1143, 521] on div "Les données publiées concernent uniquement les molécules, virus, bactéries ou c…" at bounding box center [912, 482] width 1139 height 108
paste div
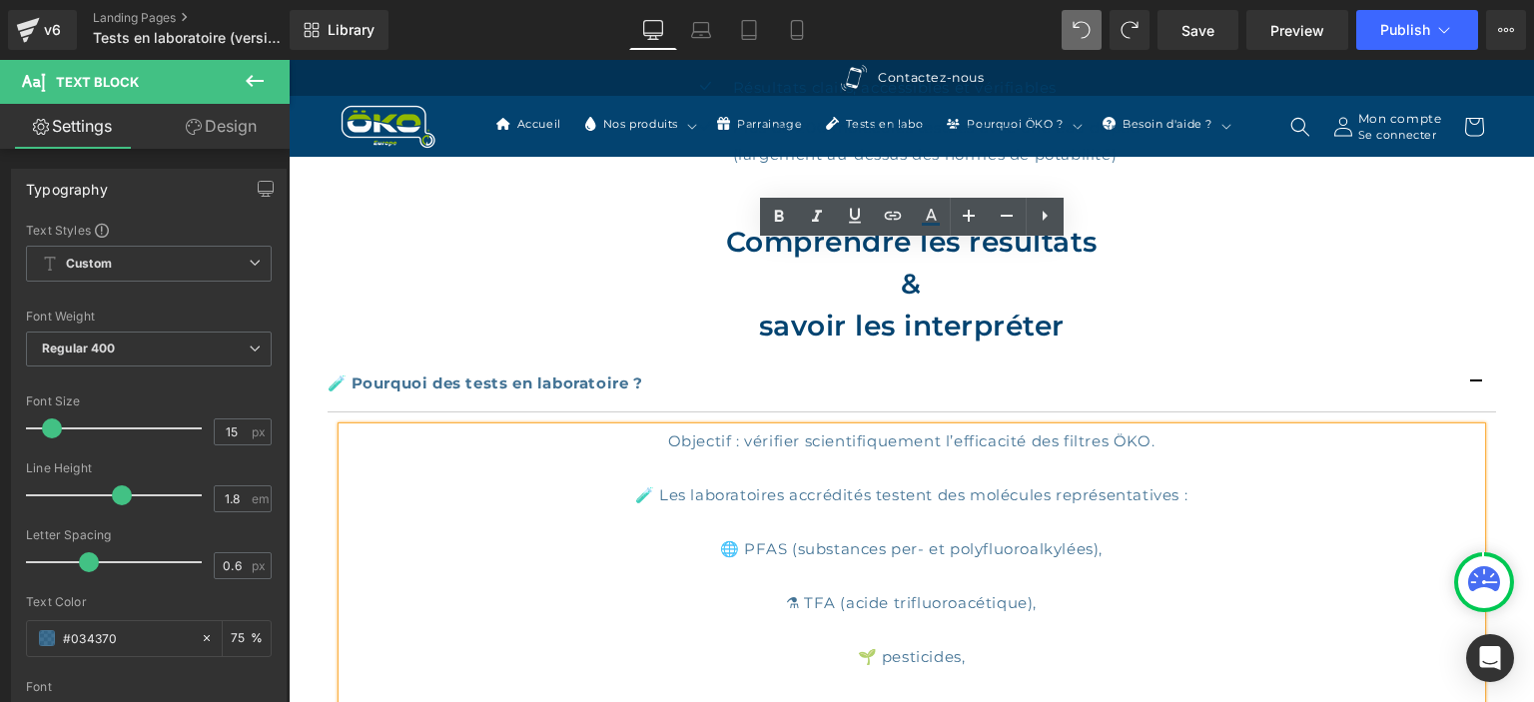
scroll to position [1027, 0]
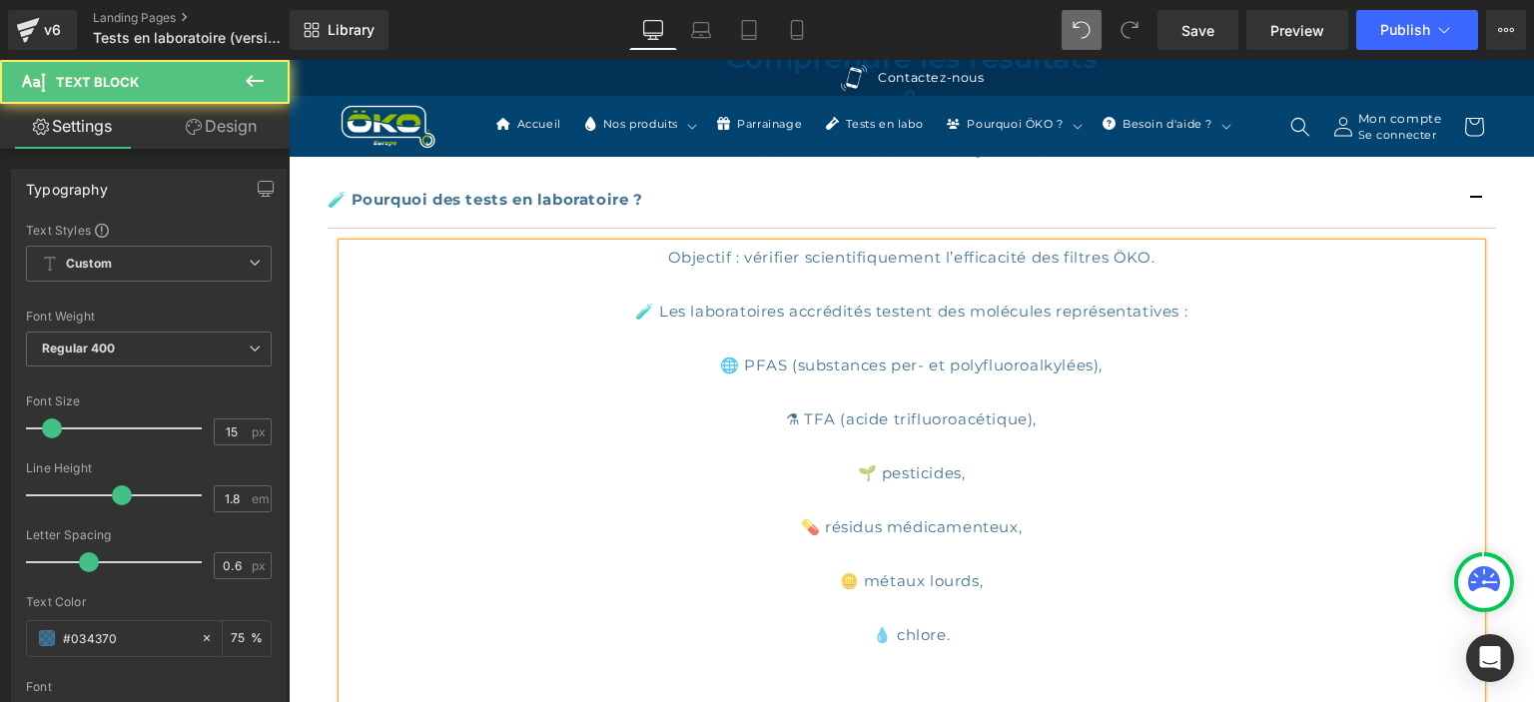
click at [677, 287] on div "Objectif : vérifier scientifiquement l’efficacité des filtres ÖKO. 🧪 Les labora…" at bounding box center [912, 486] width 1139 height 485
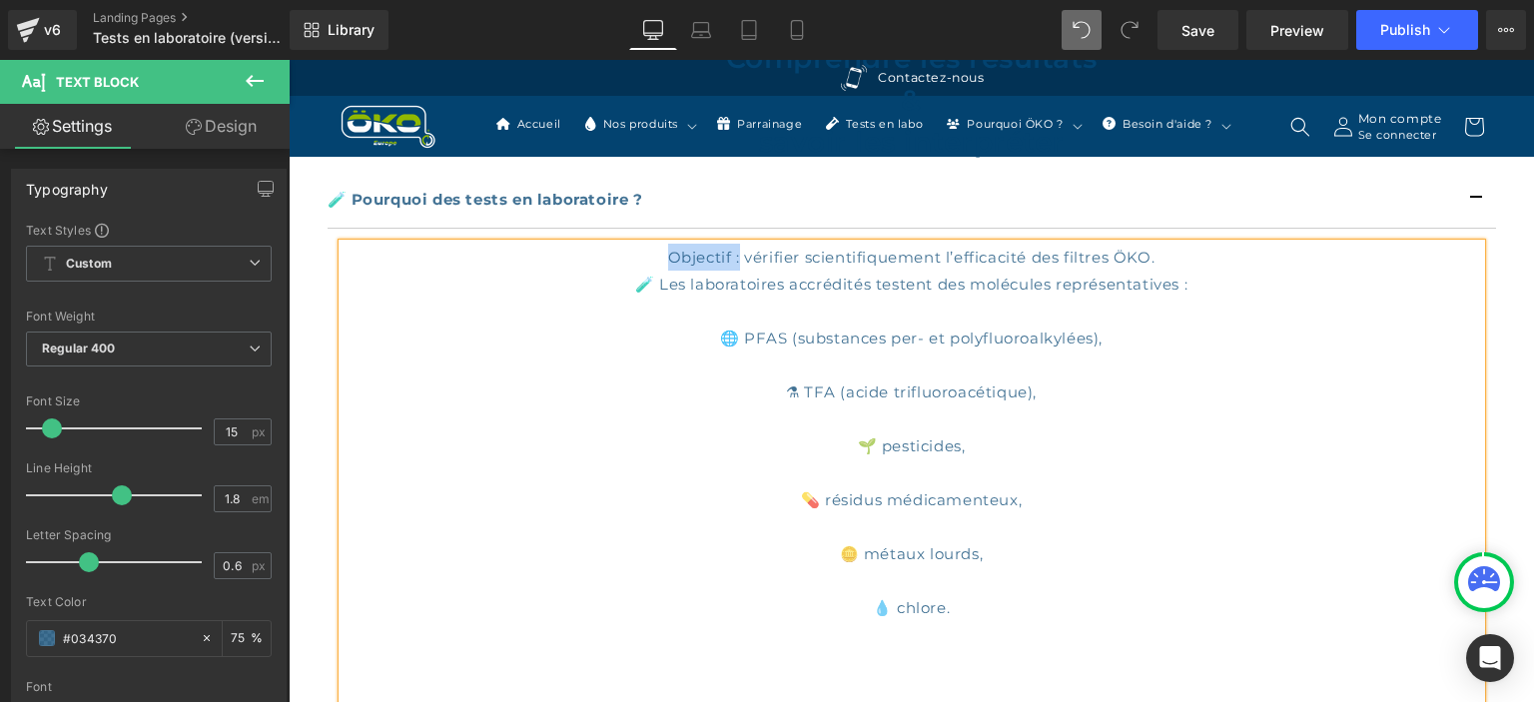
drag, startPoint x: 665, startPoint y: 252, endPoint x: 738, endPoint y: 258, distance: 73.2
click at [738, 258] on div "Objectif : vérifier scientifiquement l’efficacité des filtres ÖKO. 🧪 Les labora…" at bounding box center [912, 473] width 1139 height 459
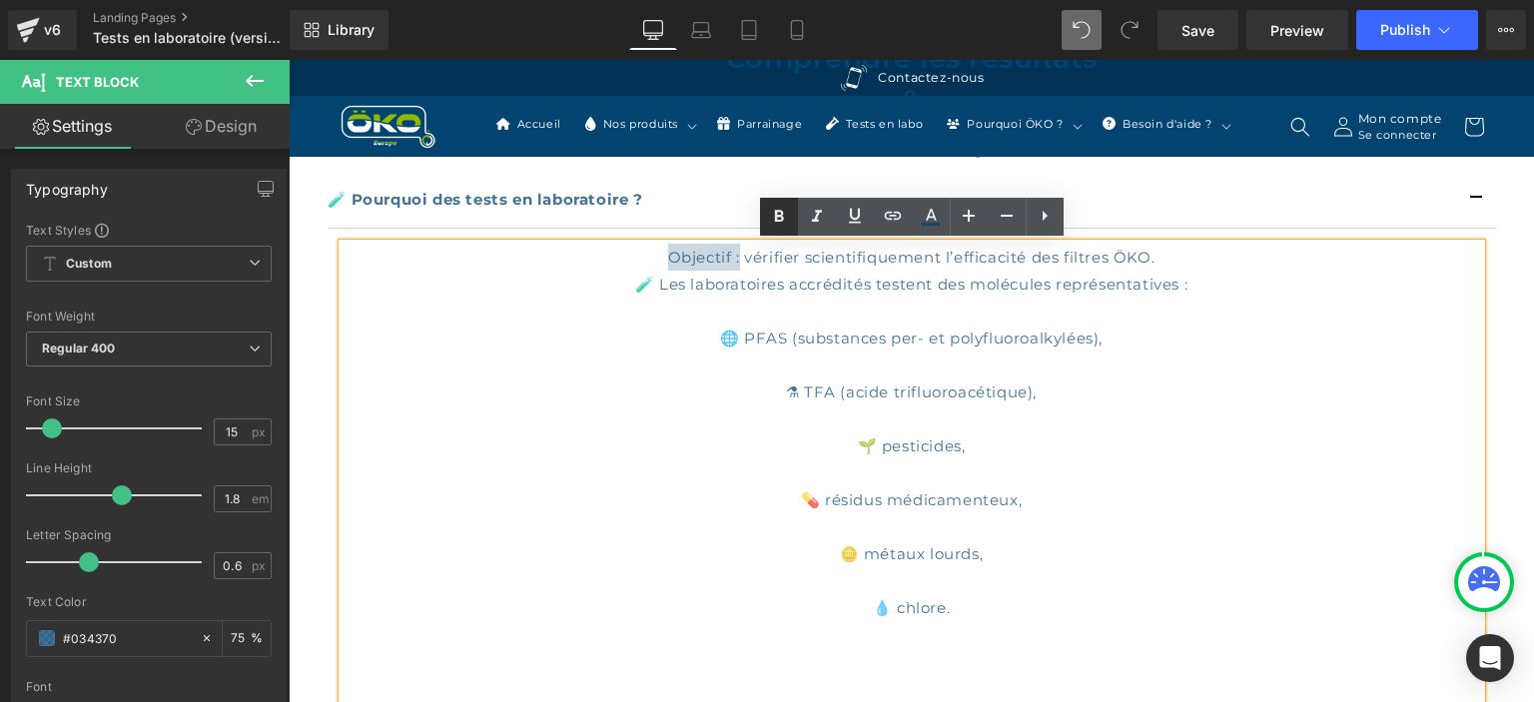
click at [779, 209] on icon at bounding box center [779, 217] width 24 height 24
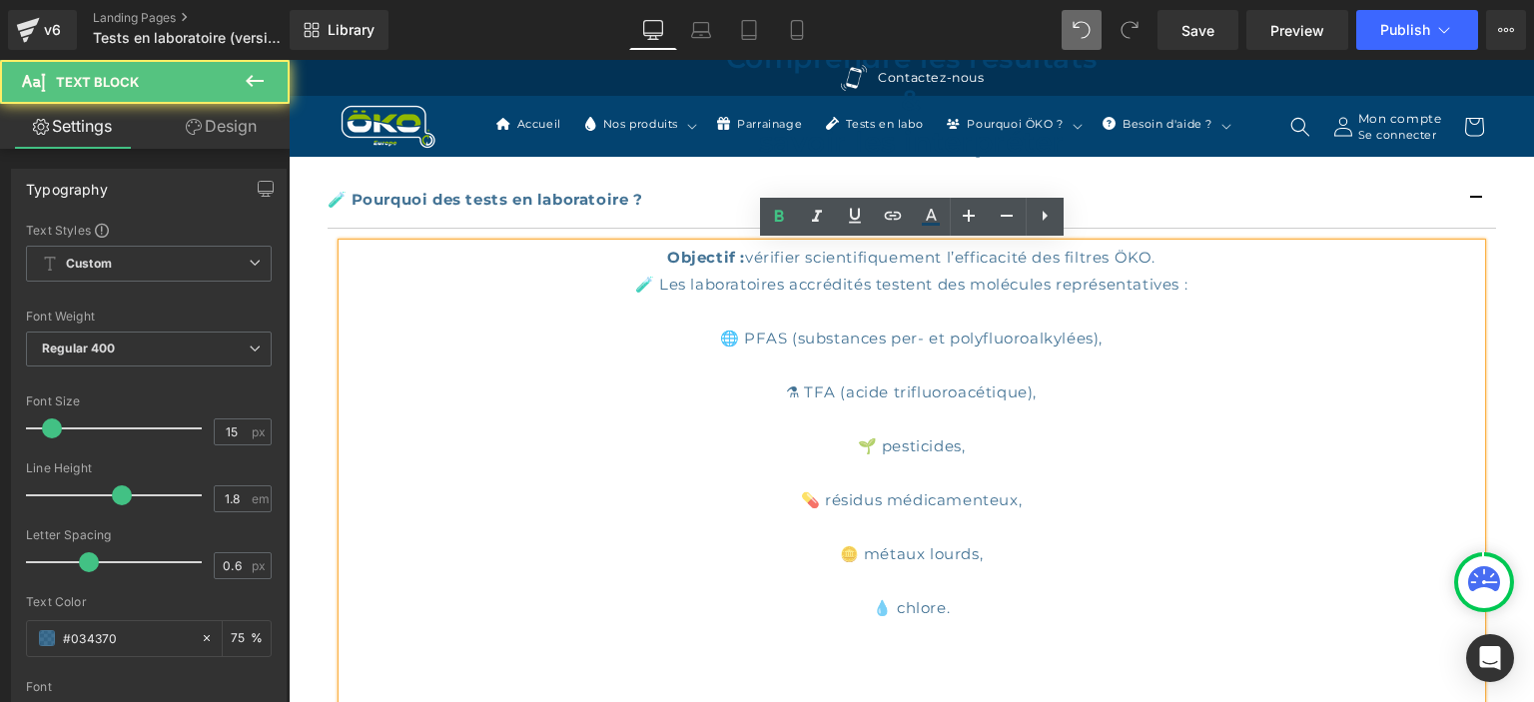
click at [903, 315] on div "Objectif : vérifier scientifiquement l’efficacité des filtres ÖKO. 🧪 Les labora…" at bounding box center [912, 473] width 1139 height 459
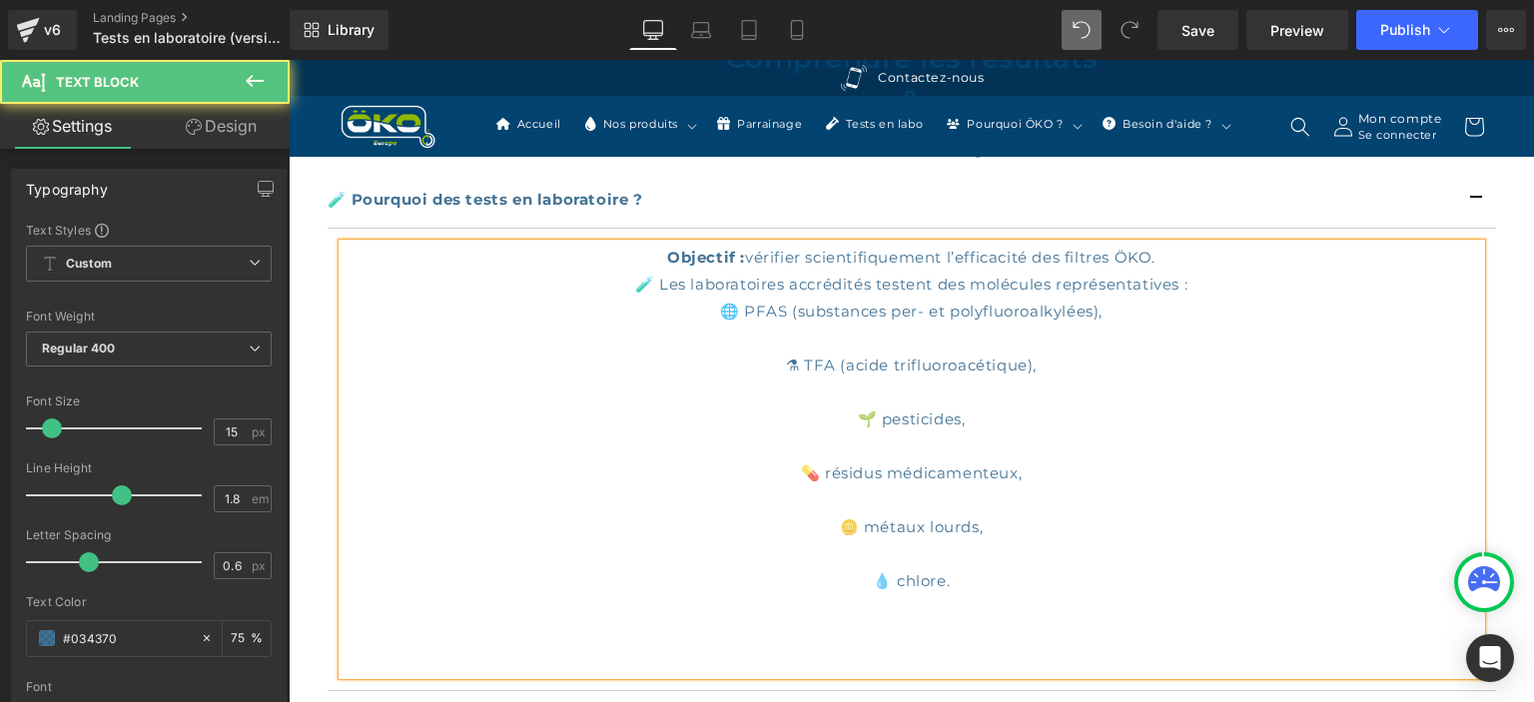
click at [886, 338] on div "Objectif : vérifier scientifiquement l’efficacité des filtres ÖKO. 🧪 Les labora…" at bounding box center [912, 460] width 1139 height 432
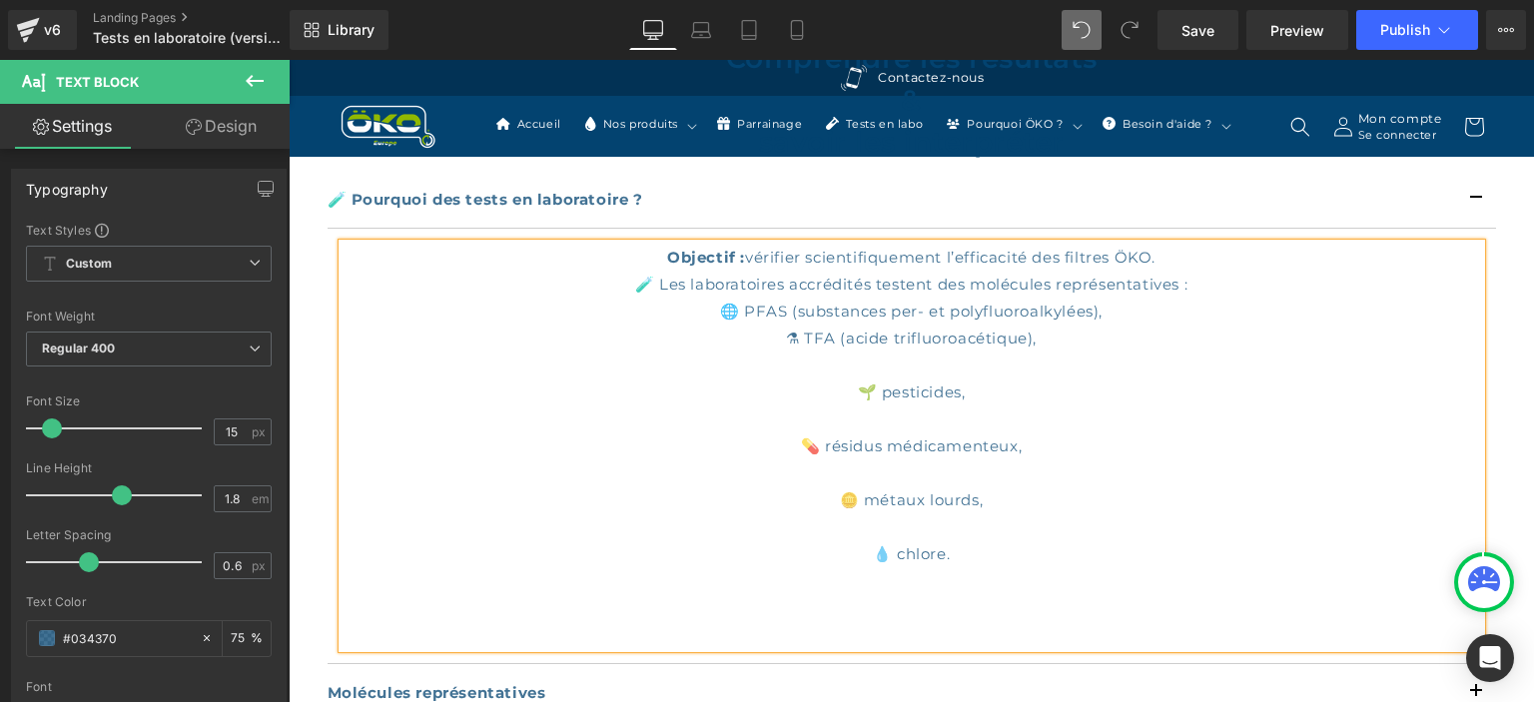
drag, startPoint x: 902, startPoint y: 374, endPoint x: 972, endPoint y: 379, distance: 70.1
click at [903, 374] on div "Objectif : vérifier scientifiquement l’efficacité des filtres ÖKO. 🧪 Les labora…" at bounding box center [912, 446] width 1139 height 405
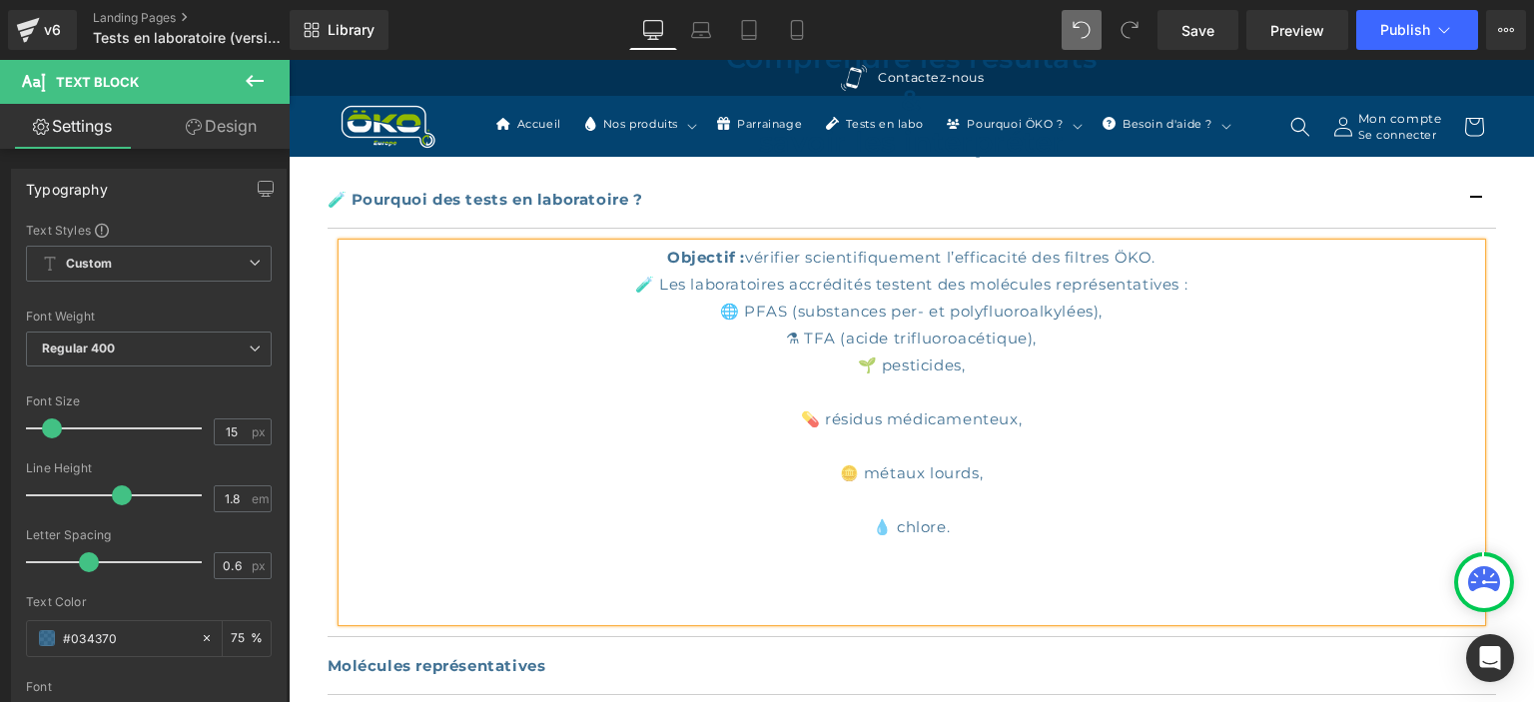
click at [879, 388] on div "Objectif : vérifier scientifiquement l’efficacité des filtres ÖKO. 🧪 Les labora…" at bounding box center [912, 433] width 1139 height 378
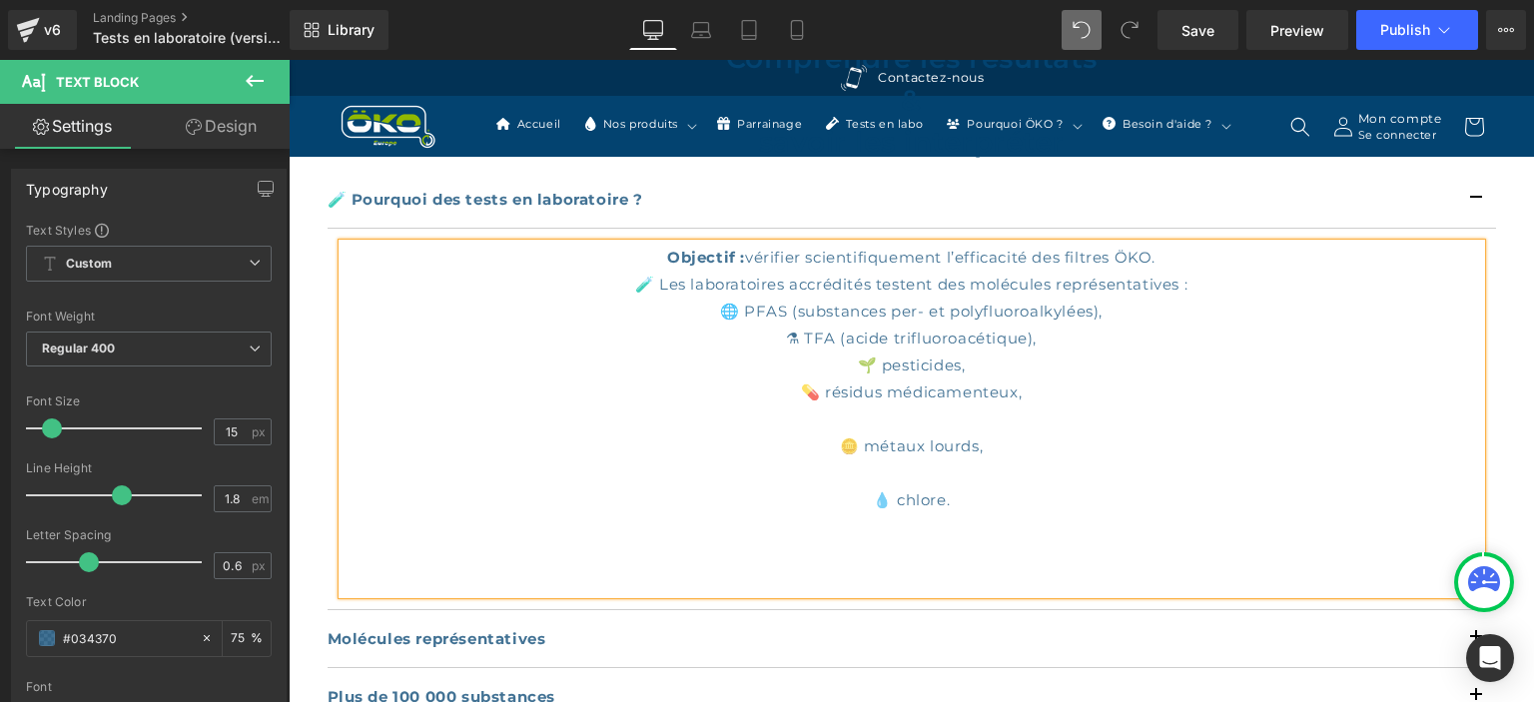
click at [883, 420] on div "Objectif : vérifier scientifiquement l’efficacité des filtres ÖKO. 🧪 Les labora…" at bounding box center [912, 419] width 1139 height 351
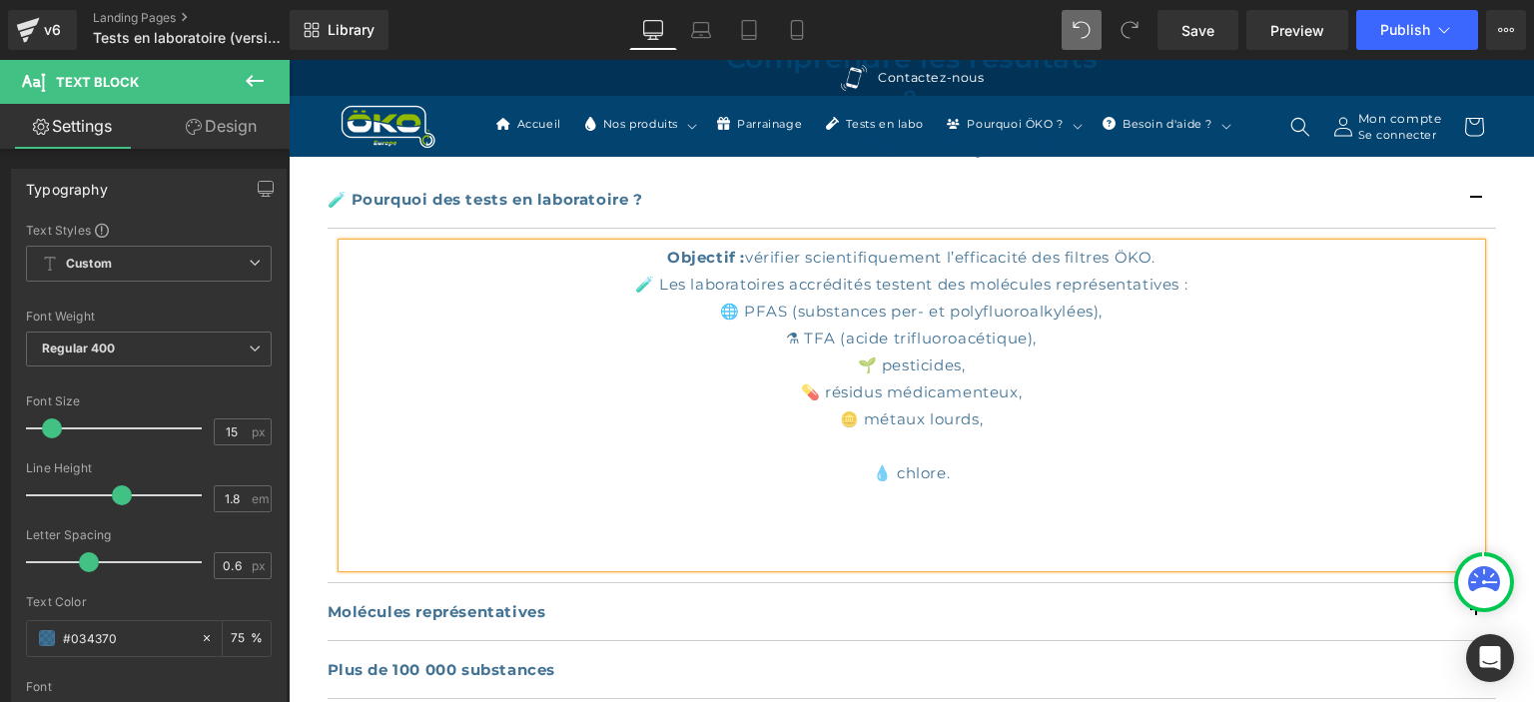
click at [905, 448] on div "Objectif : vérifier scientifiquement l’efficacité des filtres ÖKO. 🧪 Les labora…" at bounding box center [912, 406] width 1139 height 324
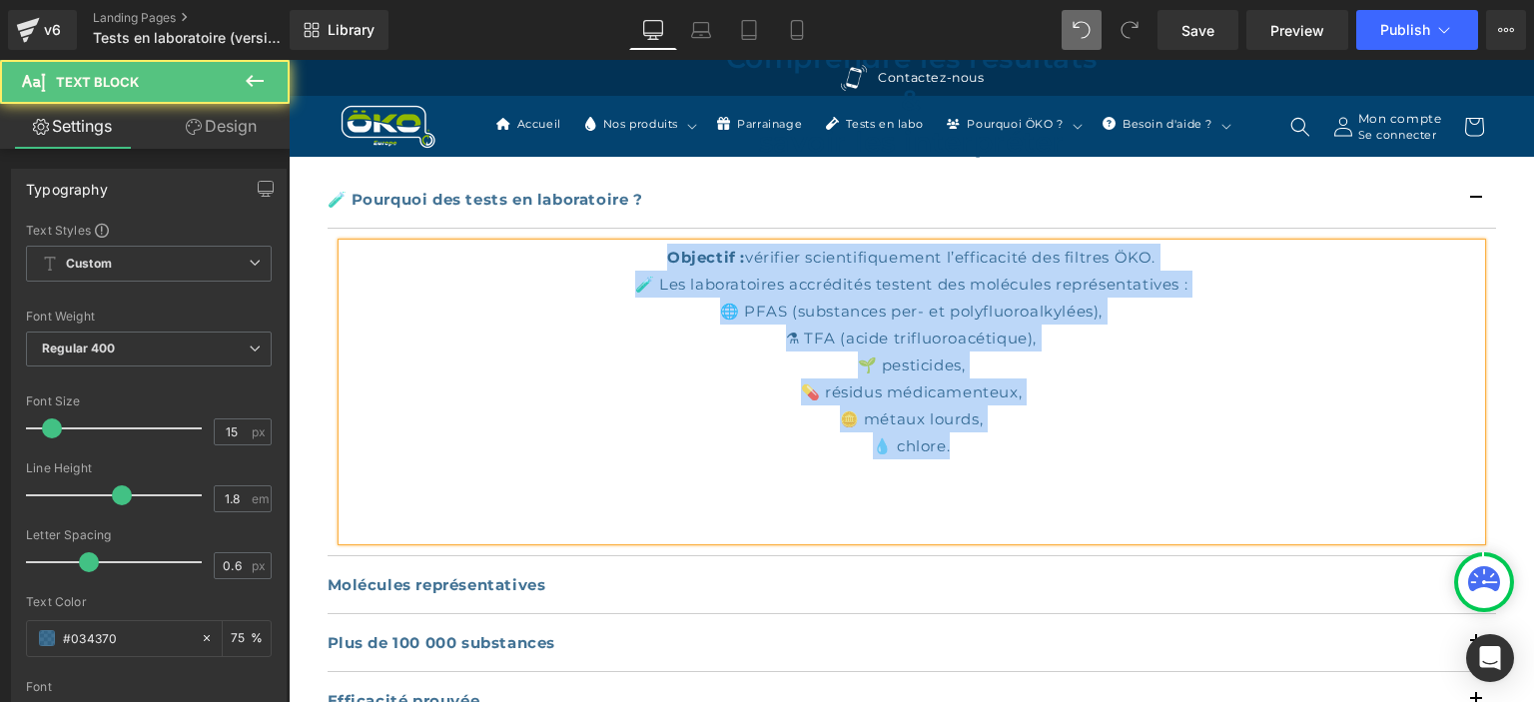
drag, startPoint x: 977, startPoint y: 446, endPoint x: 653, endPoint y: 248, distance: 379.3
click at [653, 248] on div "Objectif : vérifier scientifiquement l’efficacité des filtres ÖKO. 🧪 Les labora…" at bounding box center [912, 392] width 1139 height 297
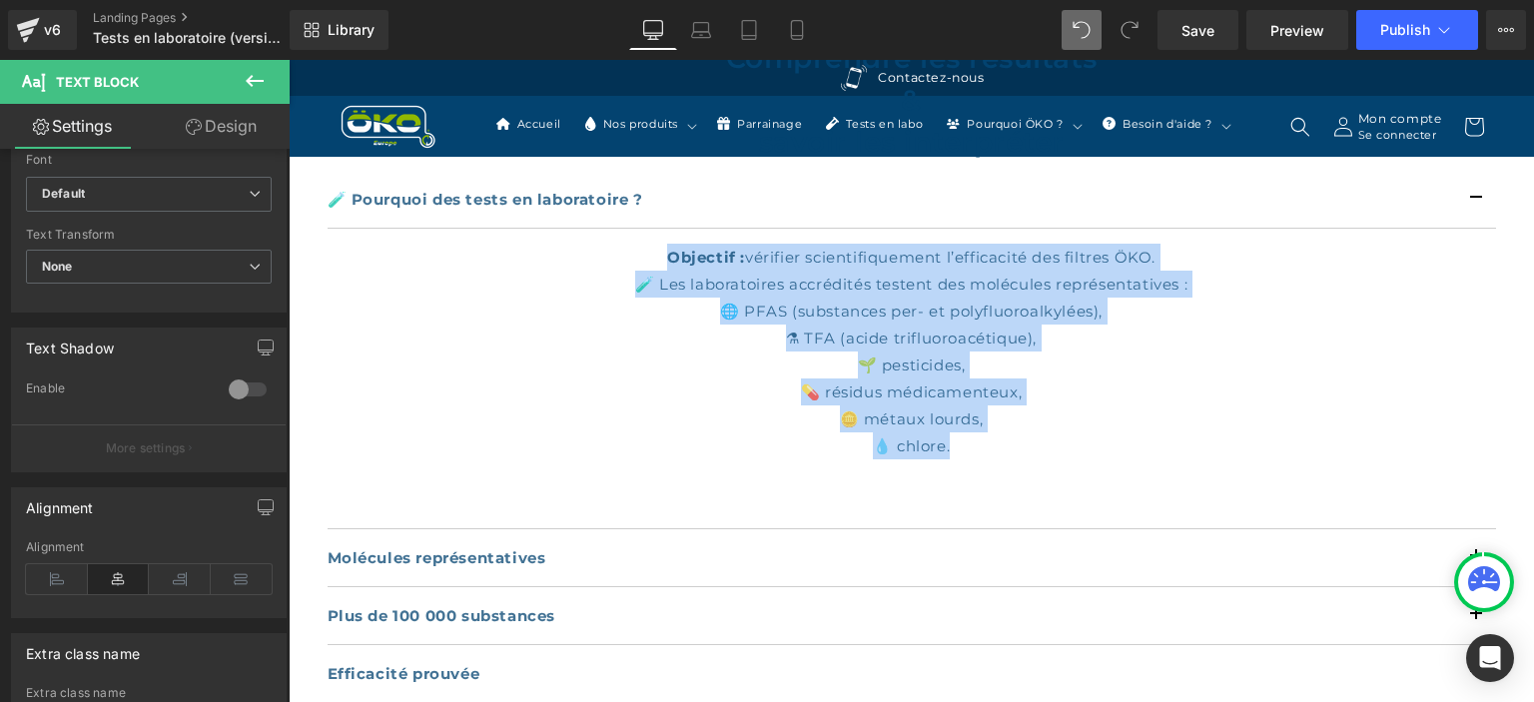
scroll to position [603, 0]
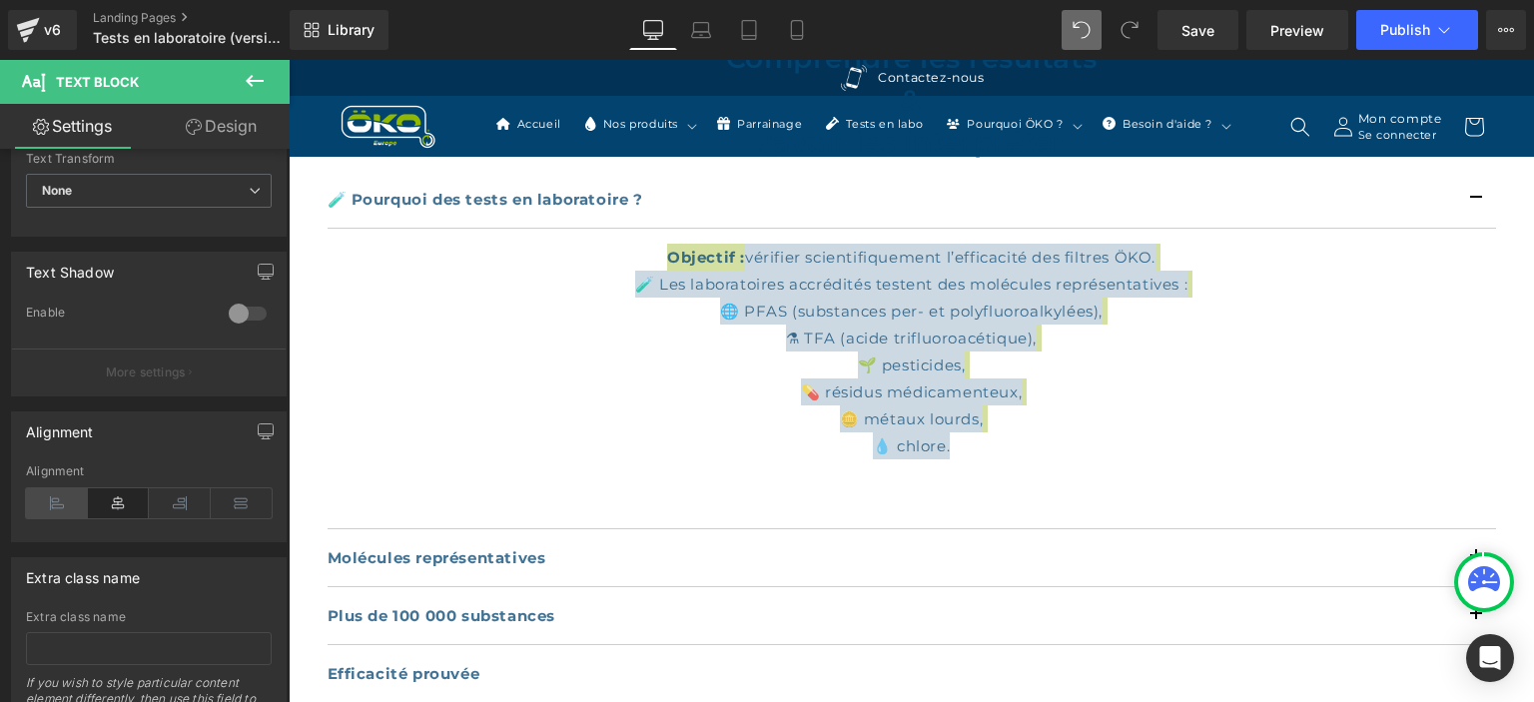
click at [59, 505] on icon at bounding box center [57, 503] width 62 height 30
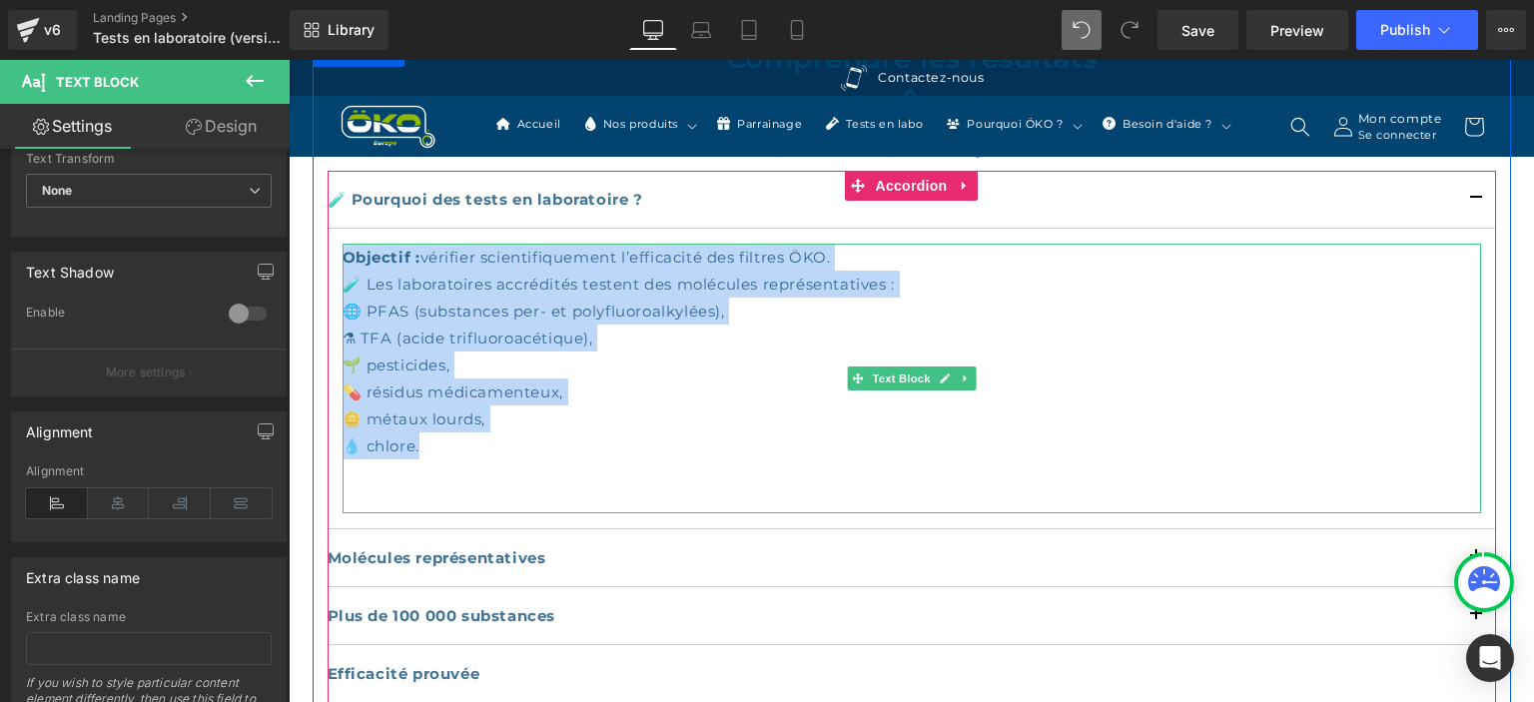
click at [1089, 276] on div "Objectif : vérifier scientifiquement l’efficacité des filtres ÖKO. 🧪 Les labora…" at bounding box center [912, 379] width 1139 height 270
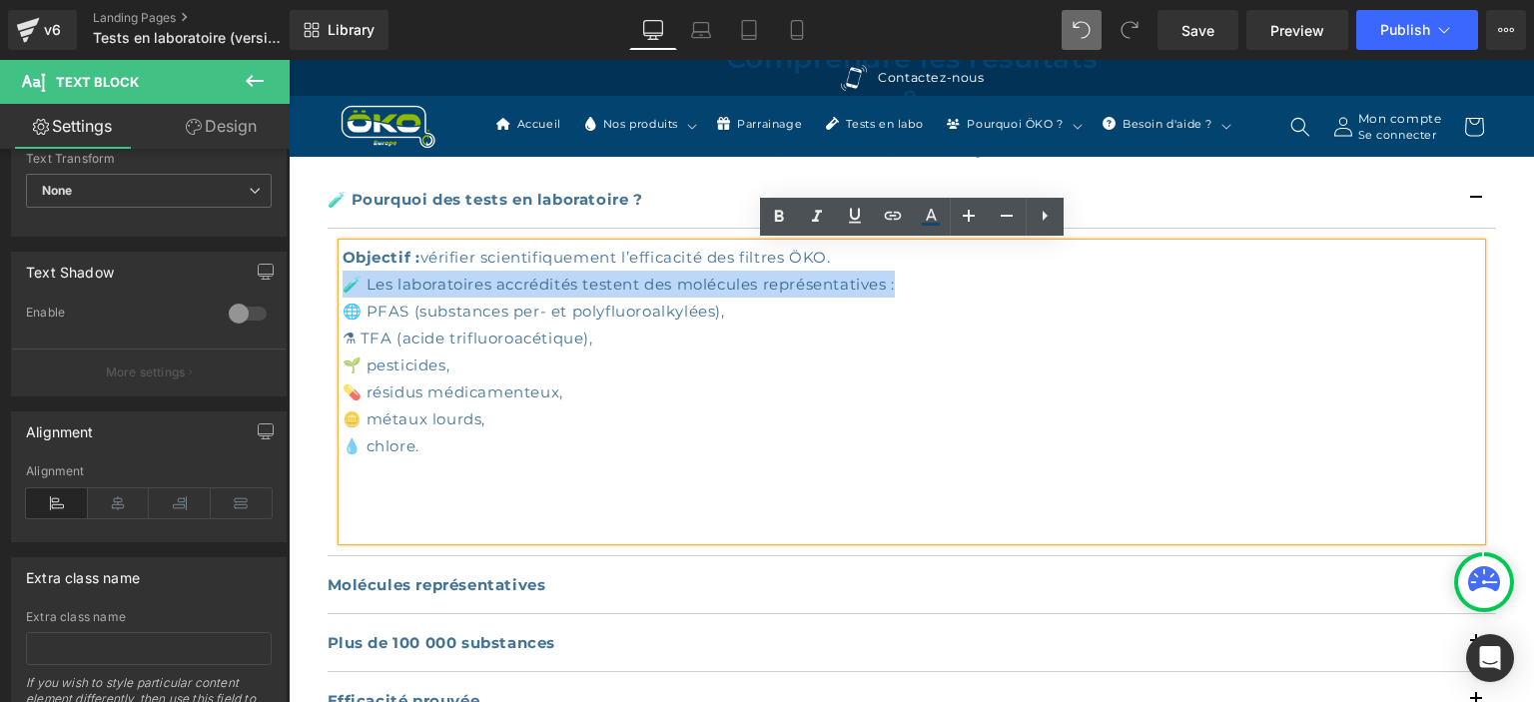
drag, startPoint x: 918, startPoint y: 283, endPoint x: 330, endPoint y: 290, distance: 588.4
click at [330, 290] on article "Objectif : vérifier scientifiquement l’efficacité des filtres ÖKO. 🧪 Les labora…" at bounding box center [912, 393] width 1169 height 328
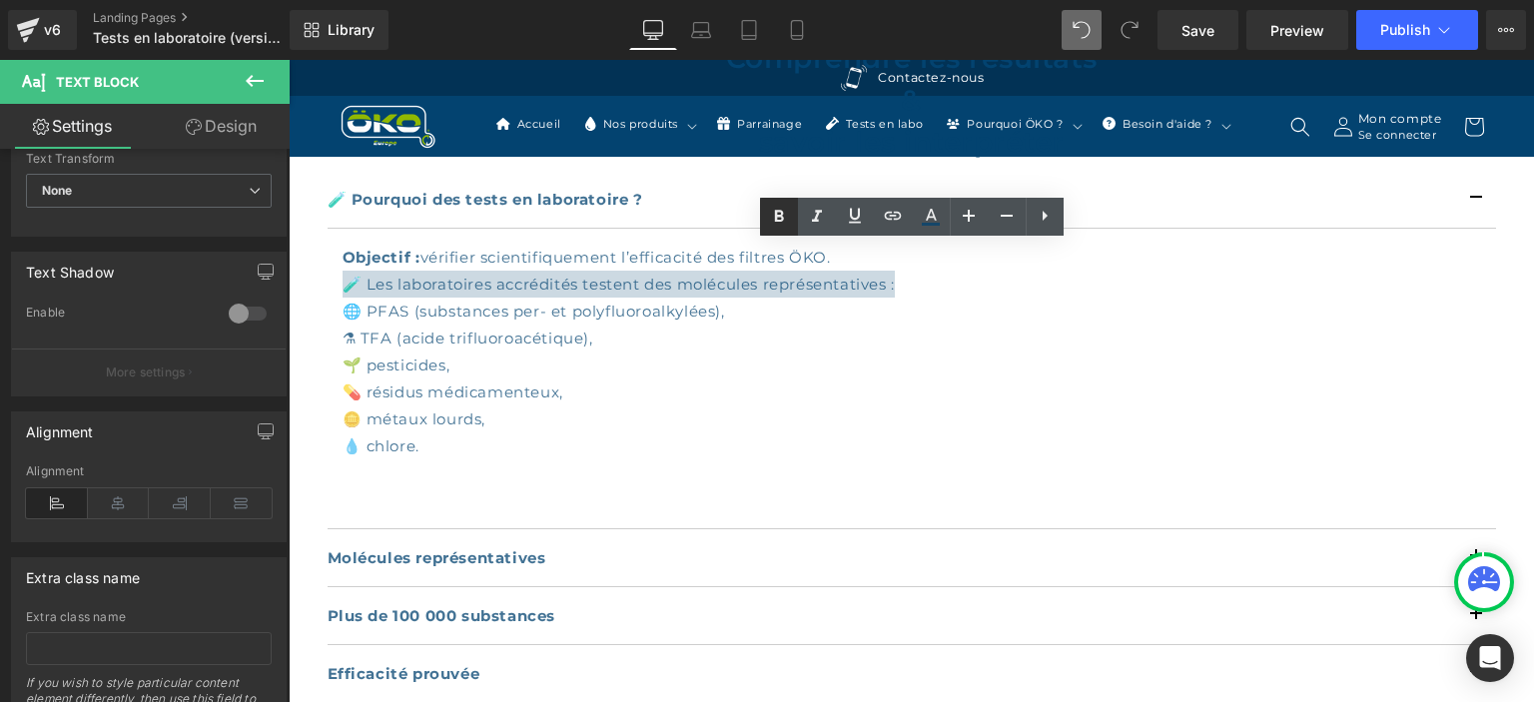
click at [783, 209] on icon at bounding box center [779, 217] width 24 height 24
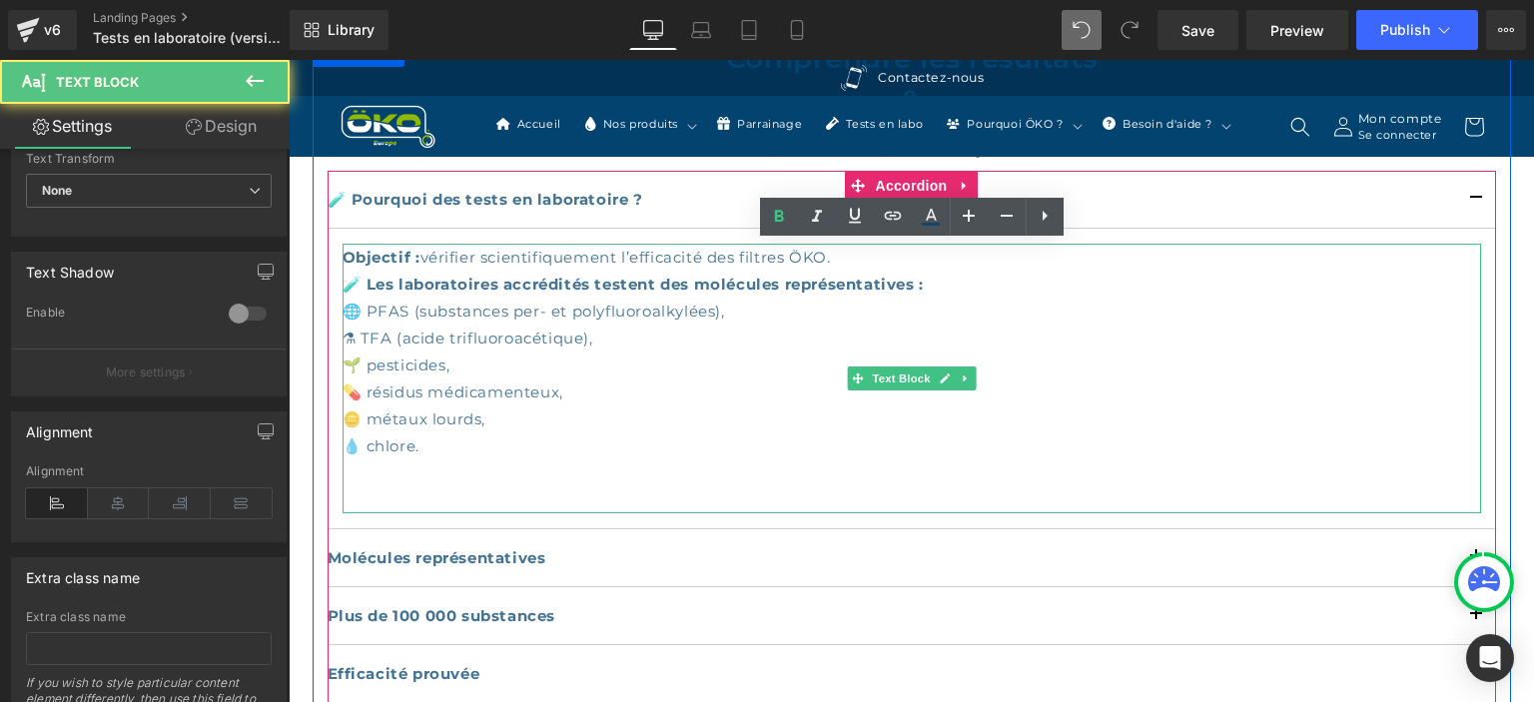
click at [356, 340] on div "Objectif : vérifier scientifiquement l’efficacité des filtres ÖKO. 🧪 Les labora…" at bounding box center [912, 379] width 1139 height 270
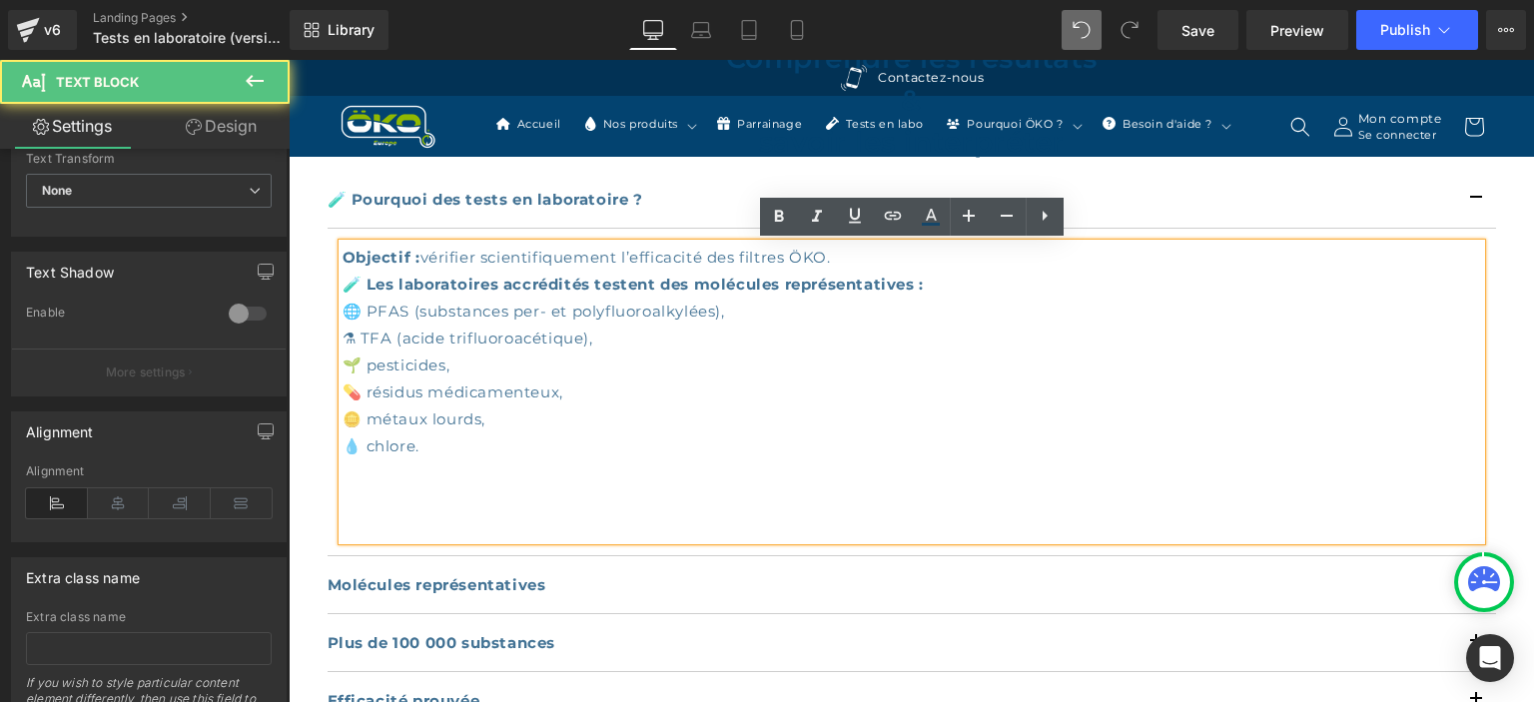
click at [358, 335] on div "Objectif : vérifier scientifiquement l’efficacité des filtres ÖKO. 🧪 Les labora…" at bounding box center [912, 392] width 1139 height 297
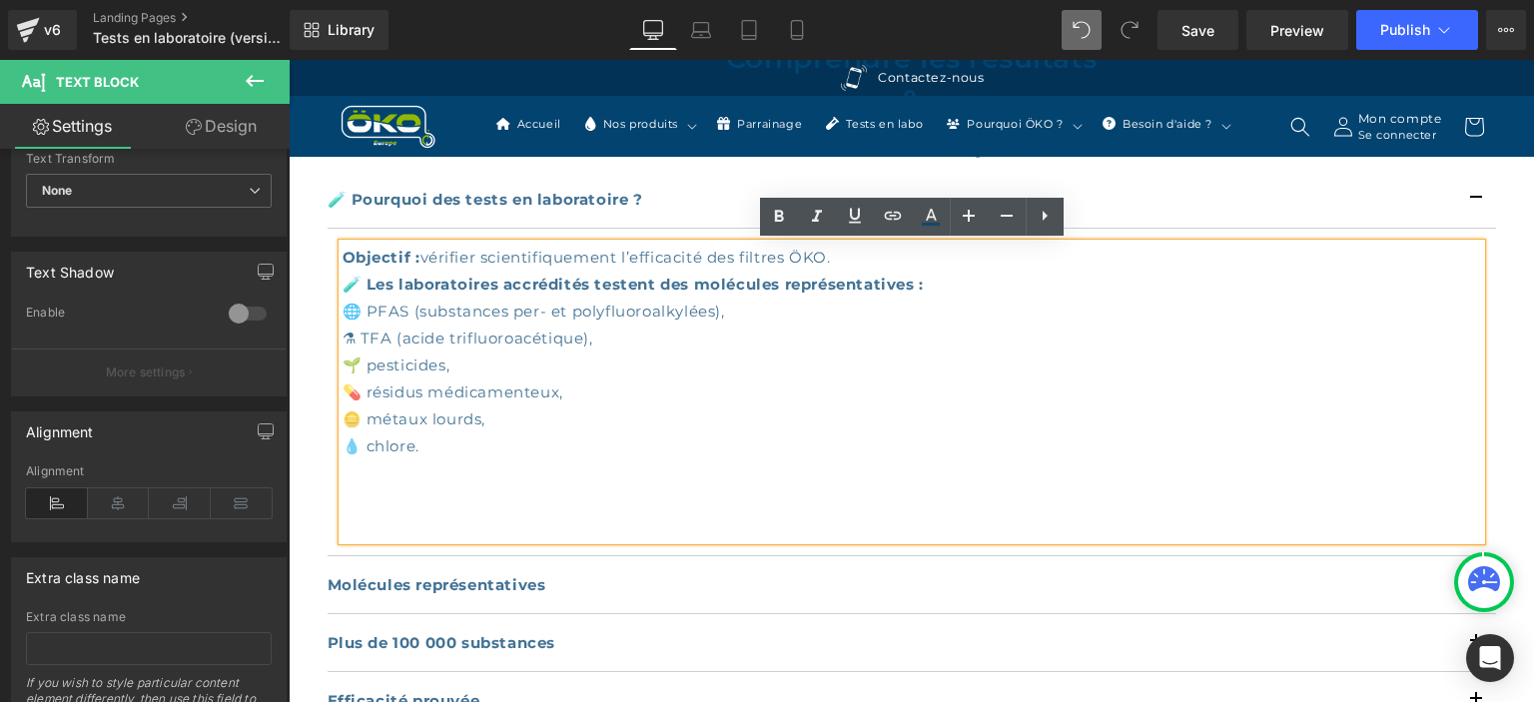
click at [366, 302] on div "Objectif : vérifier scientifiquement l’efficacité des filtres ÖKO. 🧪 Les labora…" at bounding box center [912, 392] width 1139 height 297
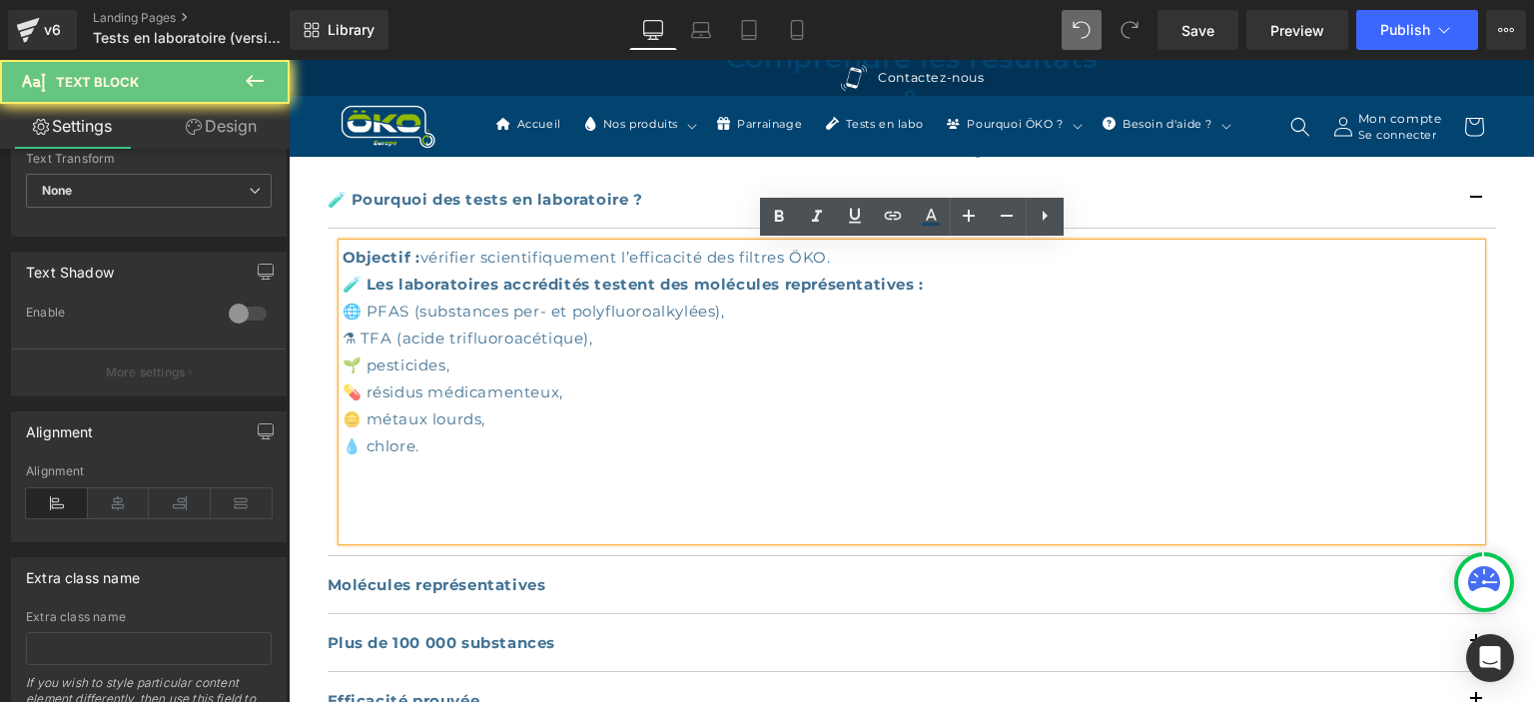
click at [360, 309] on div "Objectif : vérifier scientifiquement l’efficacité des filtres ÖKO. 🧪 Les labora…" at bounding box center [912, 392] width 1139 height 297
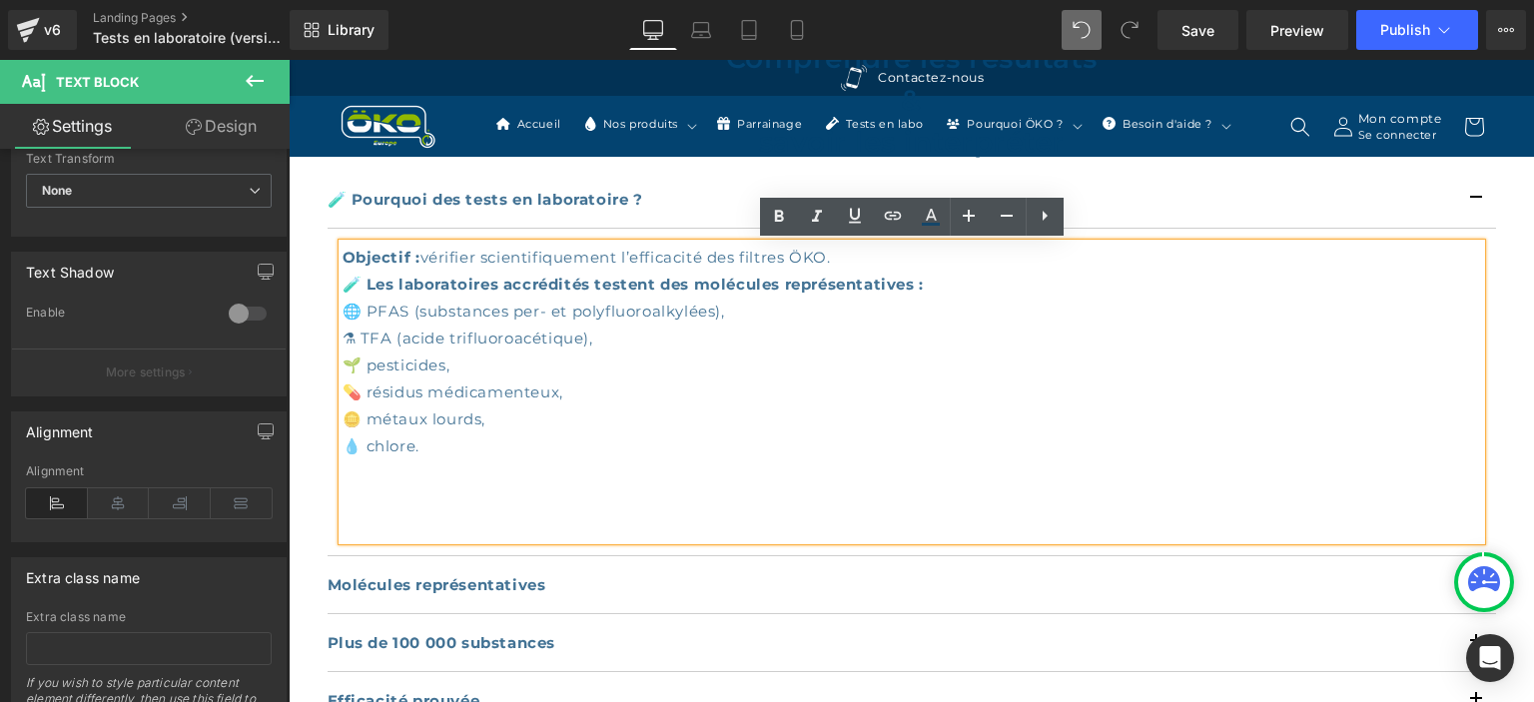
click at [356, 308] on div "Objectif : vérifier scientifiquement l’efficacité des filtres ÖKO. 🧪 Les labora…" at bounding box center [912, 392] width 1139 height 297
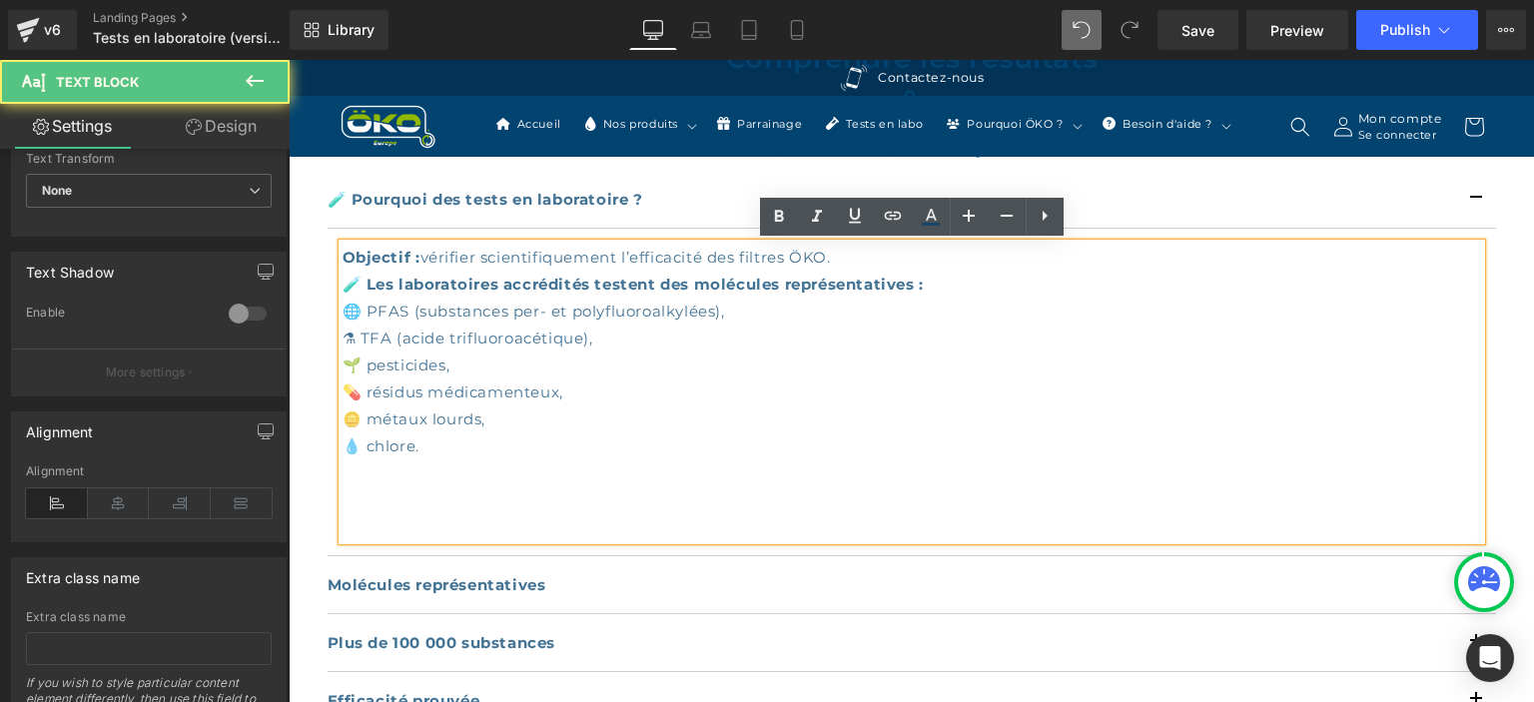
click at [343, 340] on div "Objectif : vérifier scientifiquement l’efficacité des filtres ÖKO. 🧪 Les labora…" at bounding box center [912, 392] width 1139 height 297
click at [356, 332] on div "Objectif : vérifier scientifiquement l’efficacité des filtres ÖKO. 🧪 Les labora…" at bounding box center [912, 392] width 1139 height 297
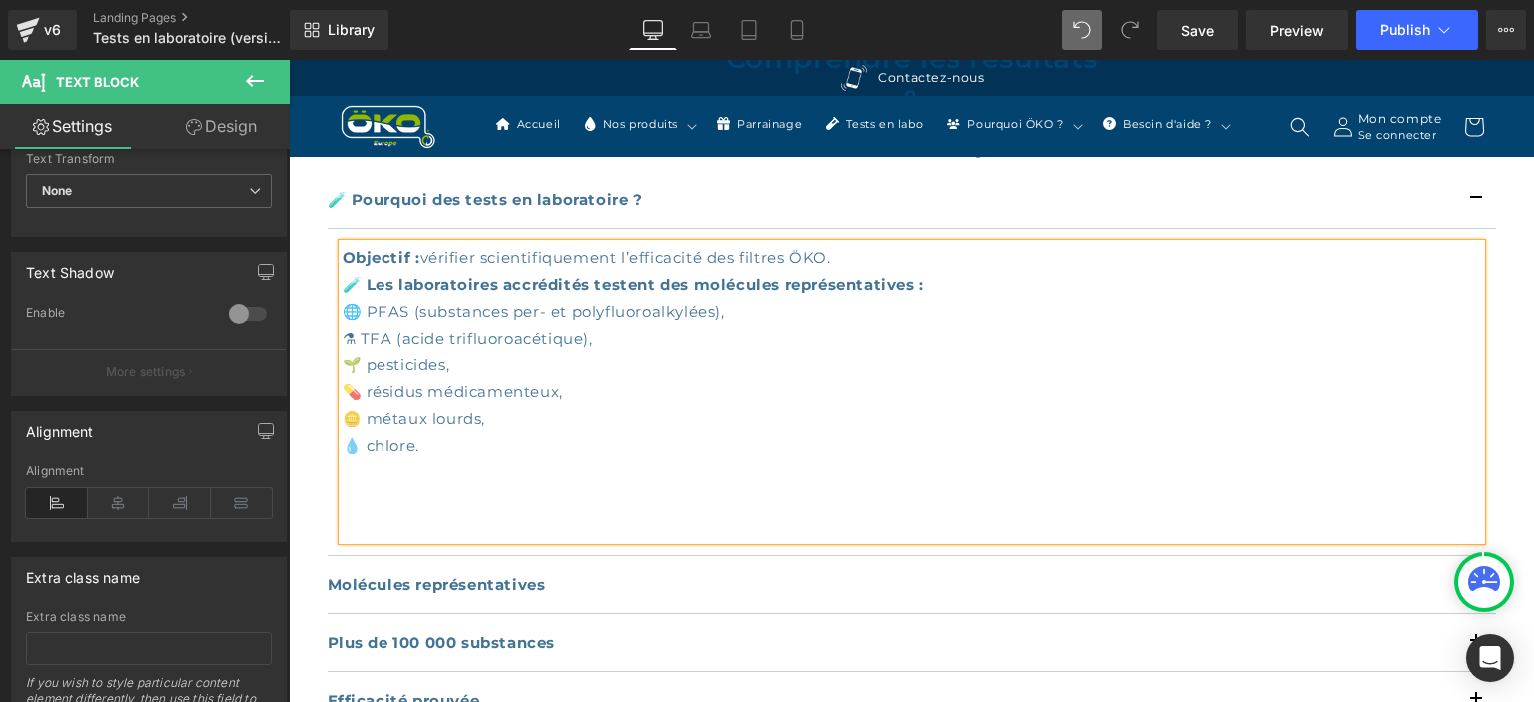
click at [370, 365] on div "Objectif : vérifier scientifiquement l’efficacité des filtres ÖKO. 🧪 Les labora…" at bounding box center [912, 392] width 1139 height 297
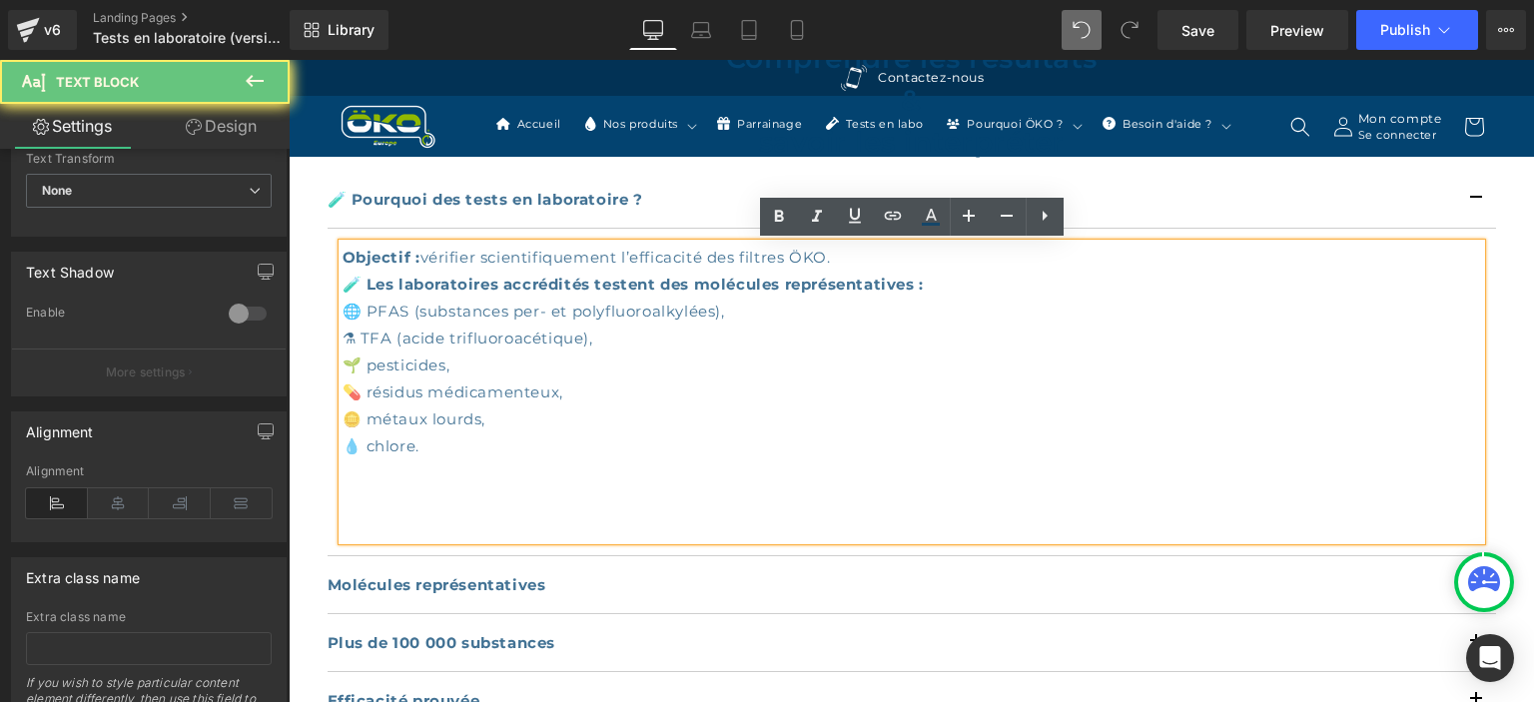
click at [377, 362] on div "Objectif : vérifier scientifiquement l’efficacité des filtres ÖKO. 🧪 Les labora…" at bounding box center [912, 392] width 1139 height 297
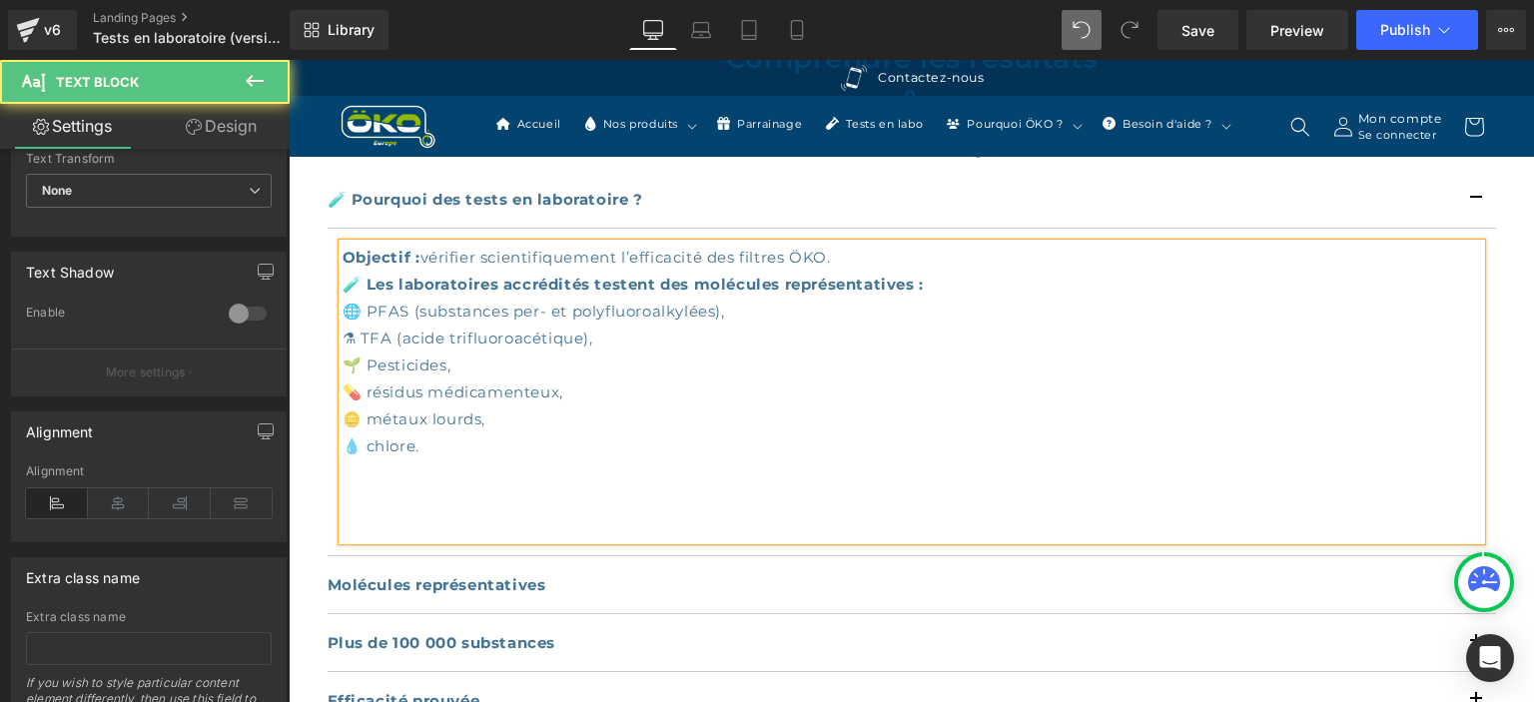
drag, startPoint x: 372, startPoint y: 393, endPoint x: 458, endPoint y: 390, distance: 86.0
click at [374, 393] on div "Objectif : vérifier scientifiquement l’efficacité des filtres ÖKO. 🧪 Les labora…" at bounding box center [912, 392] width 1139 height 297
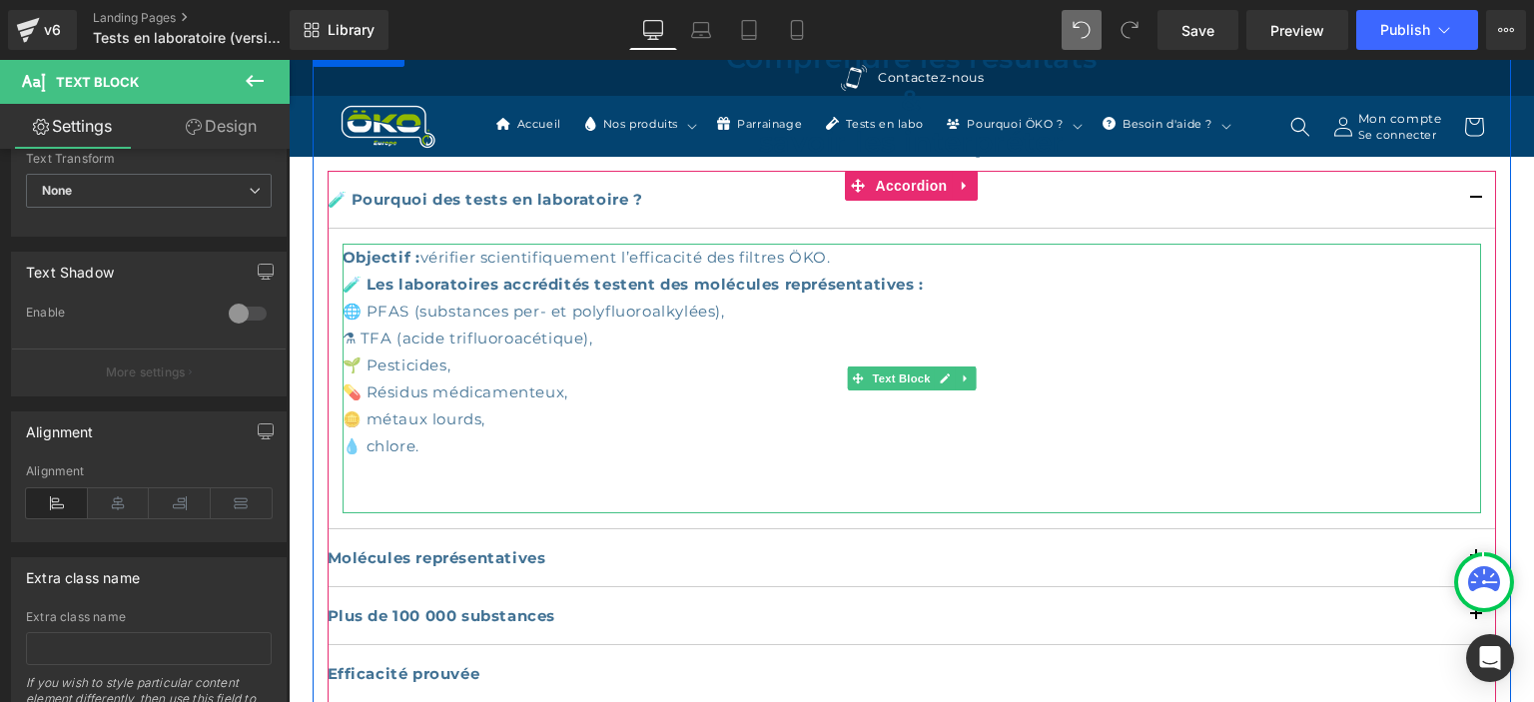
click at [386, 422] on div "Objectif : vérifier scientifiquement l’efficacité des filtres ÖKO. 🧪 Les labora…" at bounding box center [912, 379] width 1139 height 270
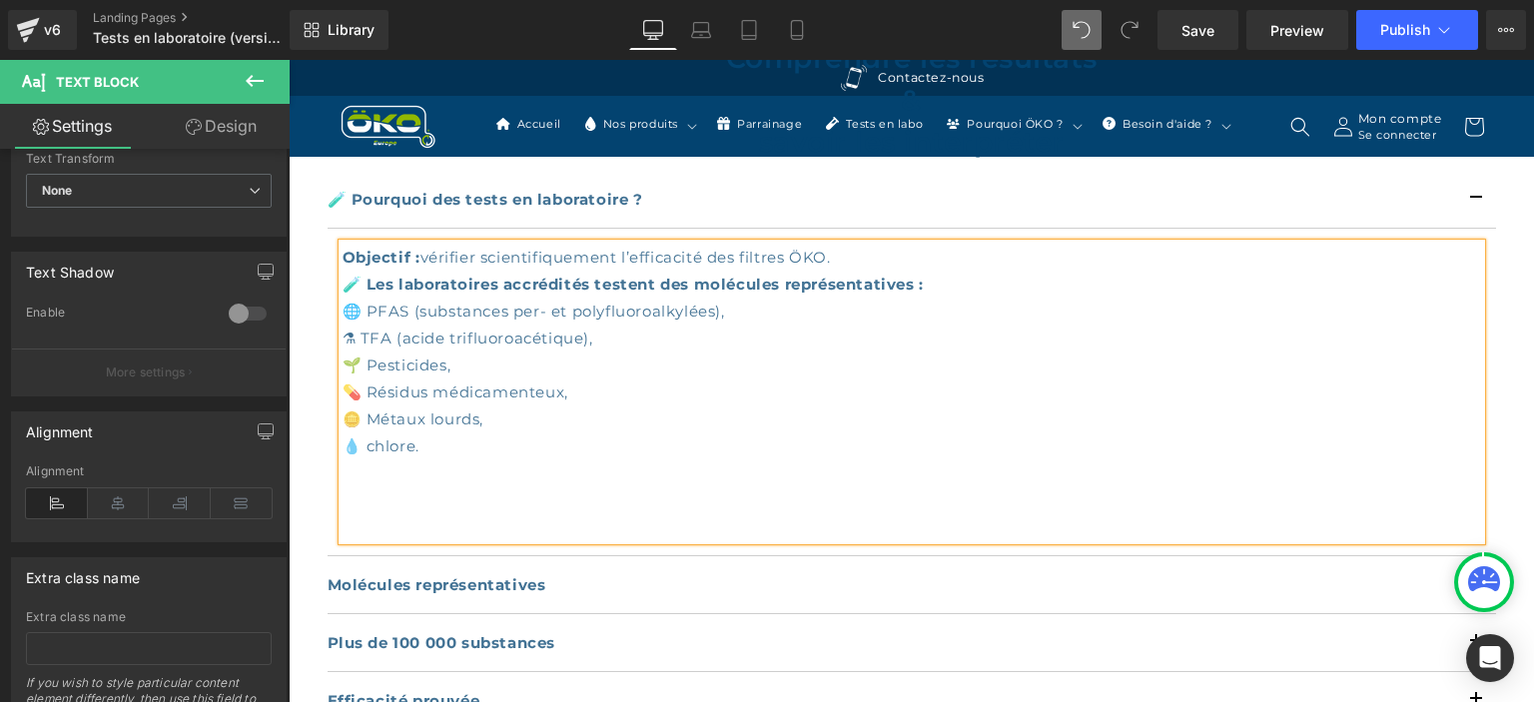
click at [438, 448] on div "Objectif : vérifier scientifiquement l’efficacité des filtres ÖKO. 🧪 Les labora…" at bounding box center [912, 392] width 1139 height 297
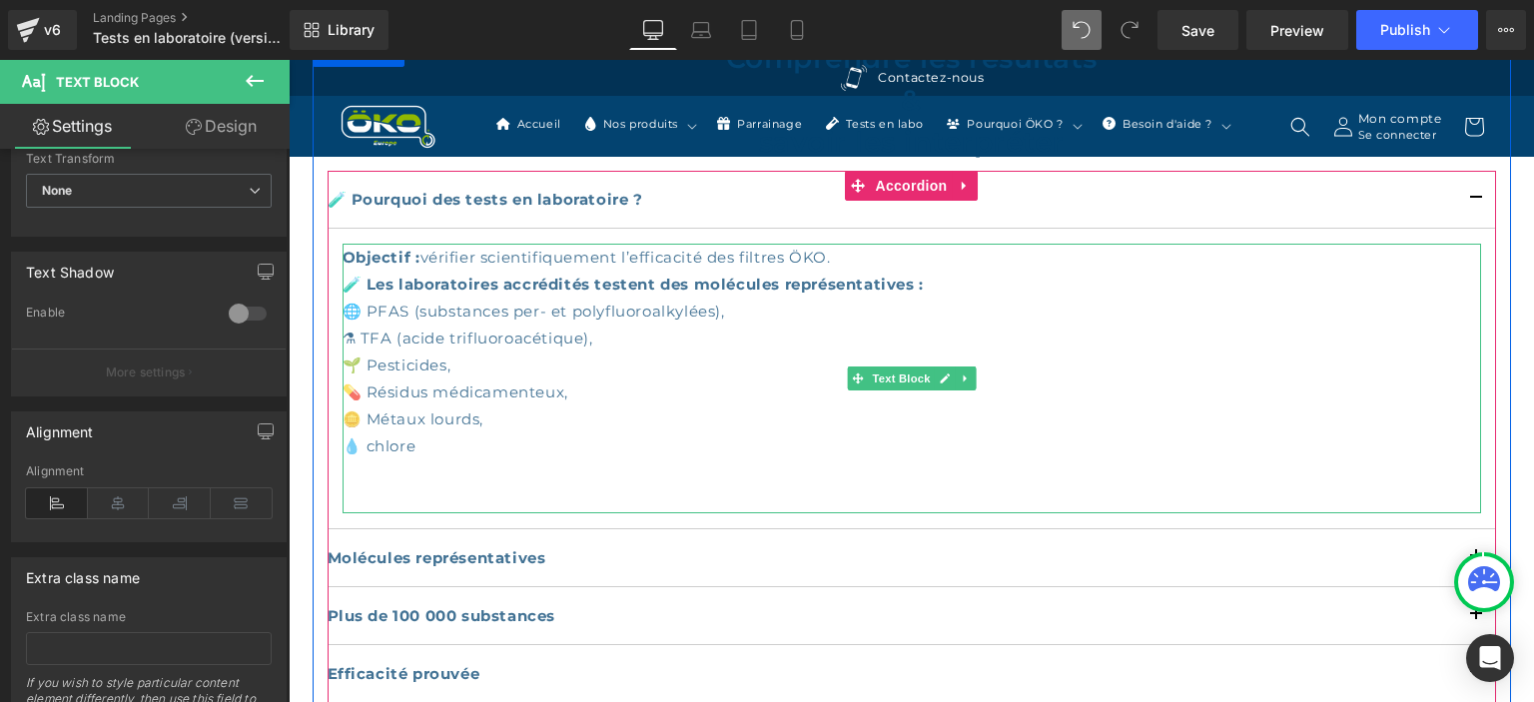
click at [422, 444] on div "Objectif : vérifier scientifiquement l’efficacité des filtres ÖKO. 🧪 Les labora…" at bounding box center [912, 379] width 1139 height 270
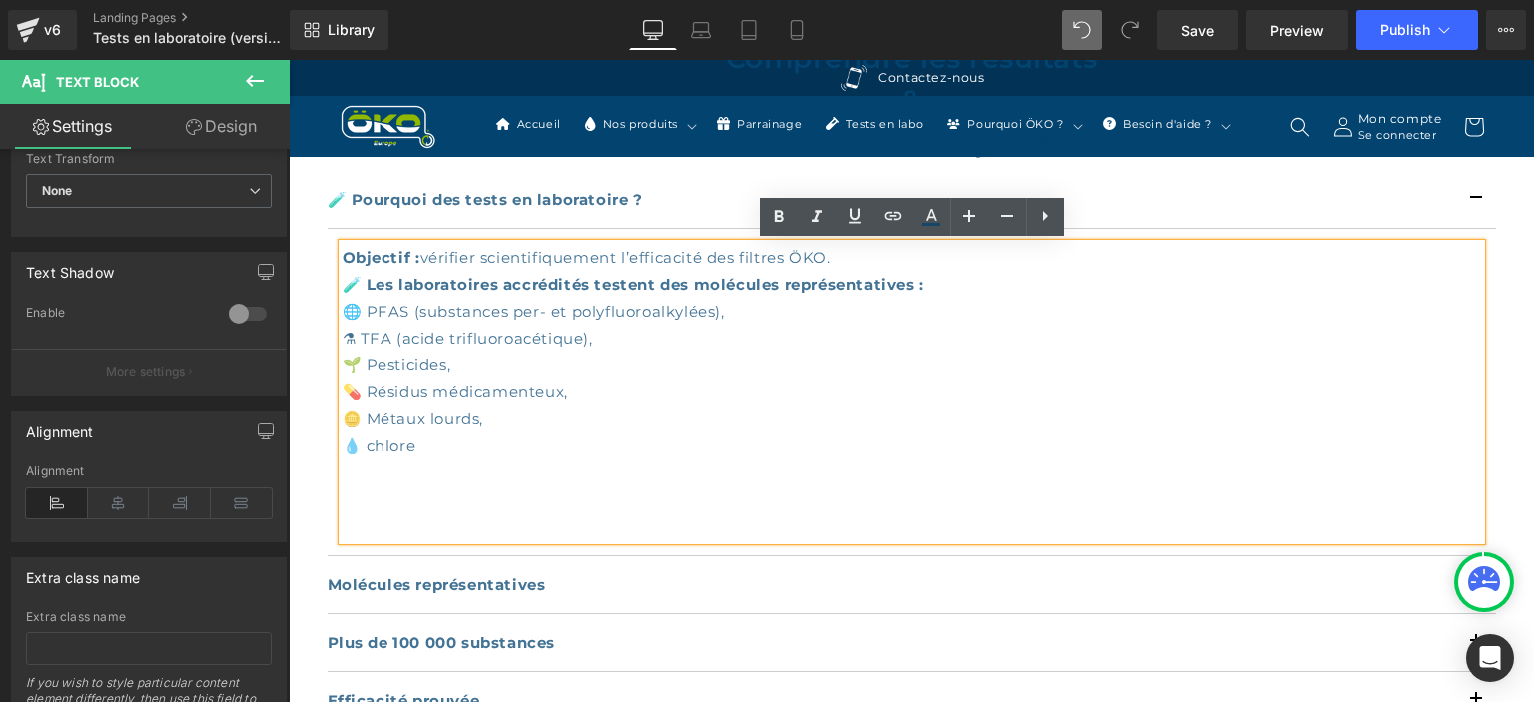
click at [373, 489] on div "Objectif : vérifier scientifiquement l’efficacité des filtres ÖKO. 🧪 Les labora…" at bounding box center [912, 392] width 1139 height 297
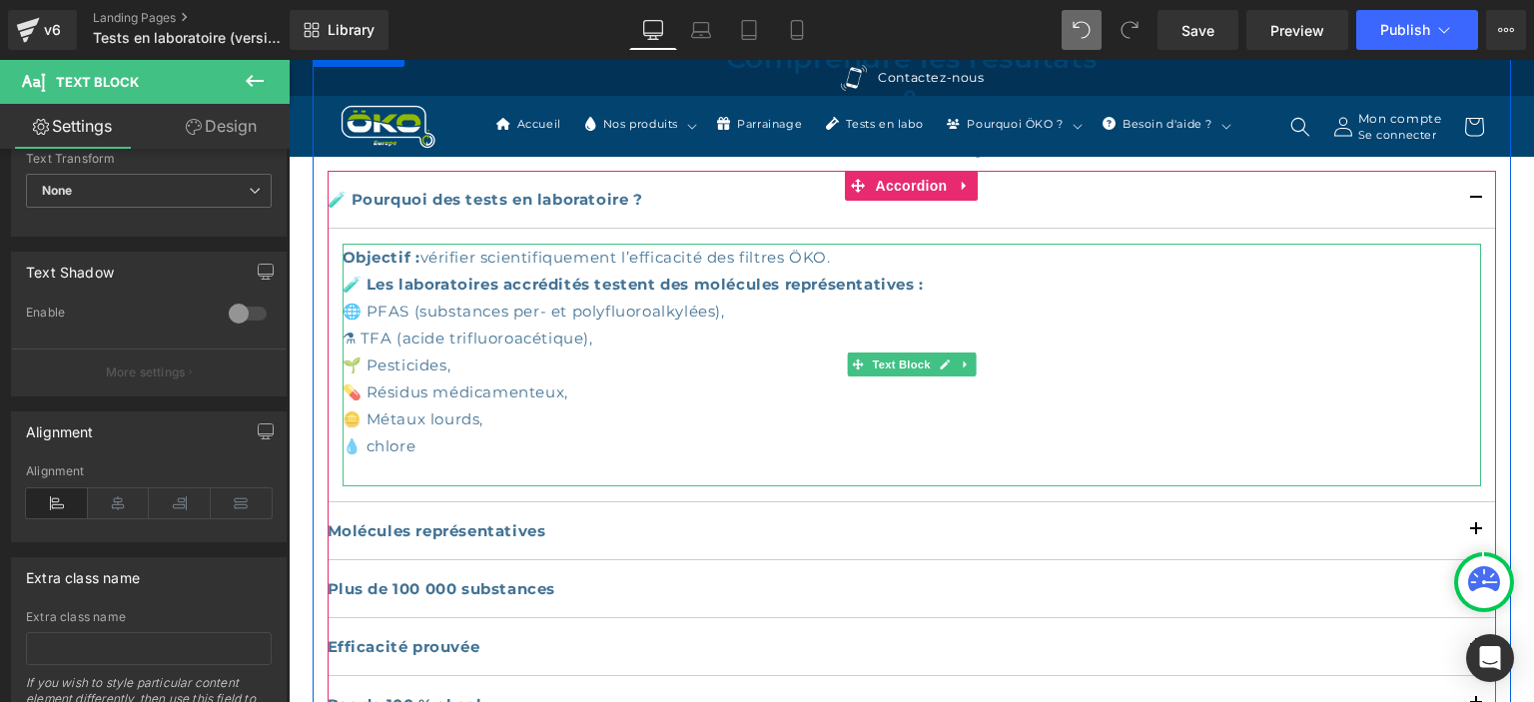
click at [438, 444] on div "Objectif : vérifier scientifiquement l’efficacité des filtres ÖKO. 🧪 Les labora…" at bounding box center [912, 365] width 1139 height 243
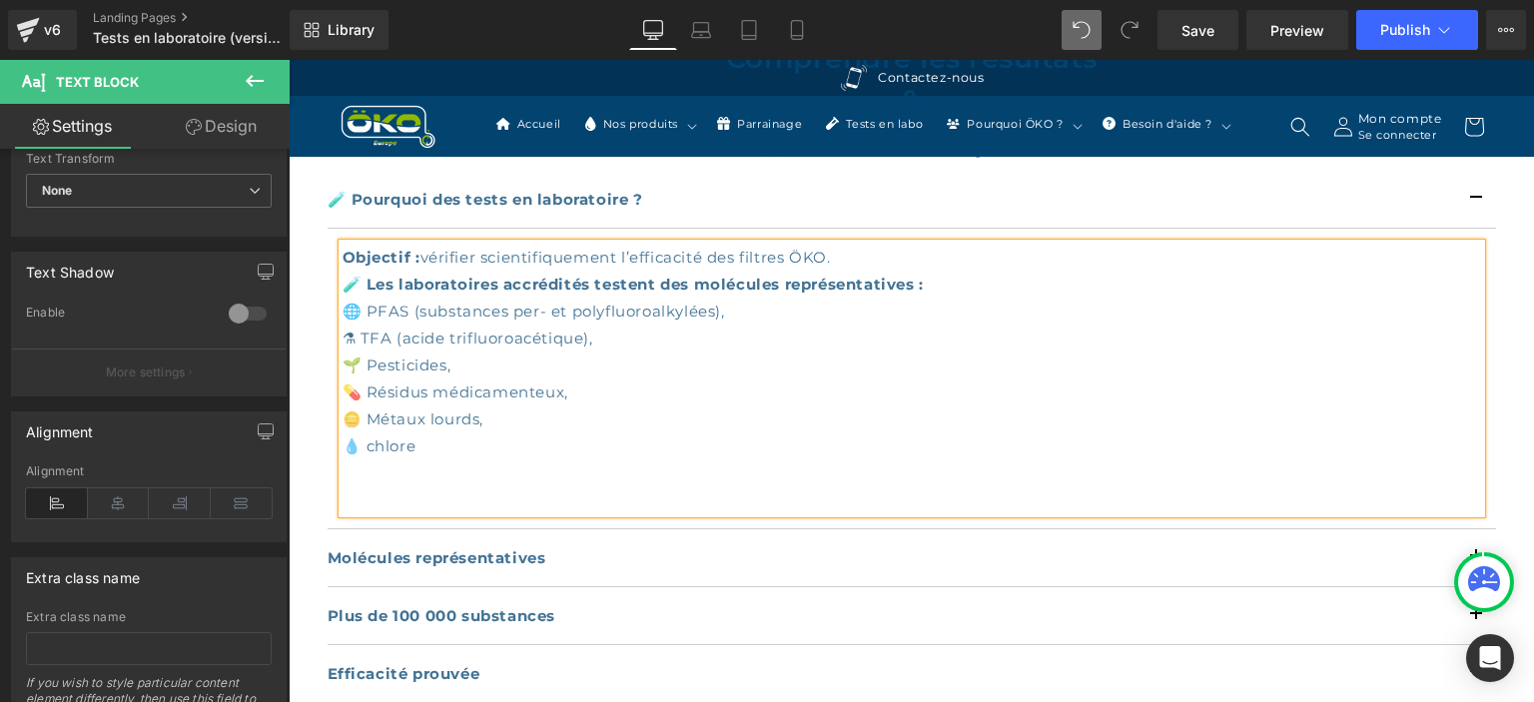
click at [477, 475] on div at bounding box center [912, 473] width 1139 height 27
click at [381, 470] on div at bounding box center [912, 473] width 1139 height 27
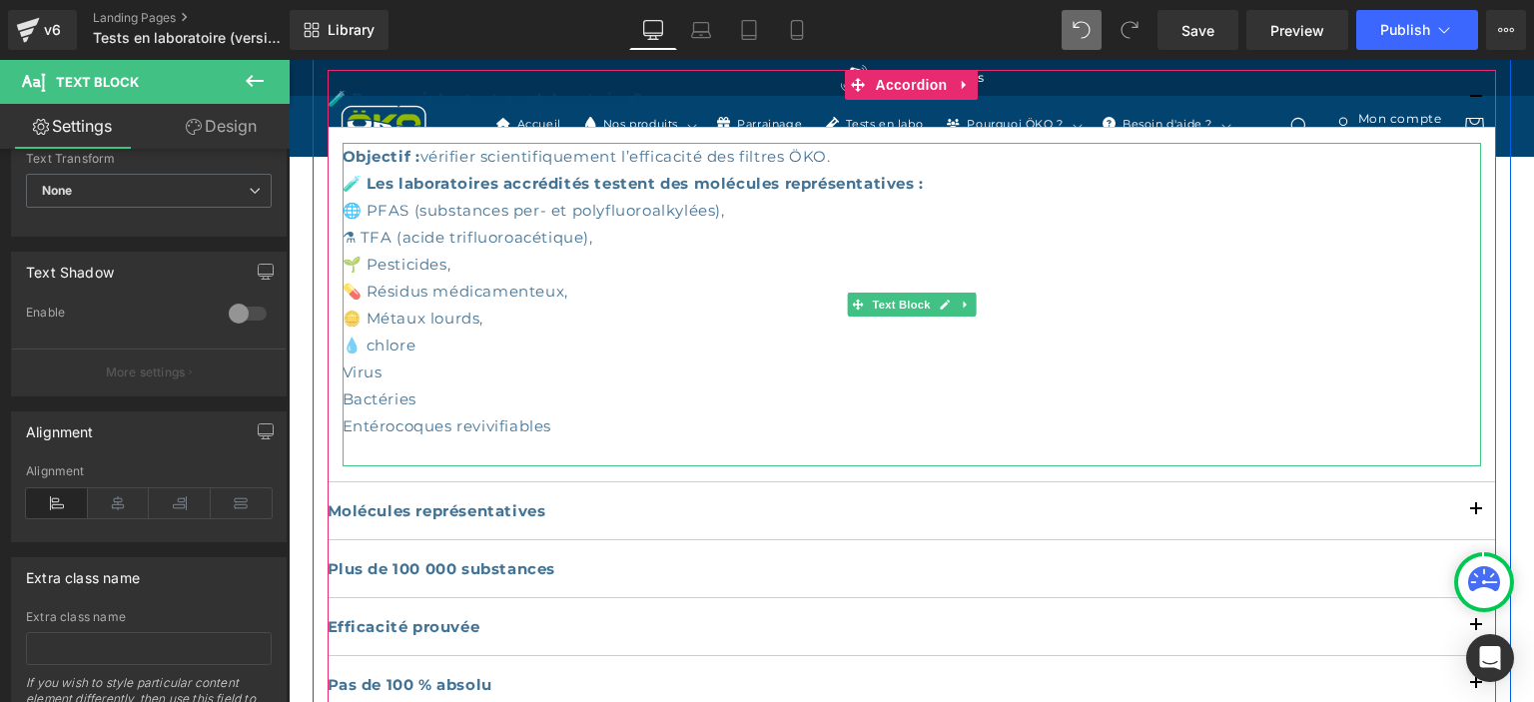
scroll to position [1238, 0]
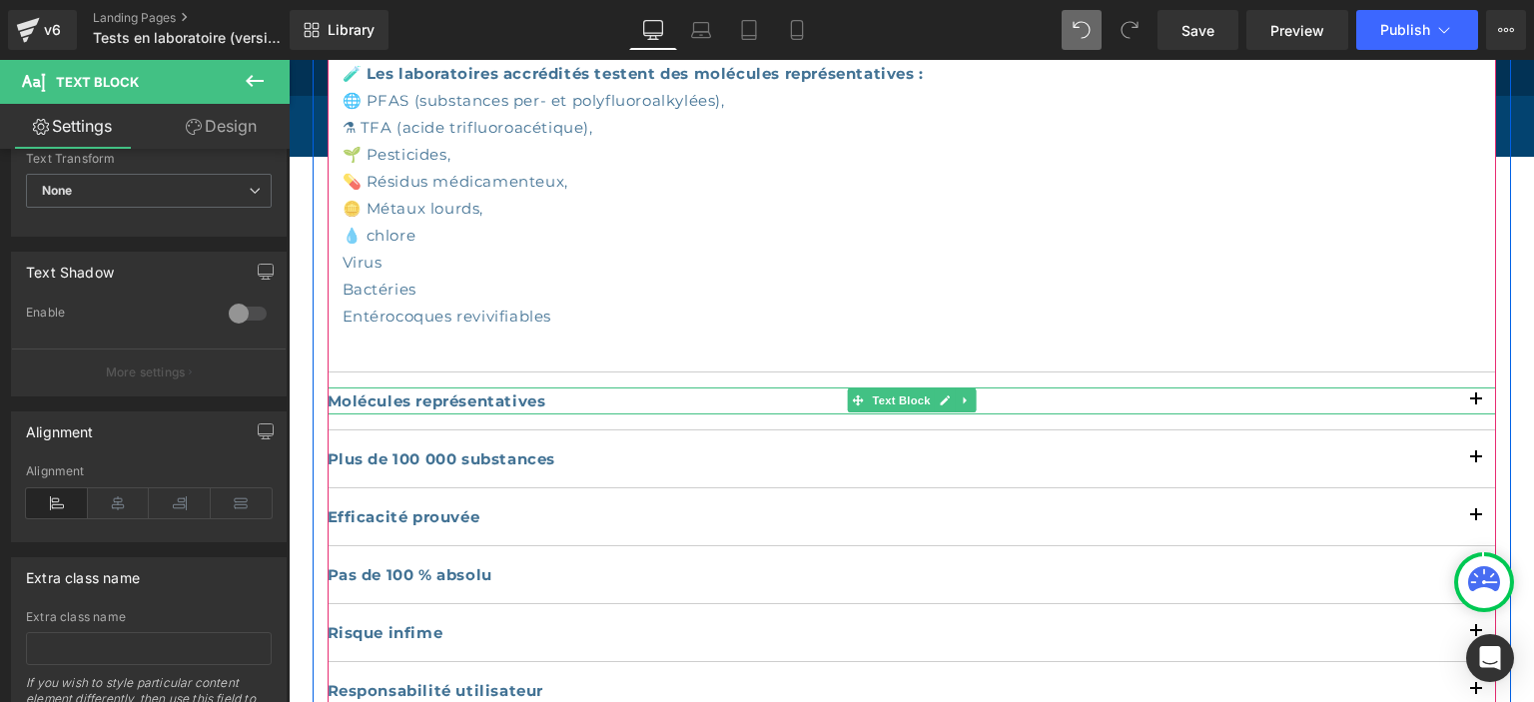
click at [535, 395] on strong "Molécules représentatives" at bounding box center [437, 401] width 219 height 19
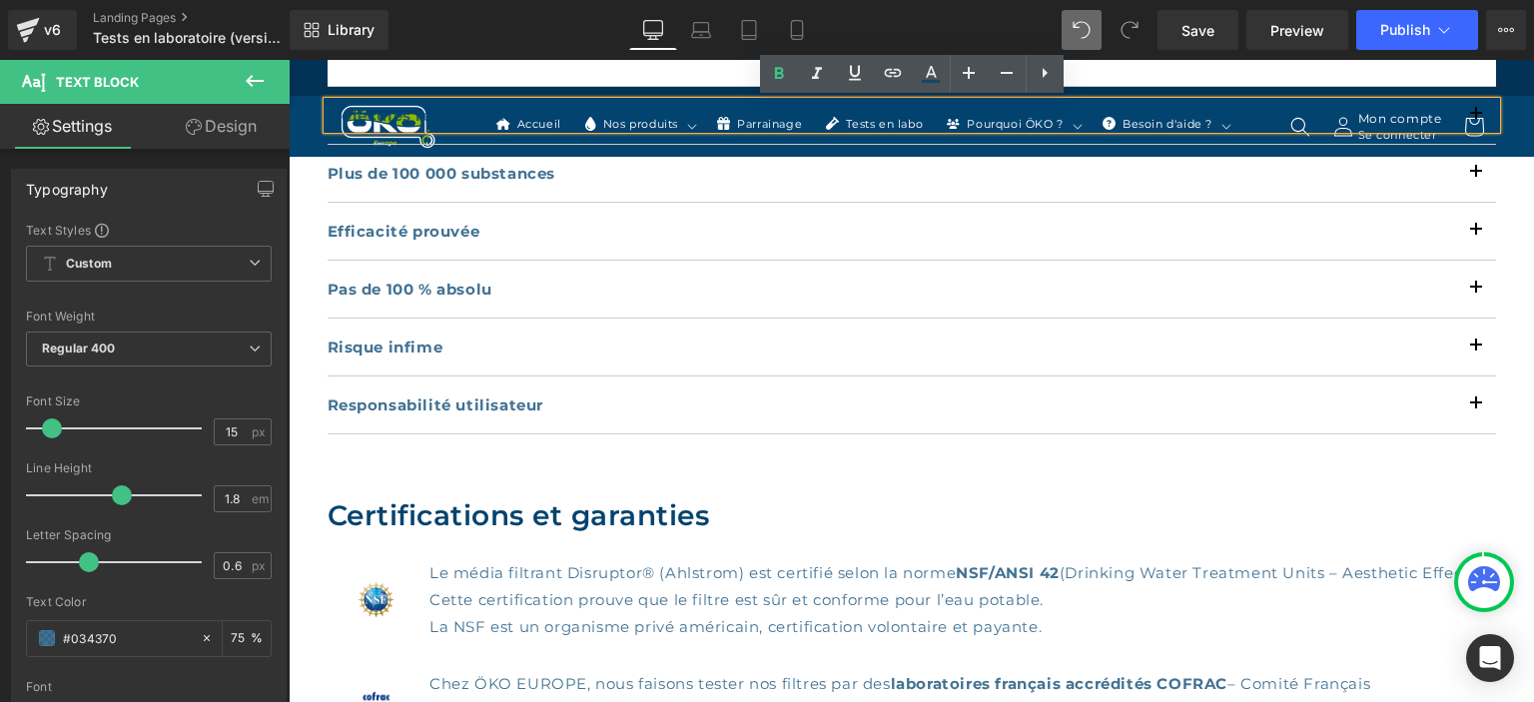
scroll to position [1027, 0]
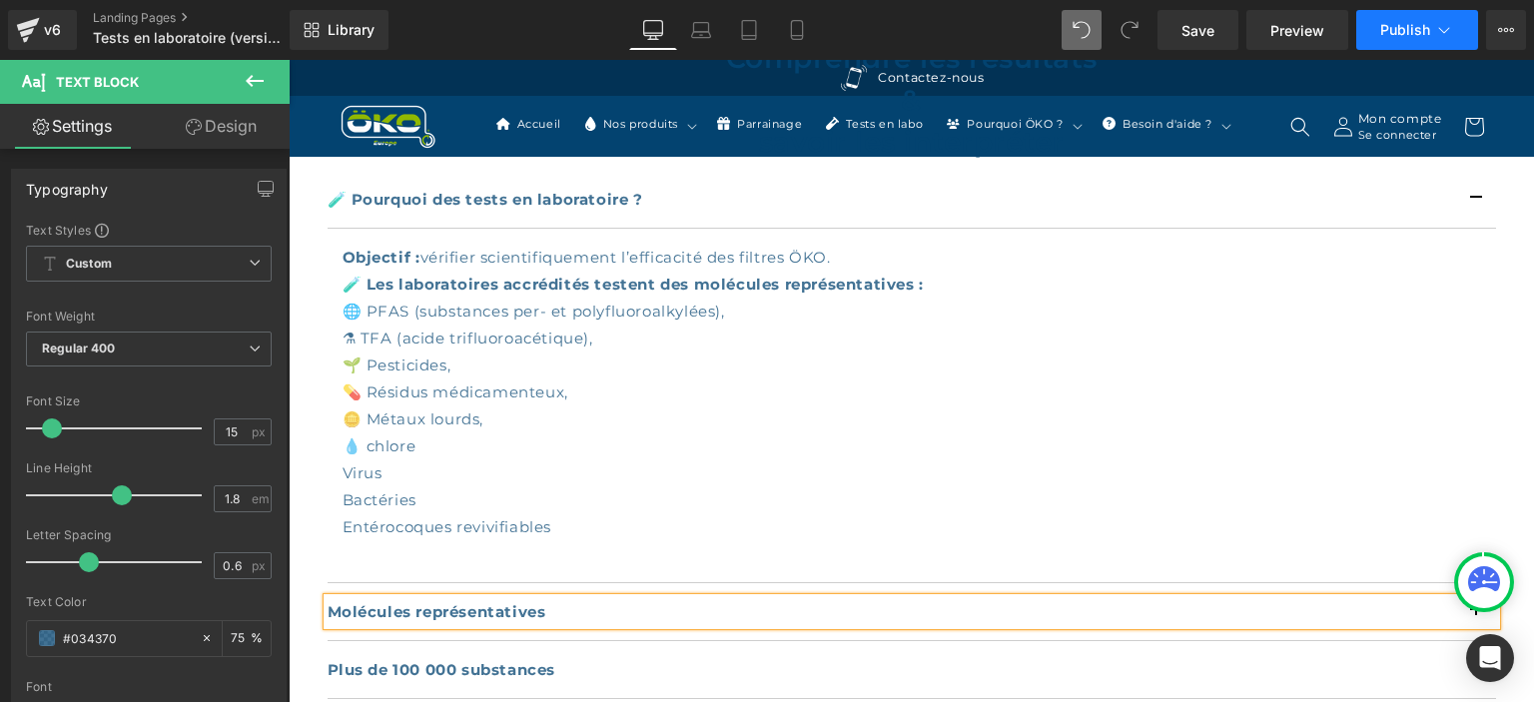
click at [1410, 31] on span "Publish" at bounding box center [1406, 30] width 50 height 16
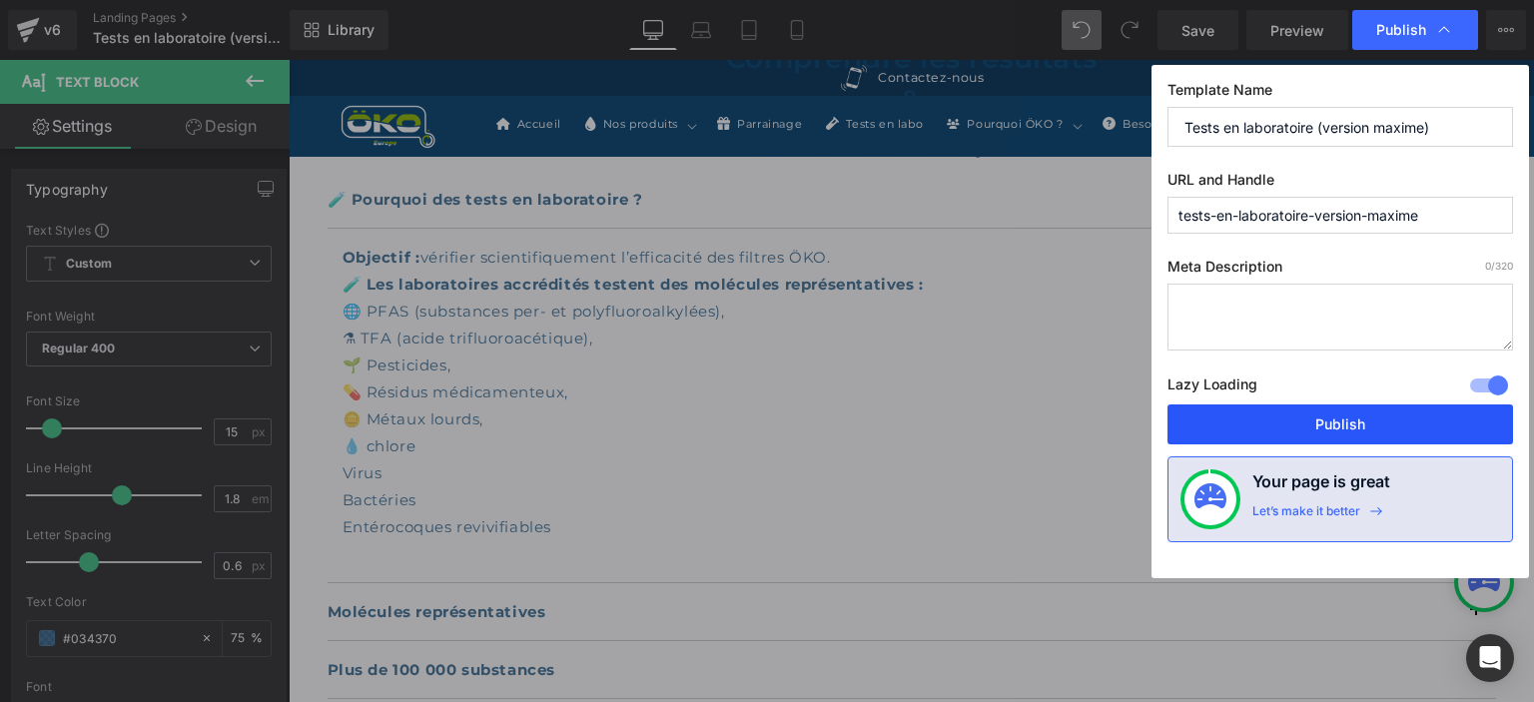
click at [1313, 420] on button "Publish" at bounding box center [1341, 425] width 346 height 40
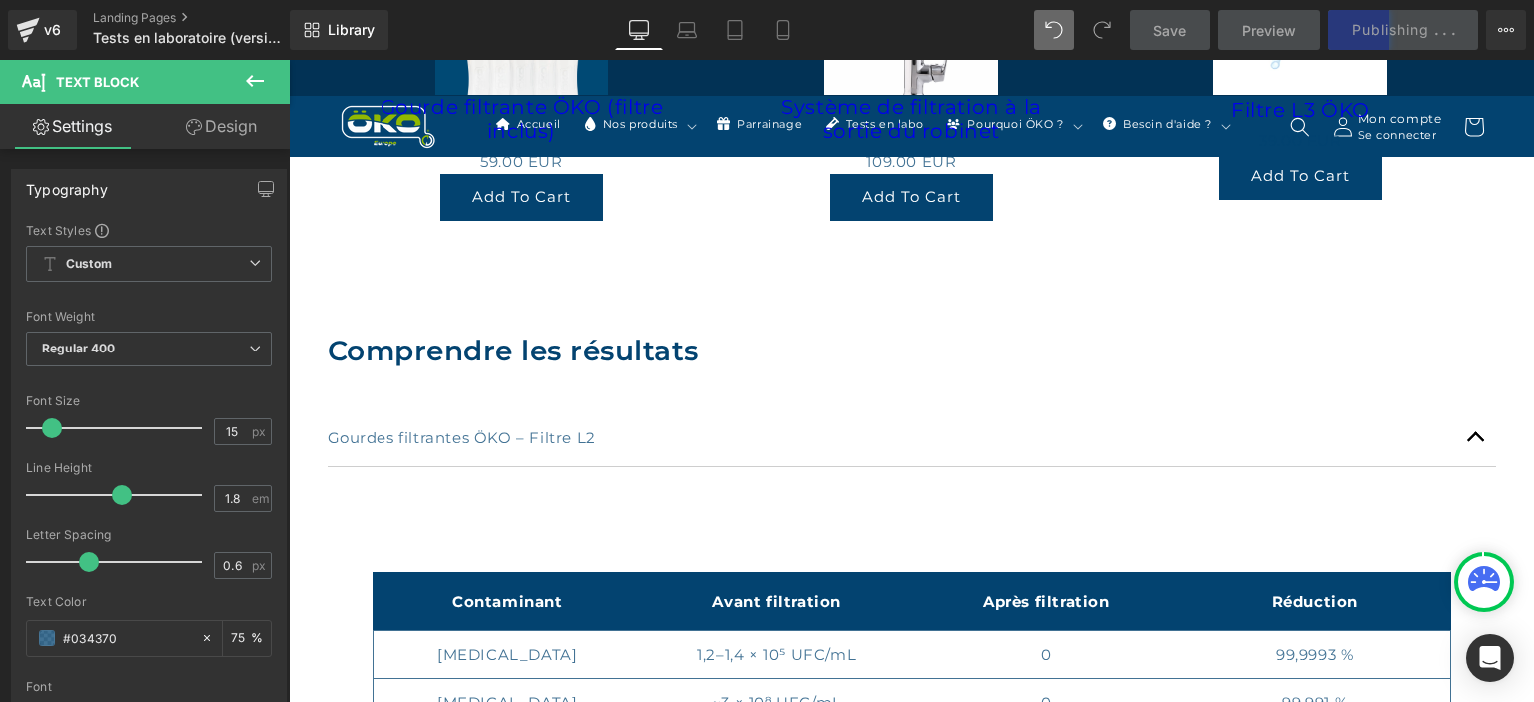
scroll to position [3137, 0]
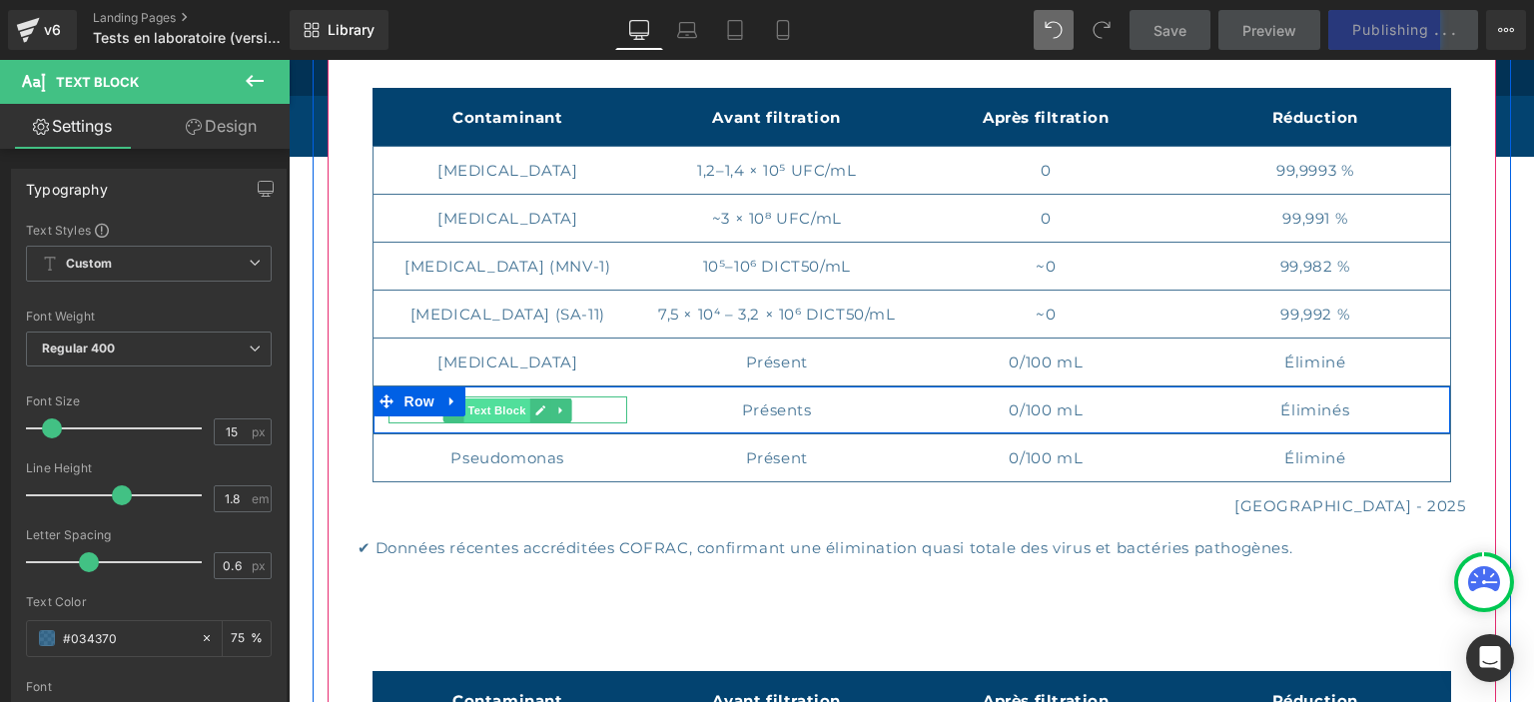
click at [493, 403] on span "Text Block" at bounding box center [498, 411] width 66 height 24
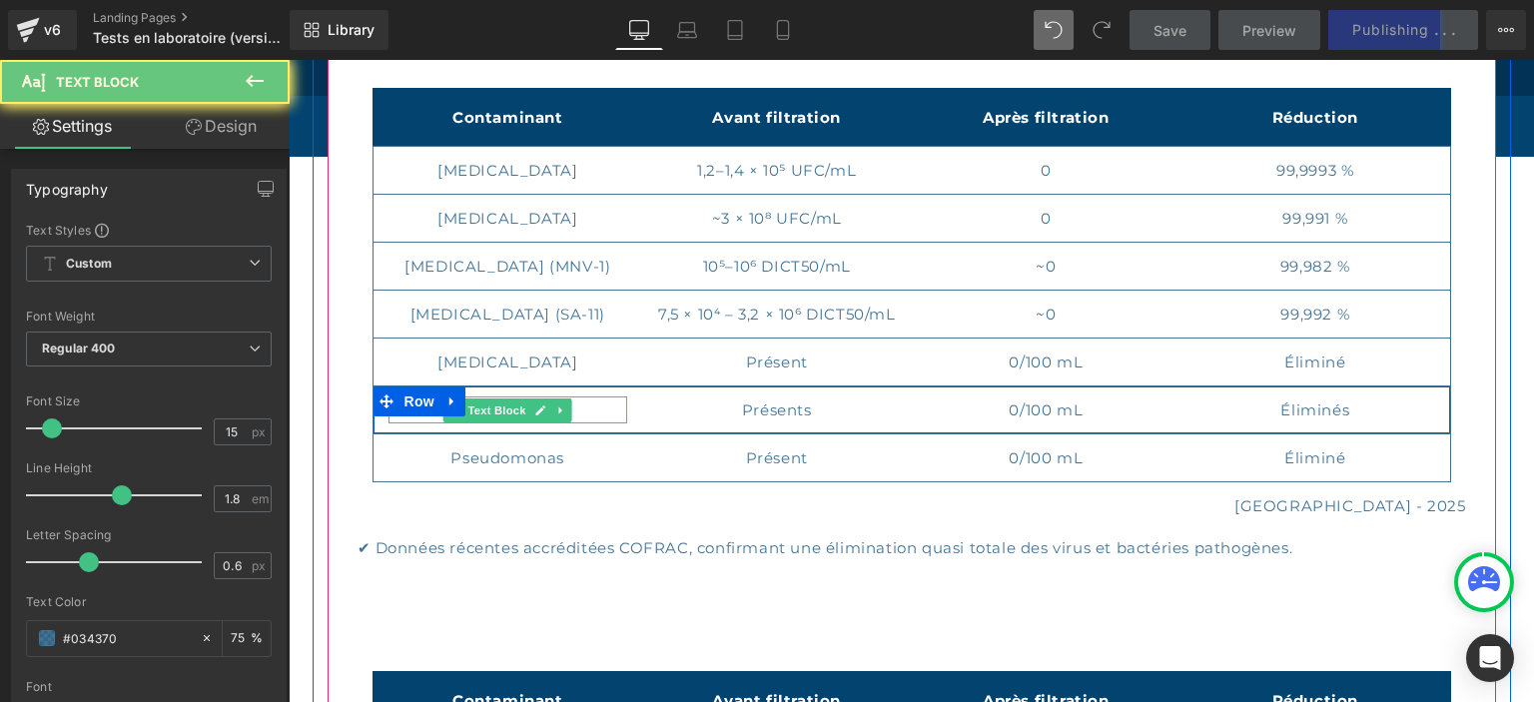
click at [589, 406] on p "Entérocoques" at bounding box center [509, 410] width 240 height 27
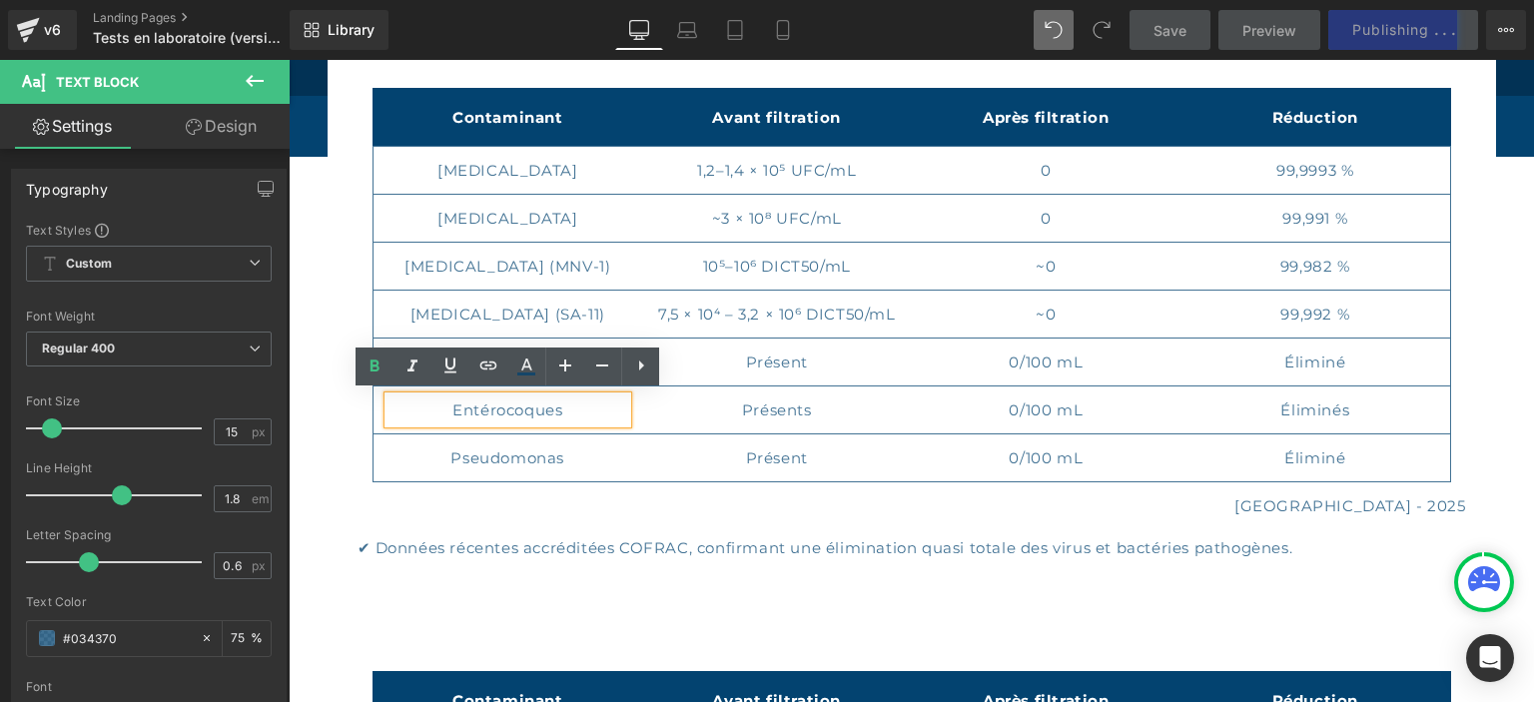
click at [567, 405] on p "Entérocoques" at bounding box center [509, 410] width 240 height 27
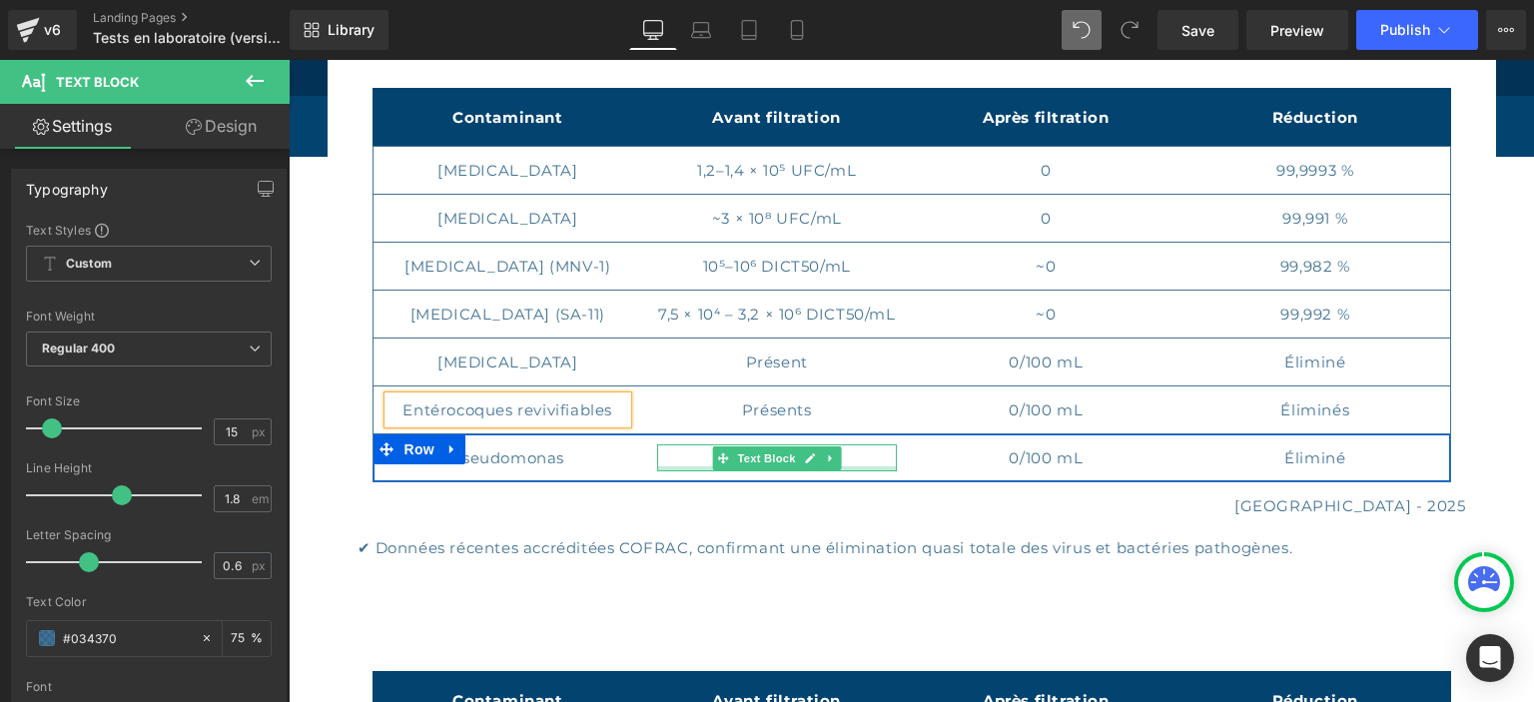
click at [669, 467] on div at bounding box center [777, 469] width 240 height 5
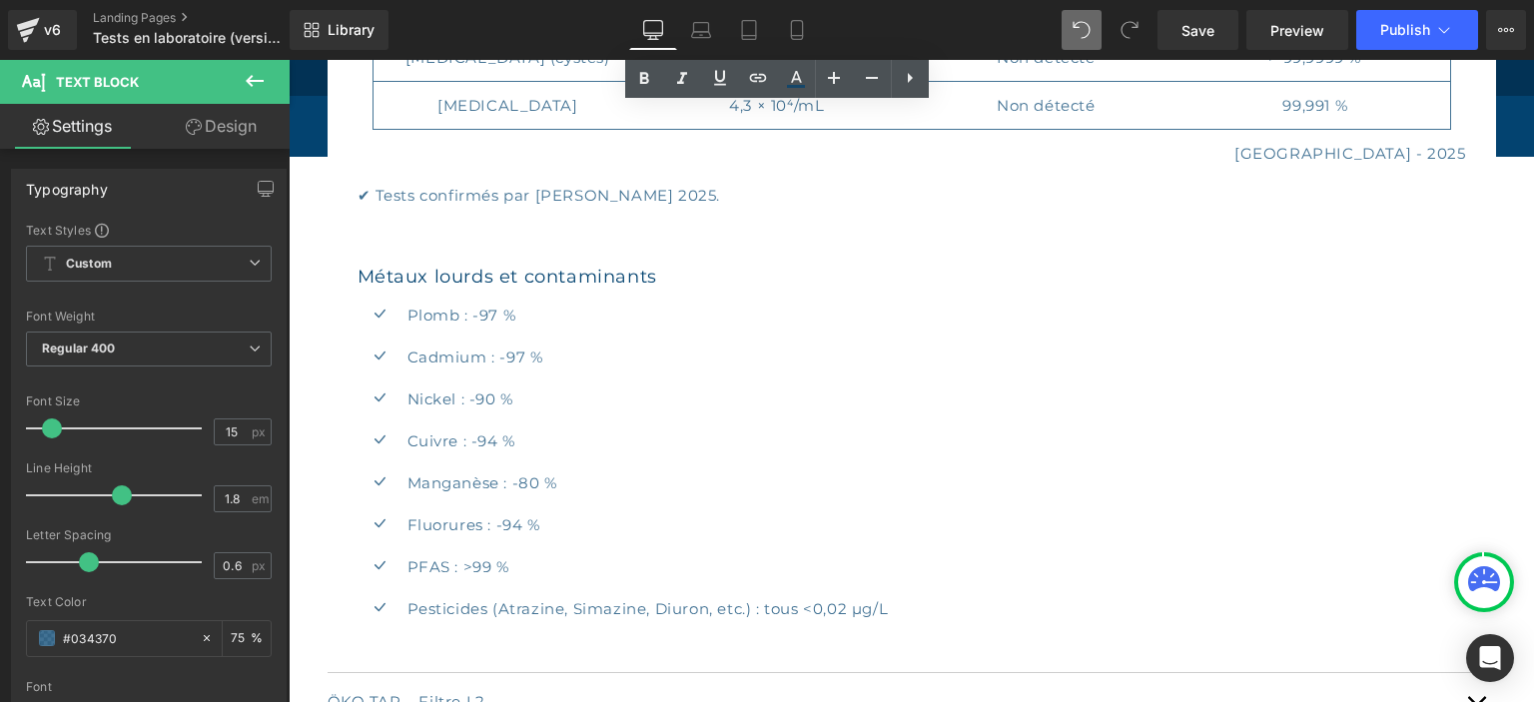
scroll to position [3769, 0]
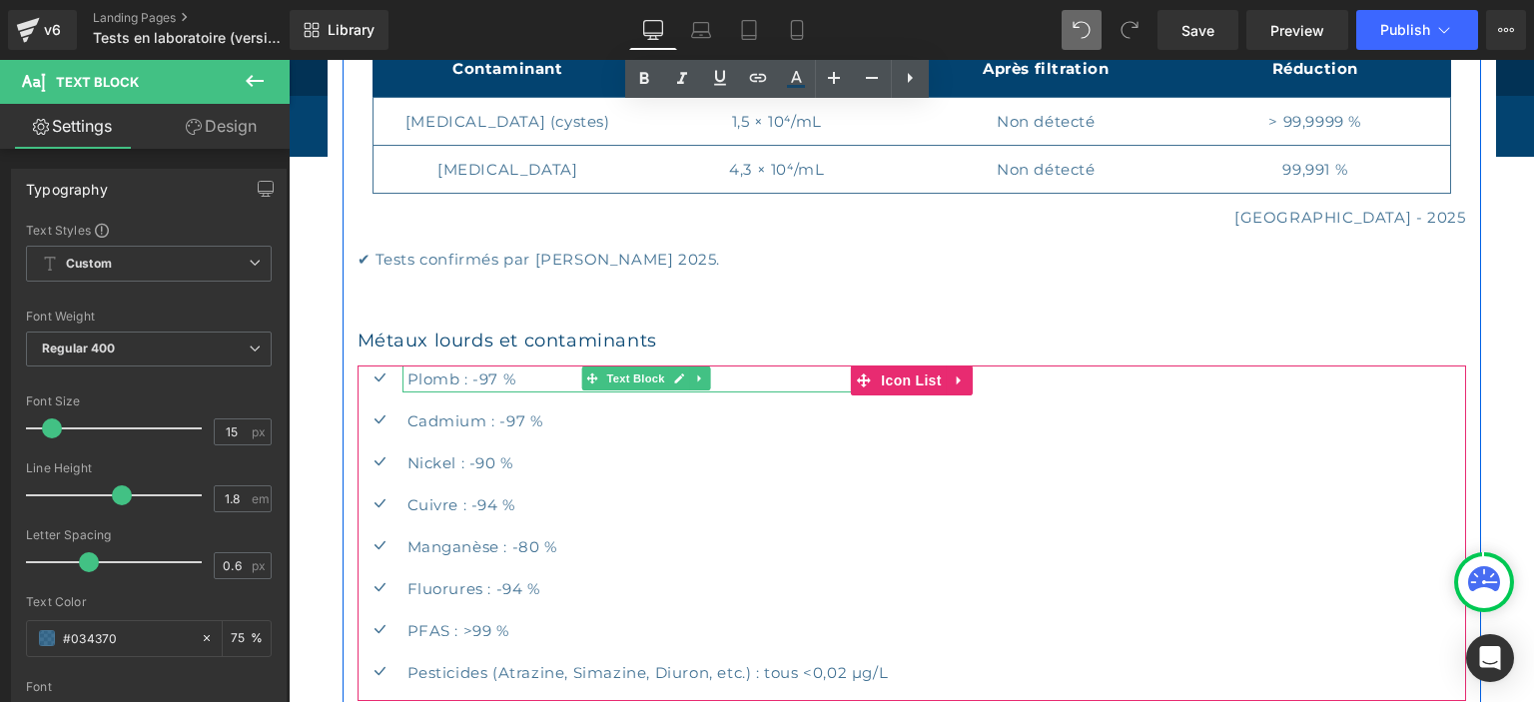
click at [471, 369] on p "Plomb : -97 %" at bounding box center [648, 379] width 481 height 27
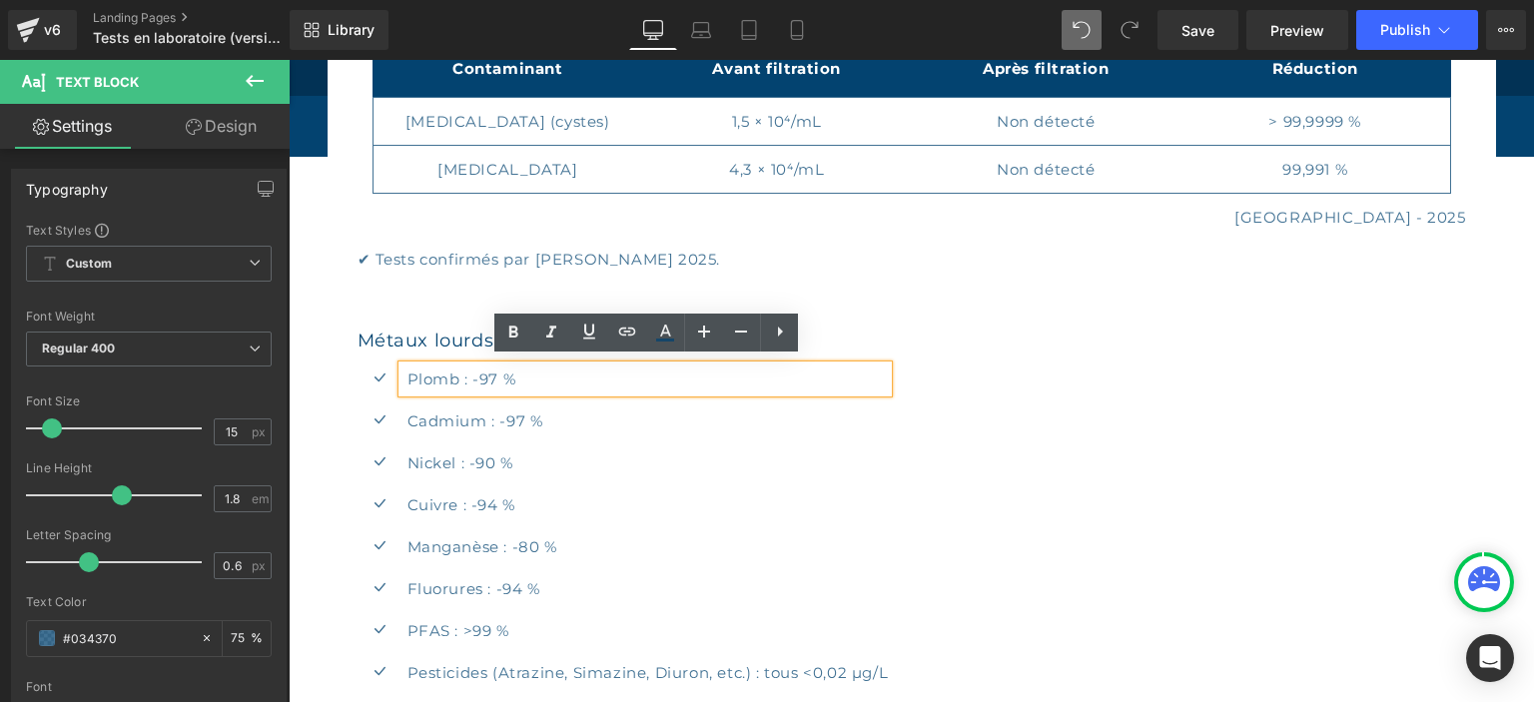
click at [585, 479] on ul "Icon Plomb : -97 % Text Block Icon Cadmium : -97 % Text Block Icon Nickel : -90…" at bounding box center [623, 534] width 531 height 336
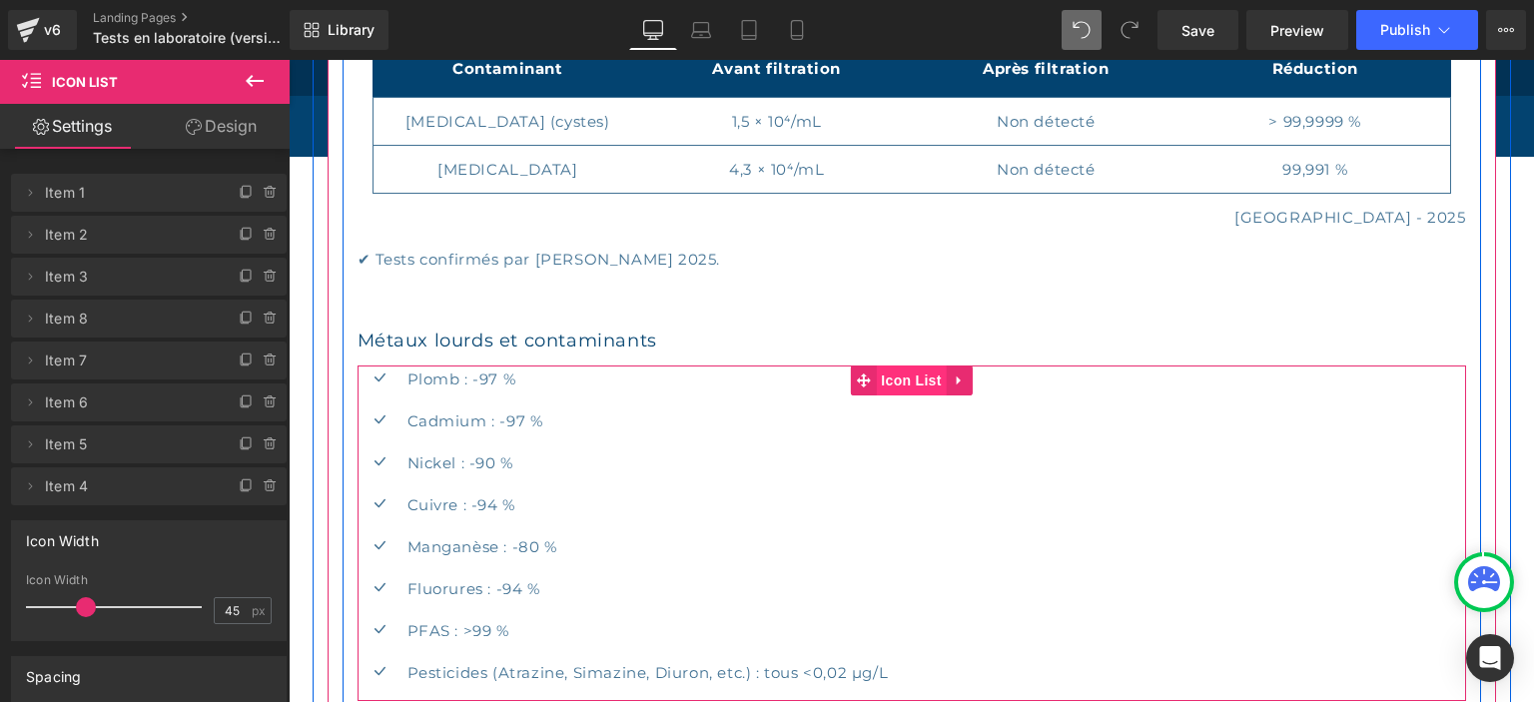
click at [903, 374] on span "Icon List" at bounding box center [911, 381] width 70 height 30
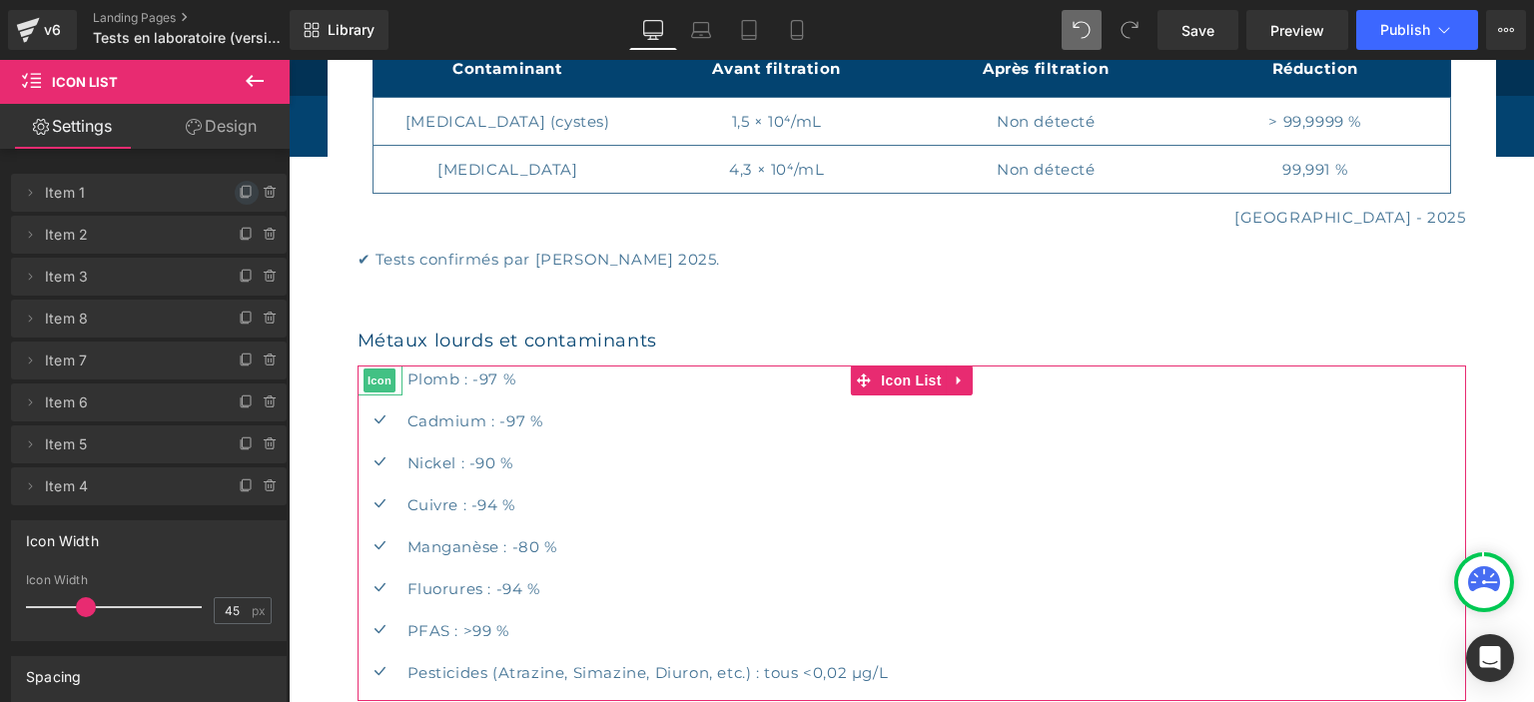
click at [250, 188] on icon at bounding box center [247, 193] width 16 height 16
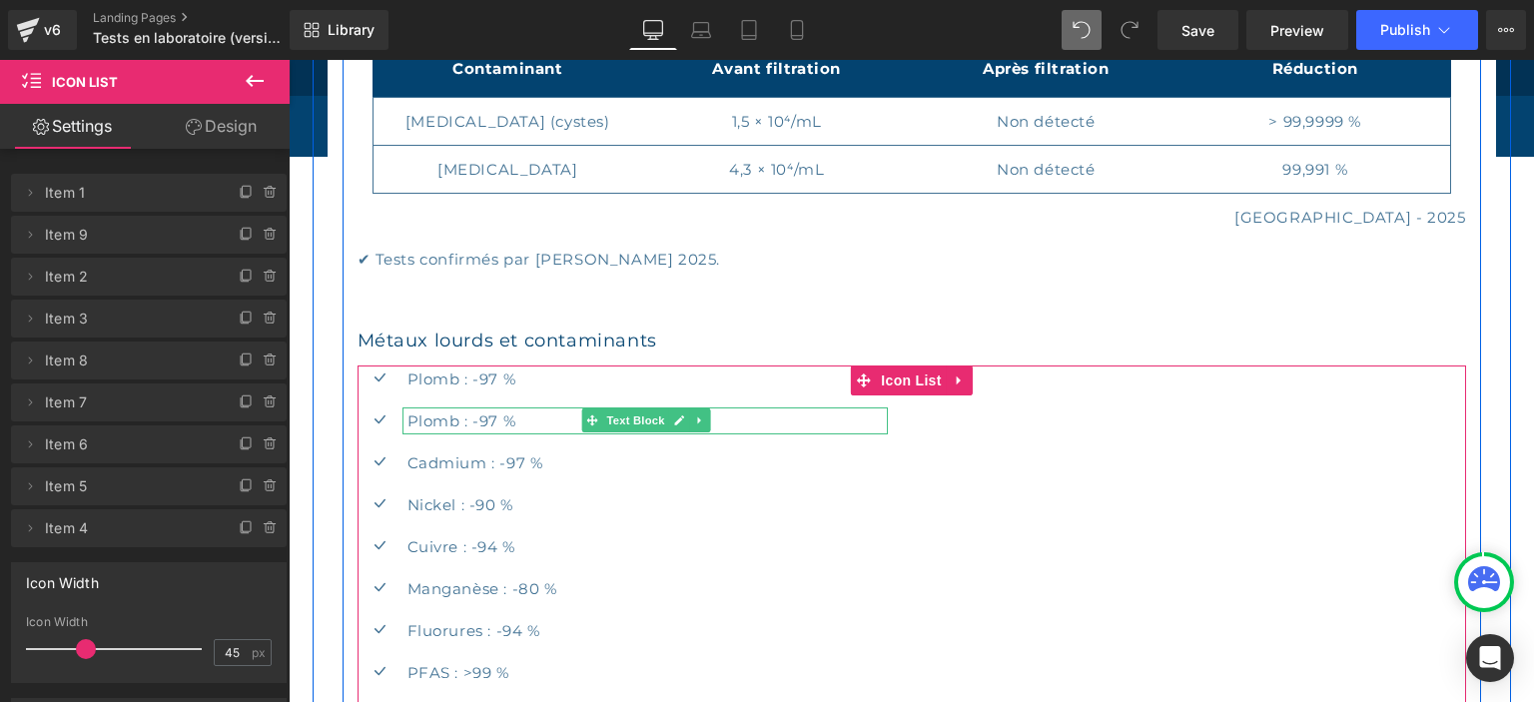
click at [446, 414] on p "Plomb : -97 %" at bounding box center [648, 421] width 481 height 27
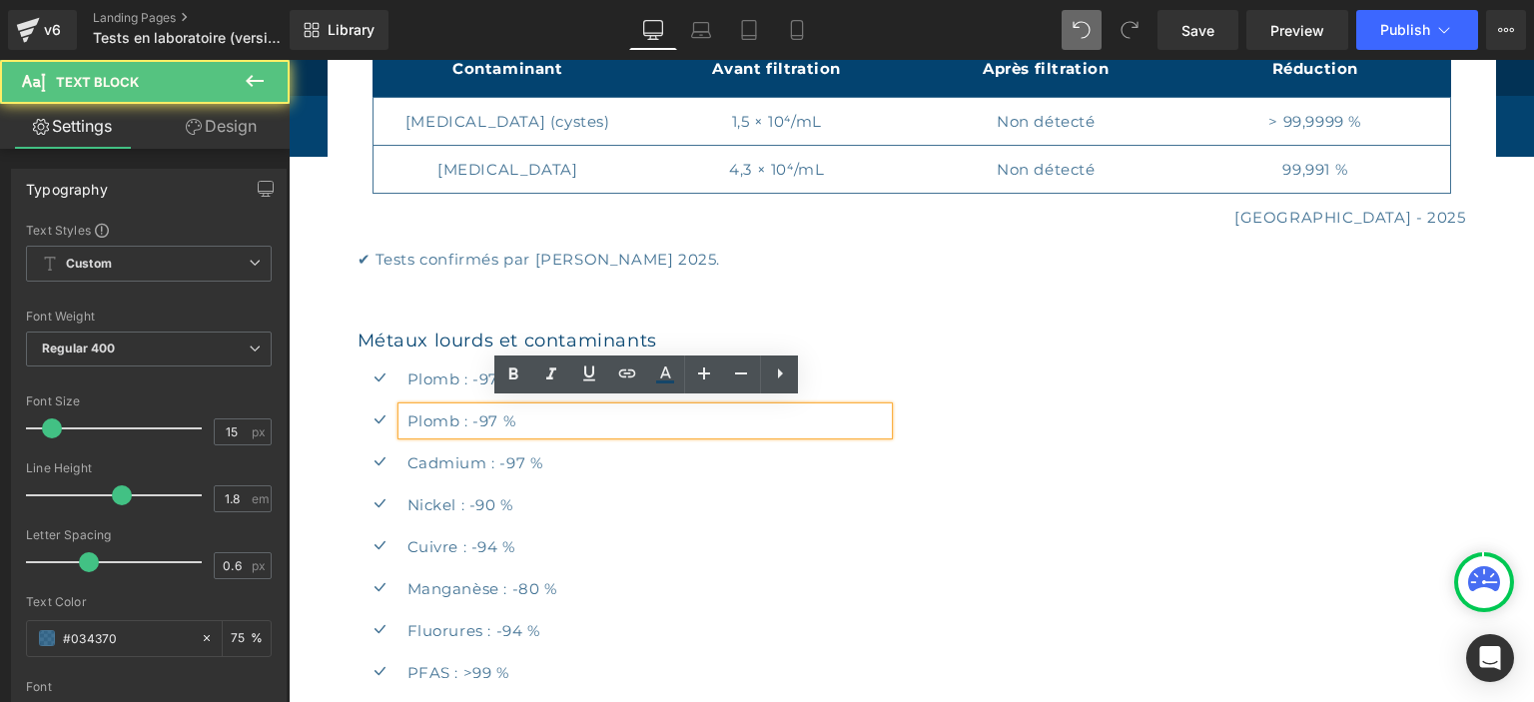
drag, startPoint x: 457, startPoint y: 417, endPoint x: 879, endPoint y: 450, distance: 423.8
click at [457, 417] on p "Plomb : -97 %" at bounding box center [648, 421] width 481 height 27
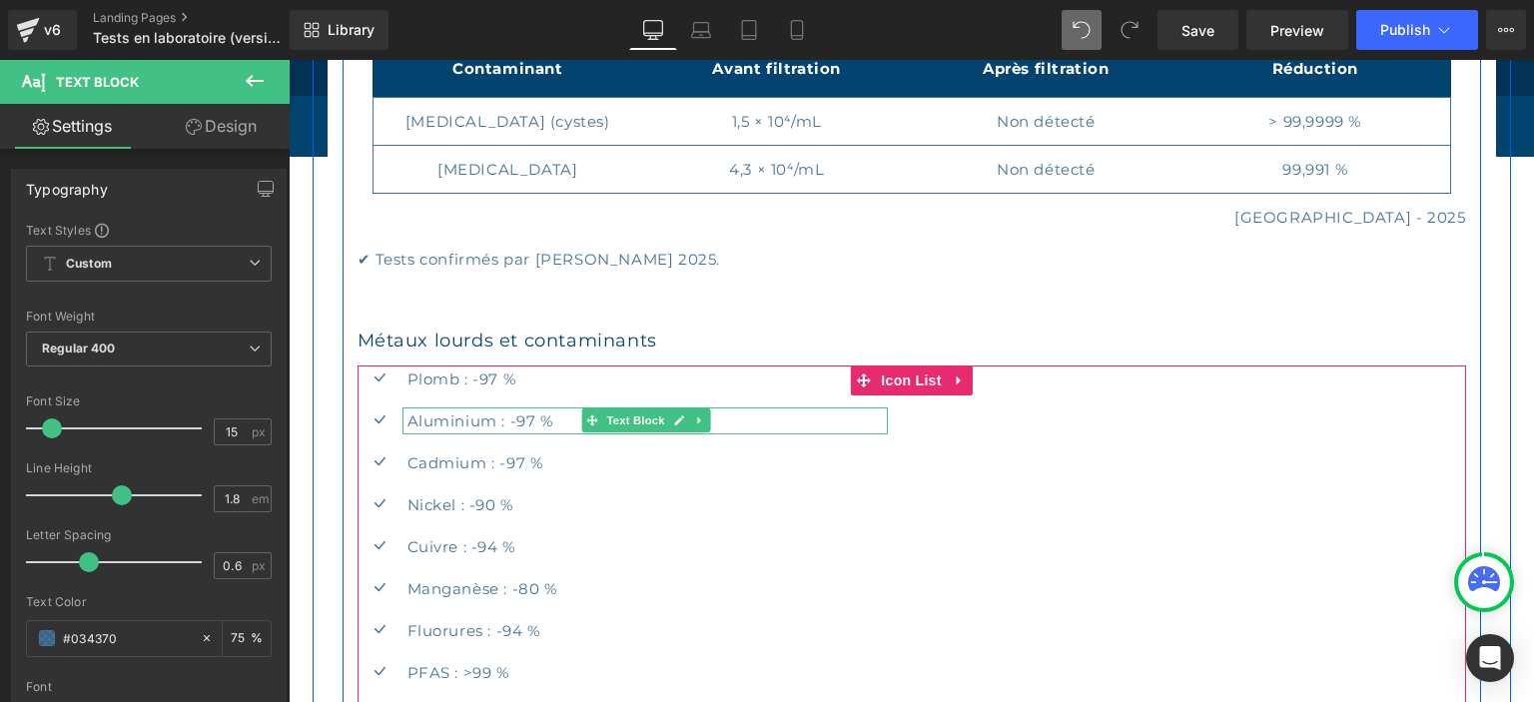
click at [533, 418] on p "Aluminium : -97 %" at bounding box center [648, 421] width 481 height 27
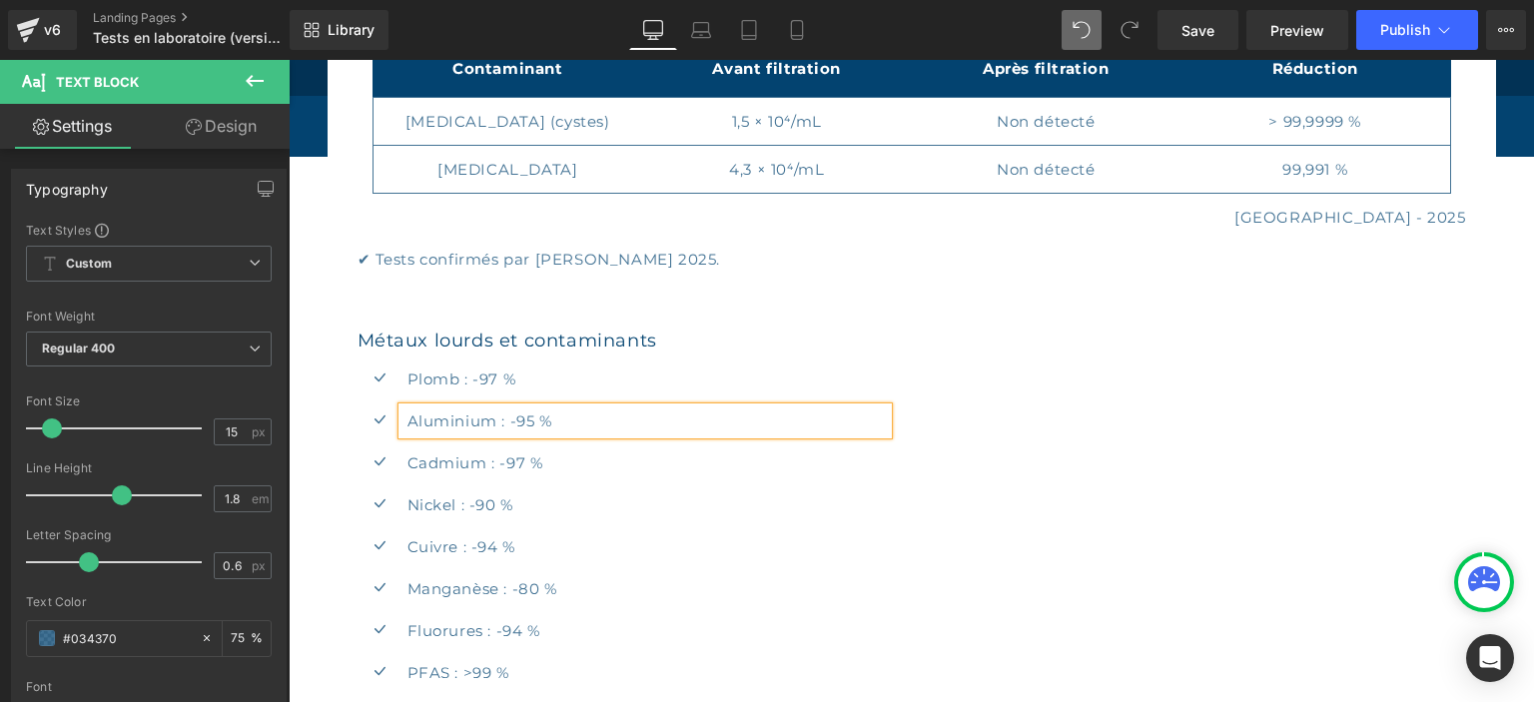
click at [1289, 436] on div "Icon Plomb : -97 % Text Block Icon Aluminium : -95 % Text Block Icon Cadmium : …" at bounding box center [912, 555] width 1109 height 378
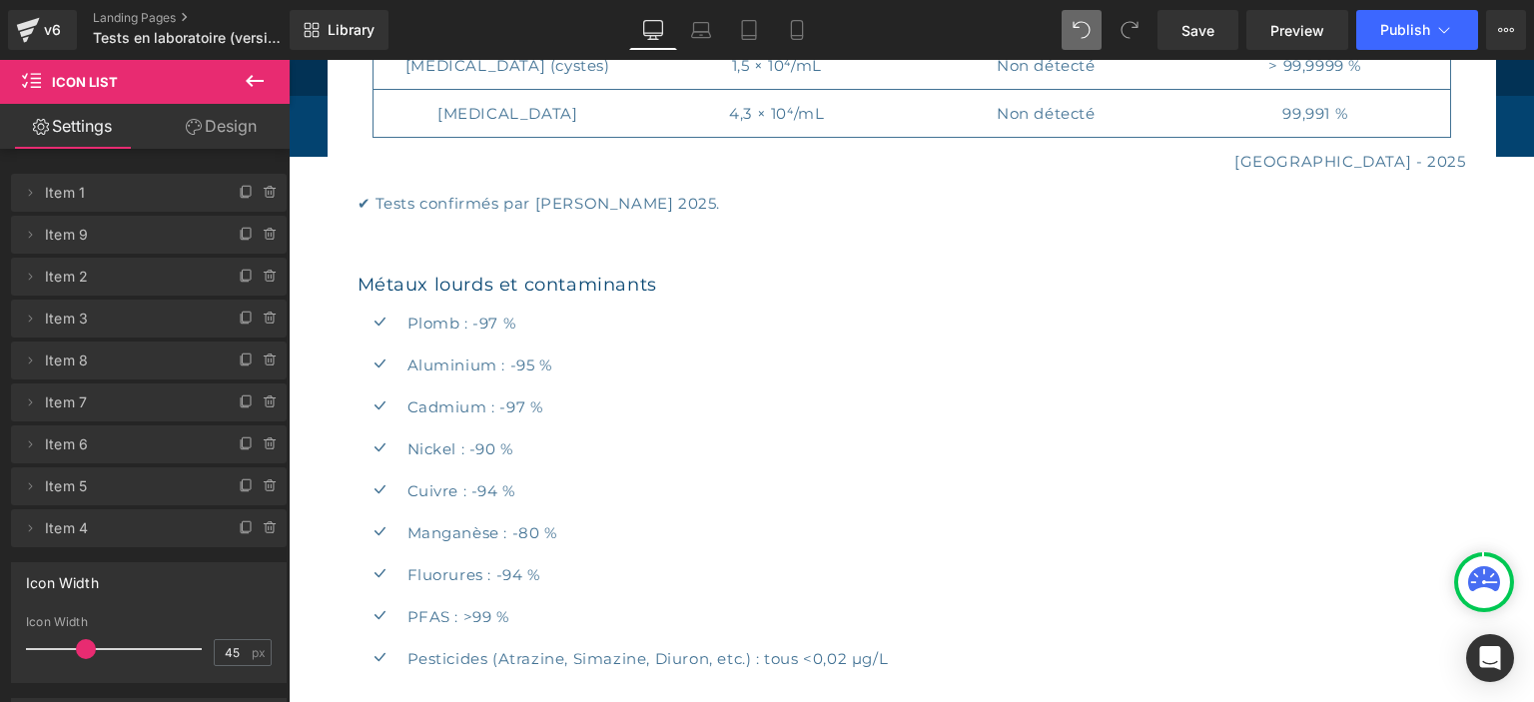
scroll to position [3980, 0]
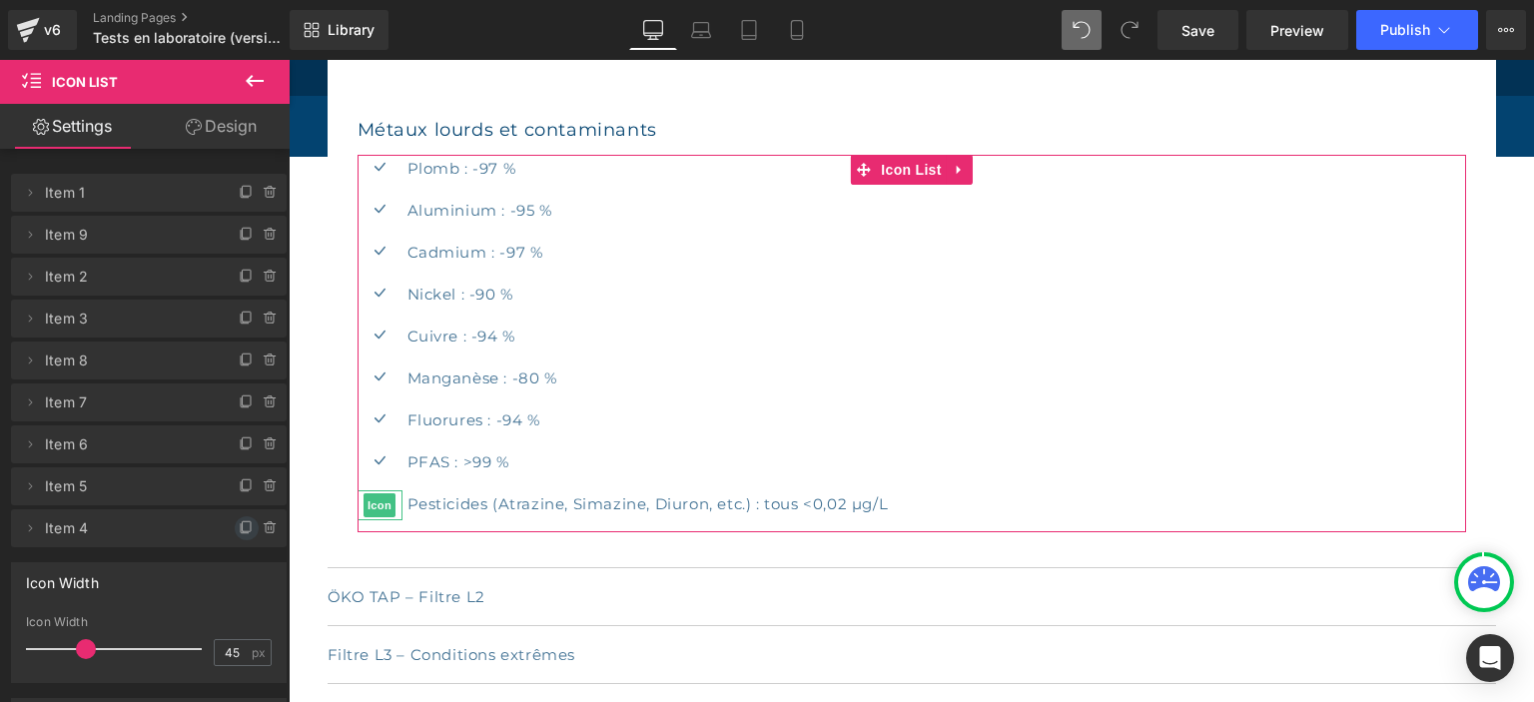
click at [250, 529] on icon at bounding box center [247, 528] width 16 height 16
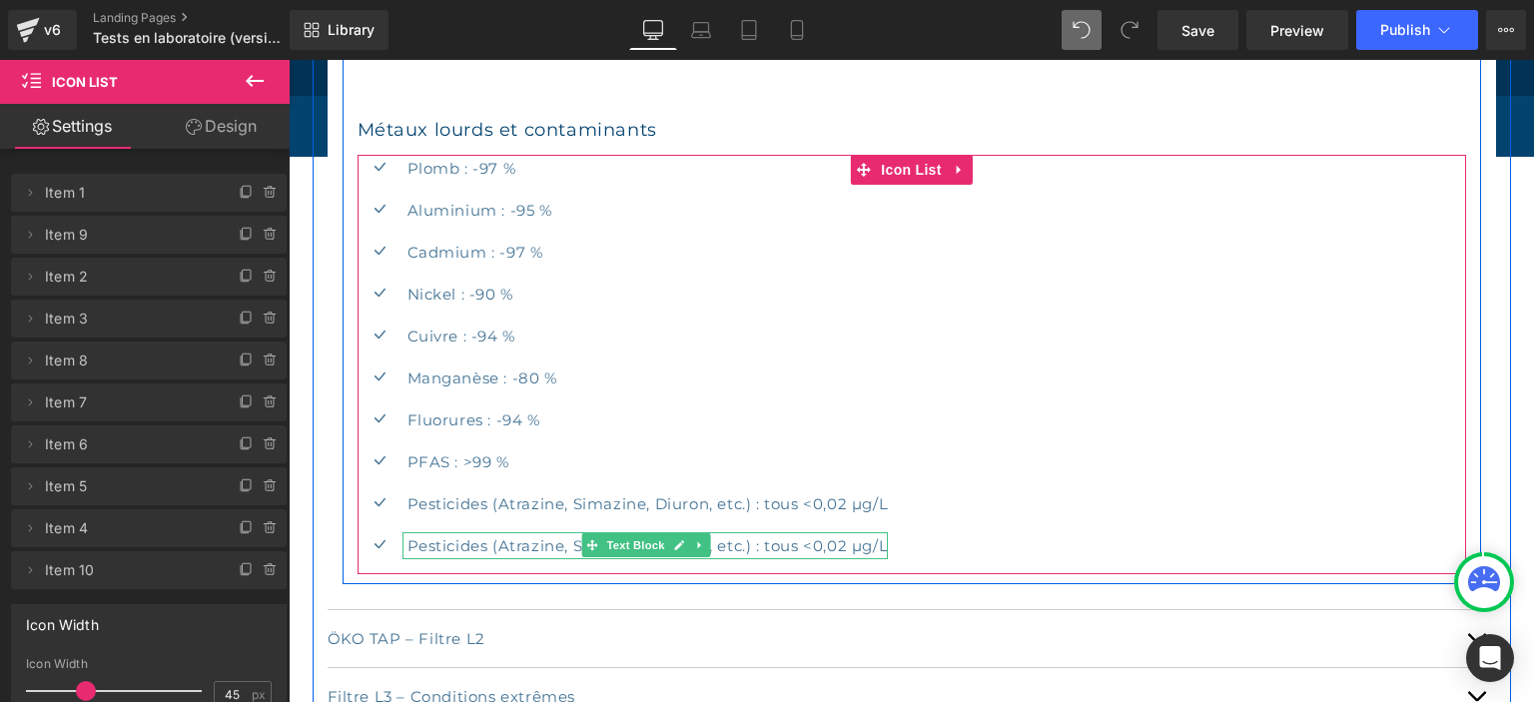
click at [518, 536] on p "Pesticides (Atrazine, Simazine, Diuron, etc.) : tous <0,02 µg/L" at bounding box center [648, 545] width 481 height 27
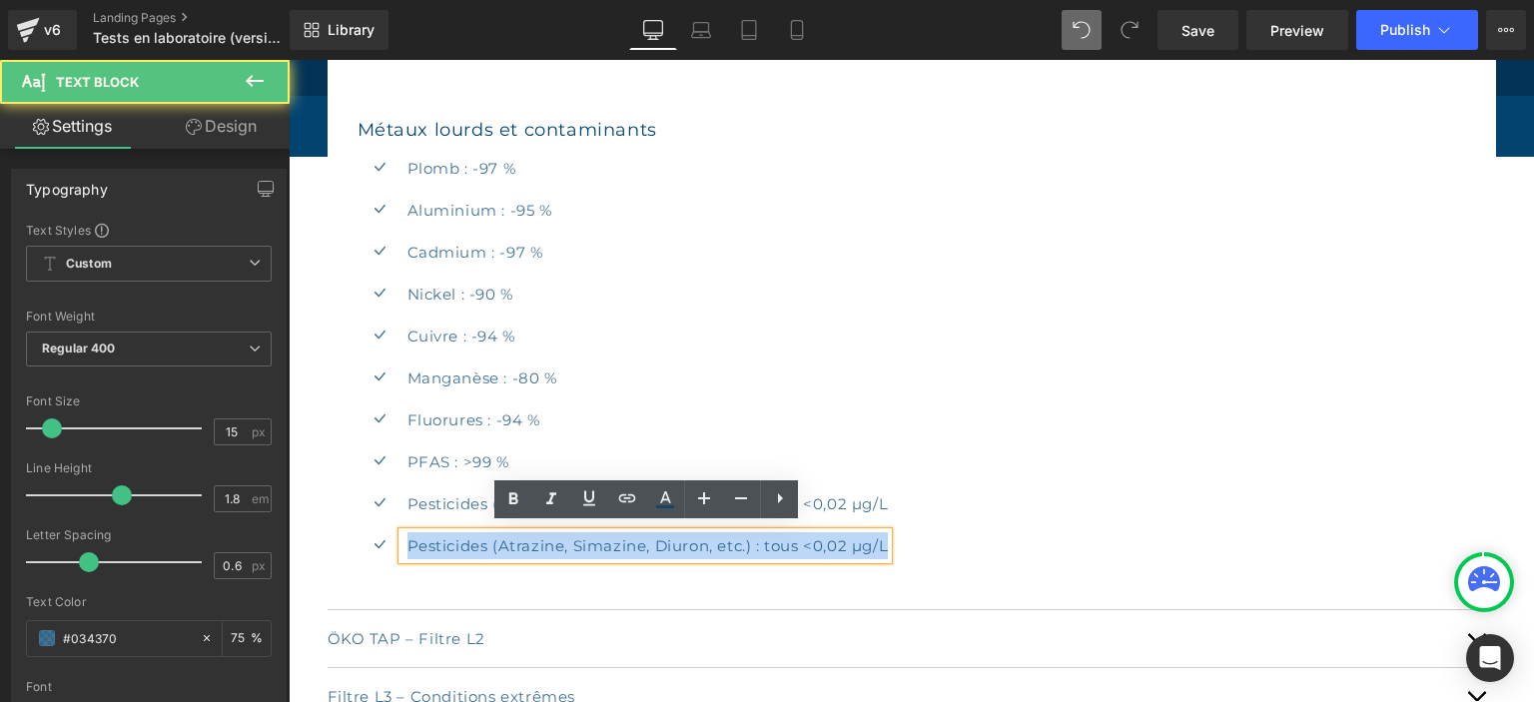
drag, startPoint x: 410, startPoint y: 536, endPoint x: 945, endPoint y: 535, distance: 535.4
click at [945, 535] on div "Icon Plomb : -97 % Text Block Icon Aluminium : -95 % Text Block Icon Cadmium : …" at bounding box center [912, 365] width 1109 height 420
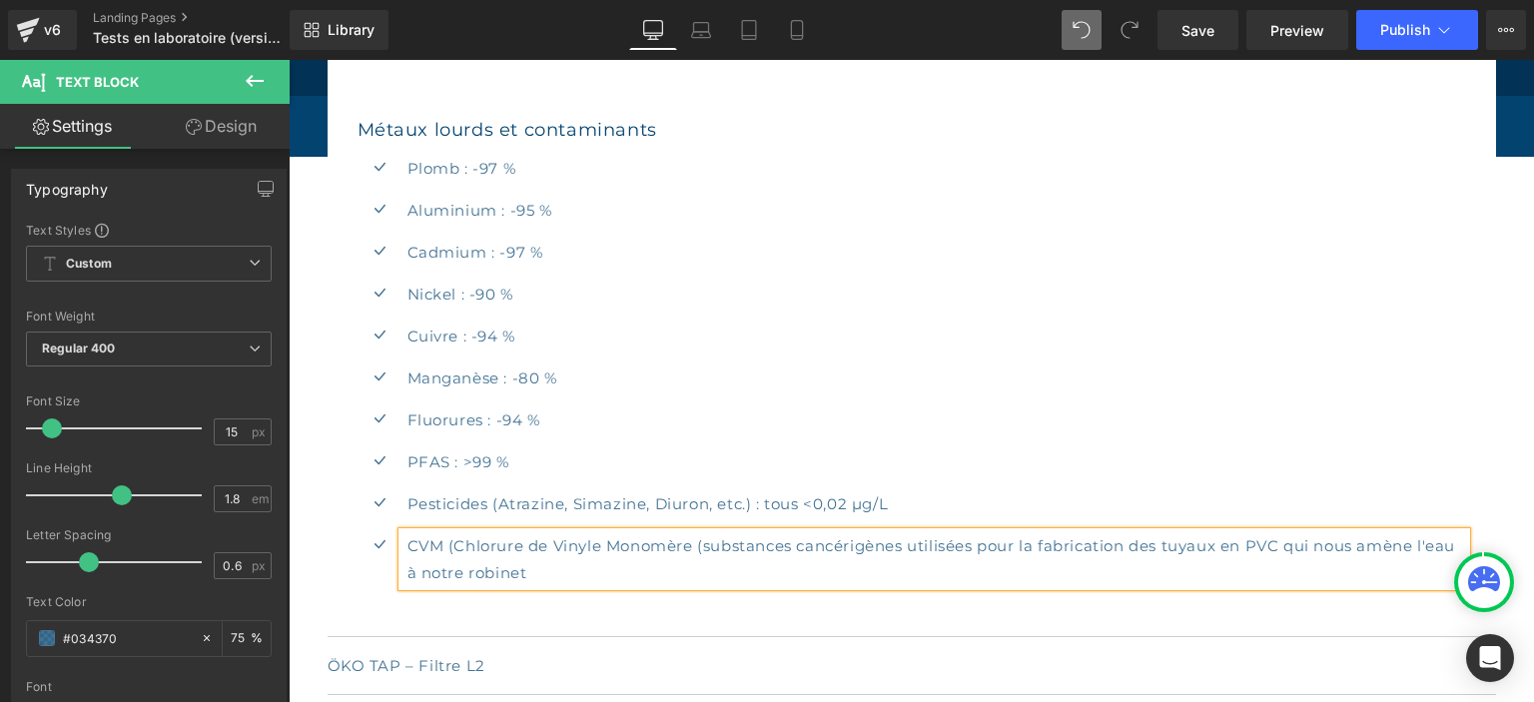
scroll to position [4192, 0]
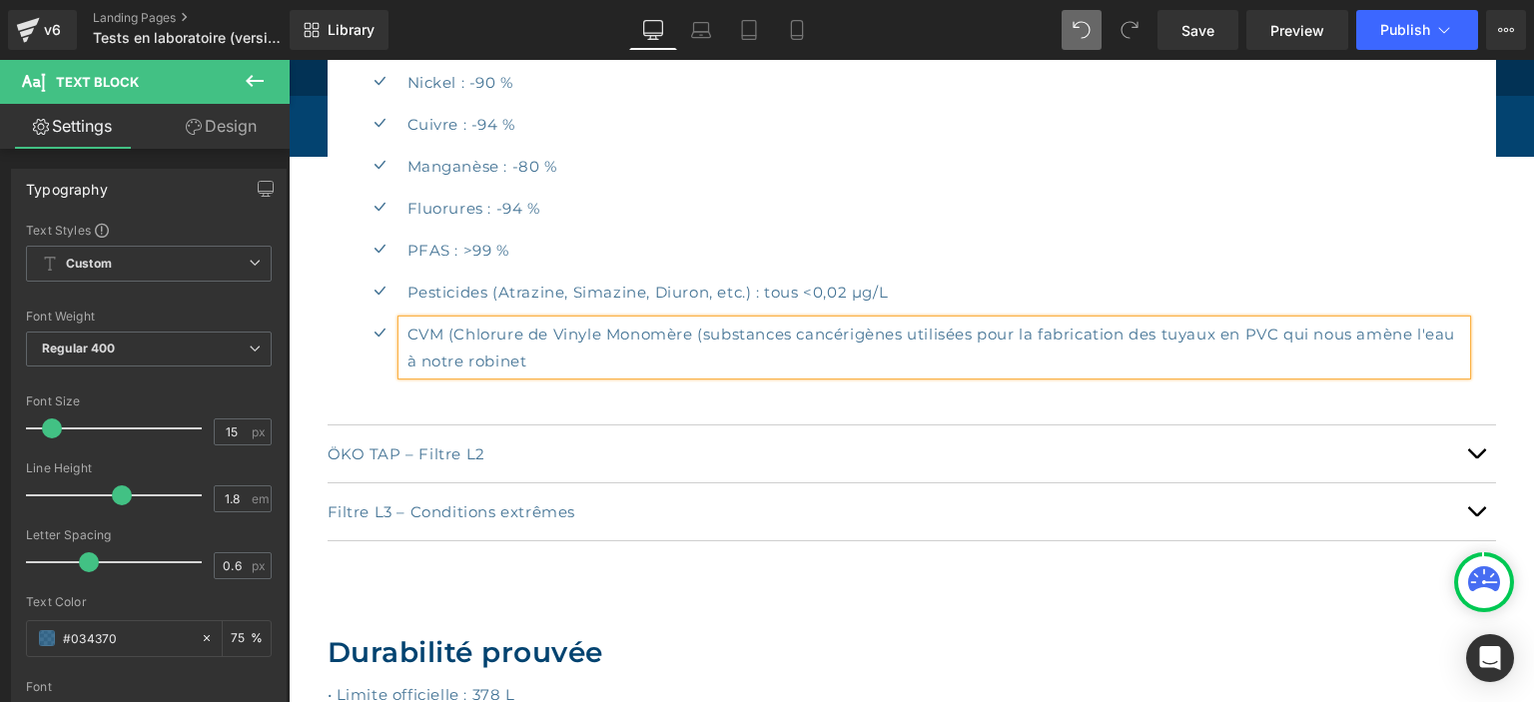
click at [886, 529] on div "Filtre L3 – Conditions extrêmes Text Block" at bounding box center [912, 512] width 1169 height 58
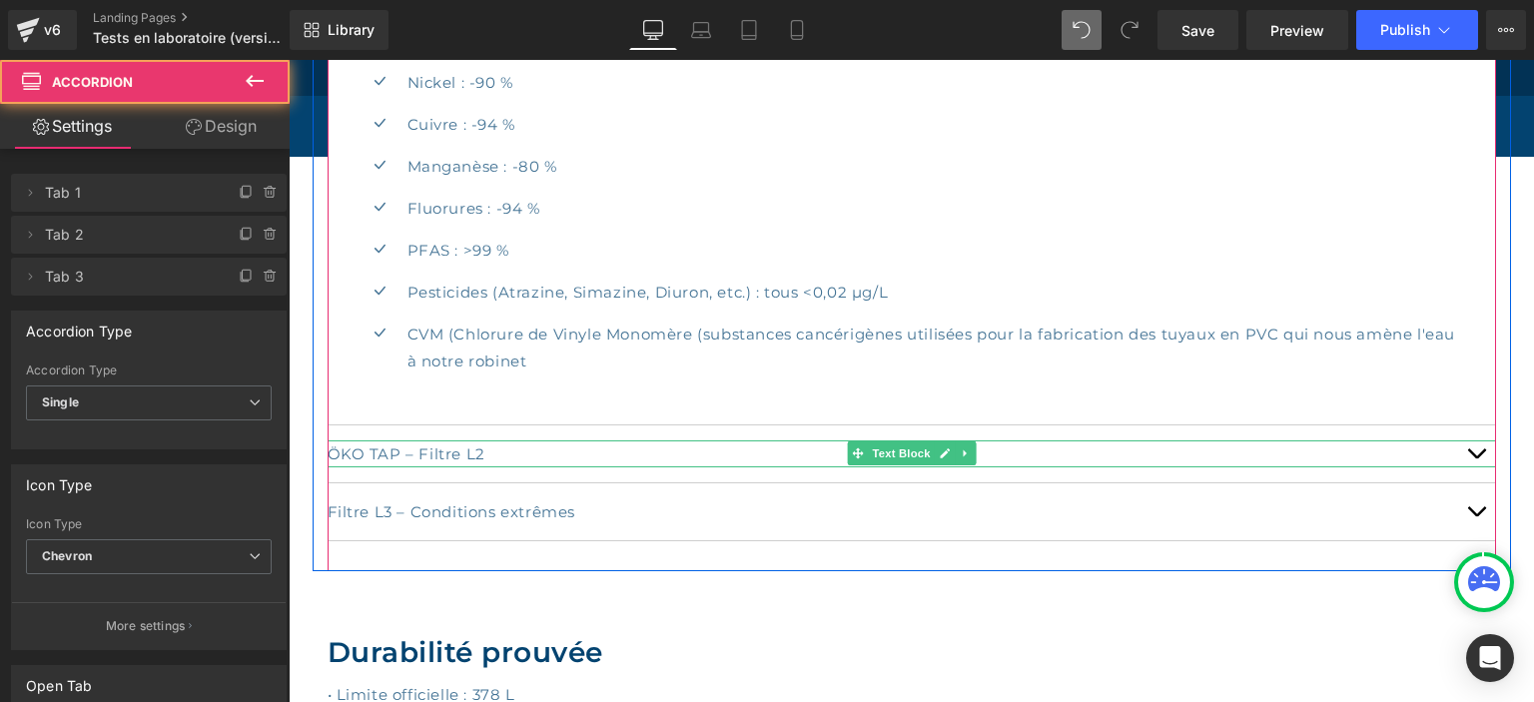
click at [709, 443] on p "ÖKO TAP – Filtre L2" at bounding box center [912, 454] width 1169 height 27
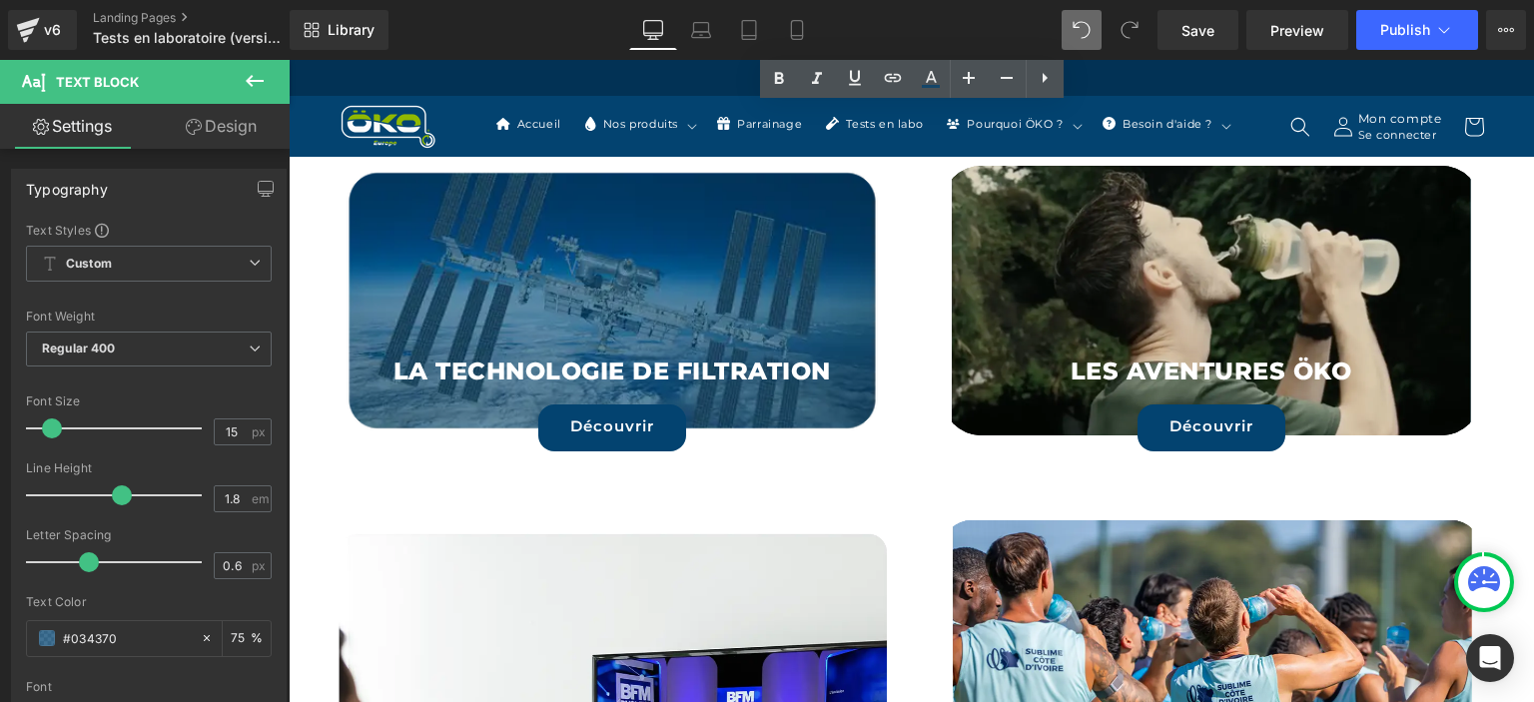
scroll to position [5879, 0]
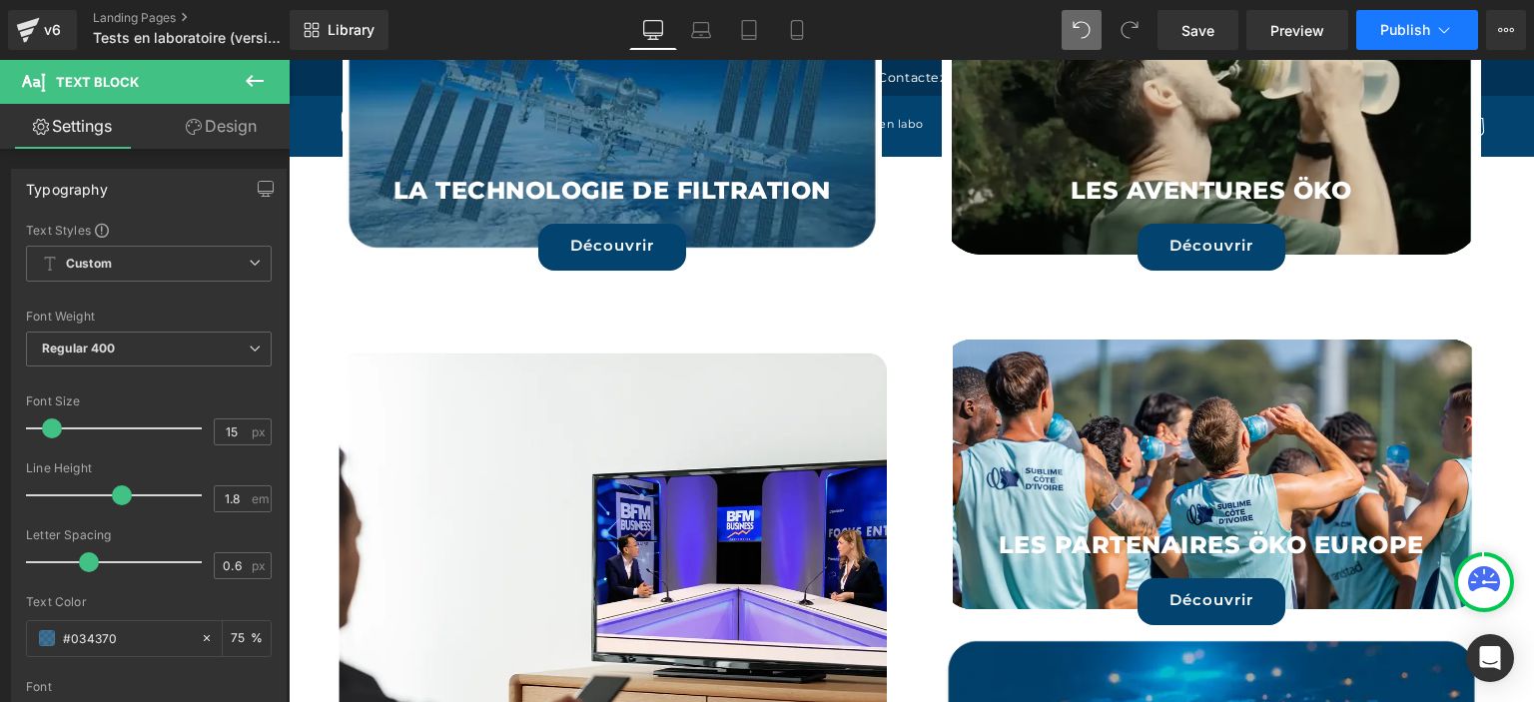
click at [1406, 33] on span "Publish" at bounding box center [1406, 30] width 50 height 16
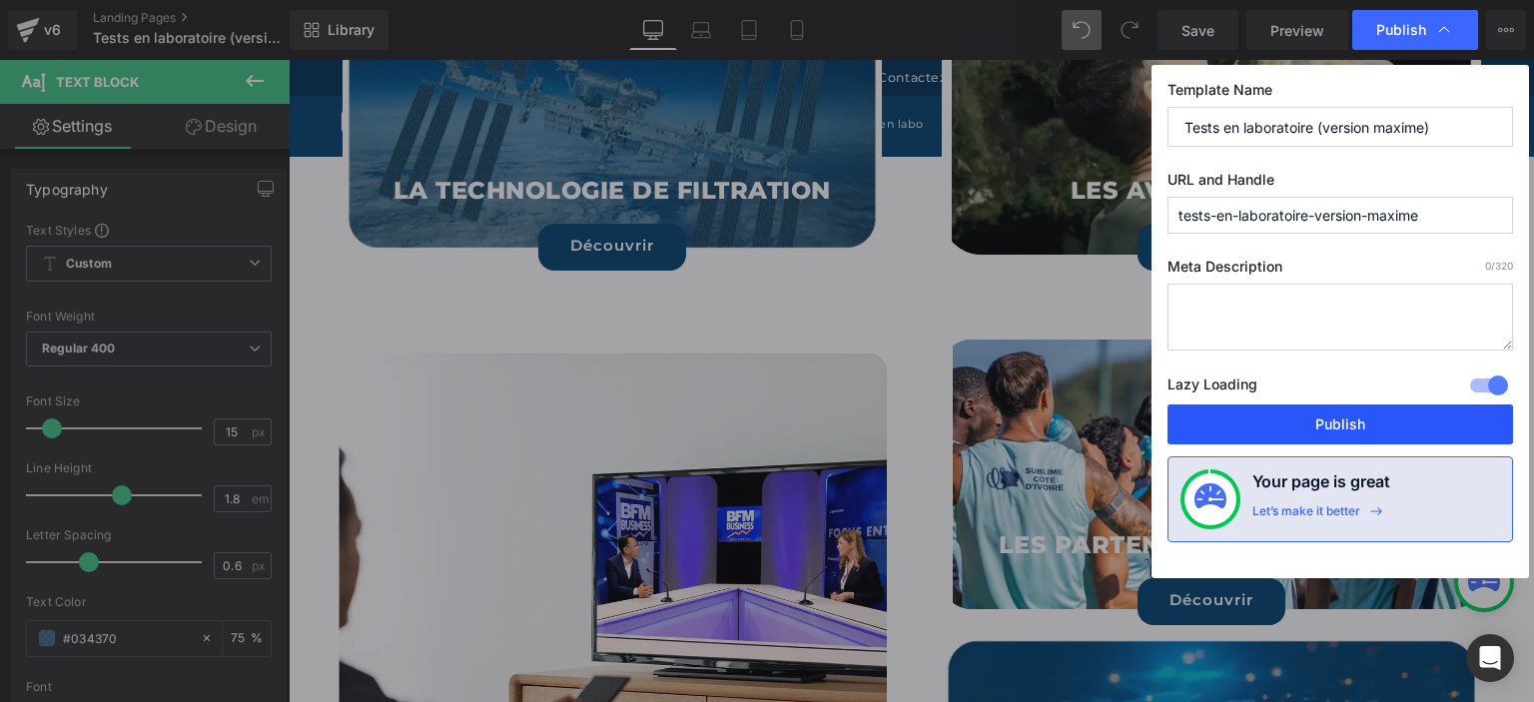
click at [1336, 417] on button "Publish" at bounding box center [1341, 425] width 346 height 40
